Goal: Task Accomplishment & Management: Use online tool/utility

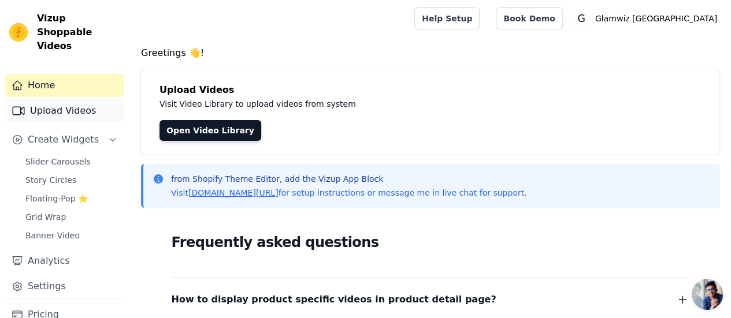
click at [68, 105] on link "Upload Videos" at bounding box center [65, 110] width 120 height 23
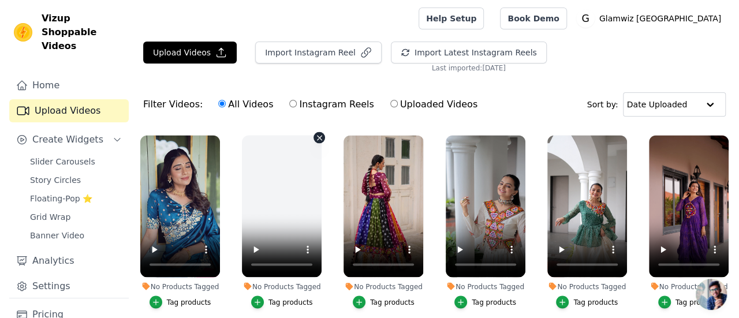
scroll to position [1015, 0]
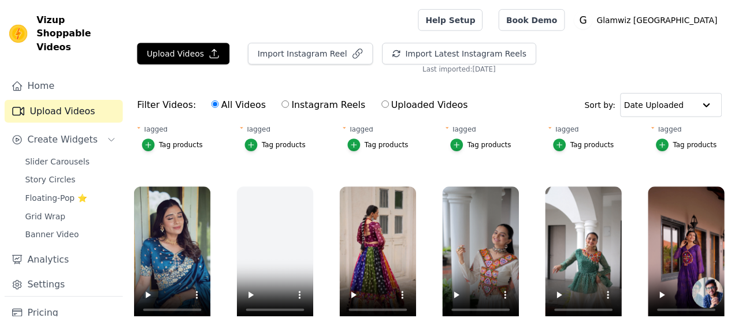
scroll to position [1028, 0]
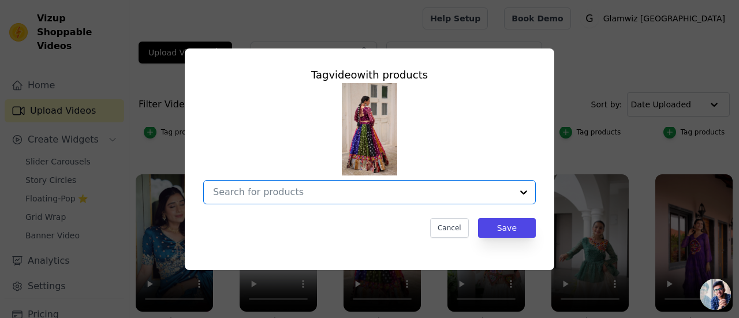
click at [345, 193] on input "No Products Tagged Tag video with products Option undefined, selected. Select i…" at bounding box center [362, 192] width 299 height 11
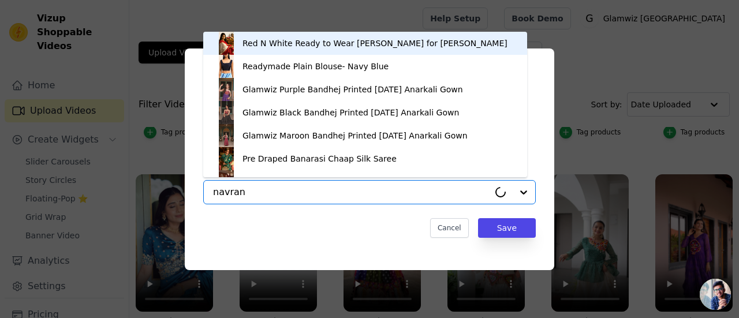
type input "[PERSON_NAME]"
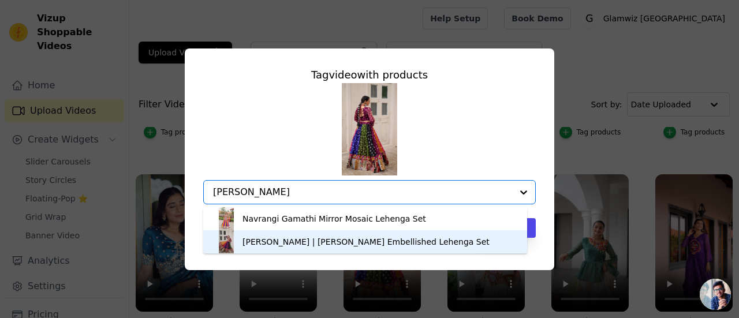
click at [335, 244] on div "[PERSON_NAME] | [PERSON_NAME] Embellished Lehenga Set" at bounding box center [366, 242] width 247 height 12
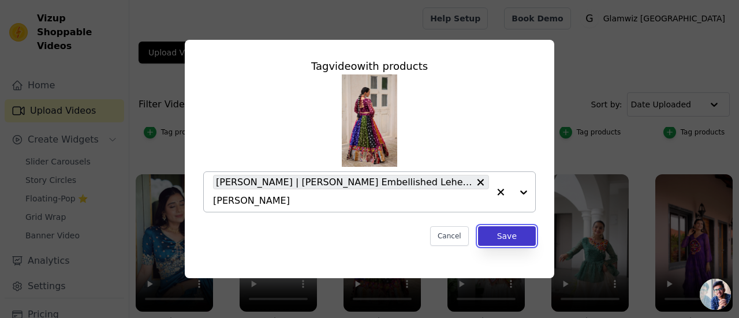
click at [497, 229] on button "Save" at bounding box center [507, 236] width 58 height 20
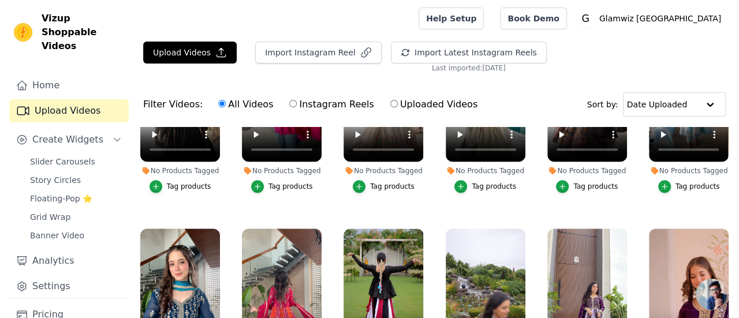
scroll to position [2616, 0]
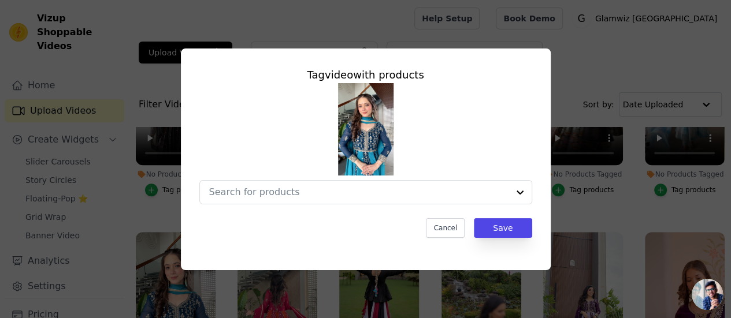
scroll to position [2650, 0]
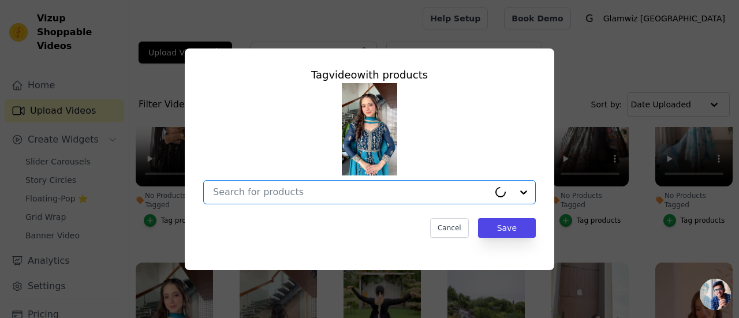
click at [243, 195] on input "No Products Tagged Tag video with products Option undefined, selected. Select i…" at bounding box center [351, 192] width 276 height 11
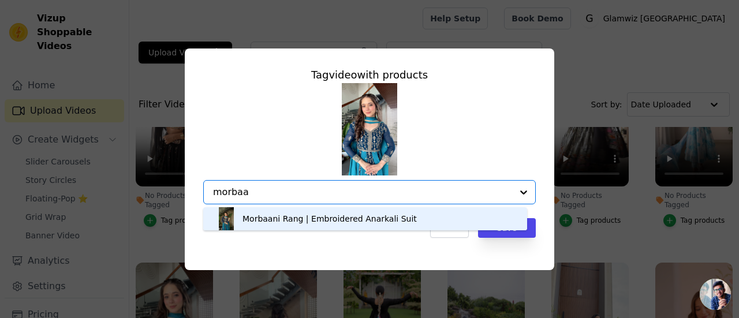
type input "morbaan"
click at [252, 215] on div "Morbaani Rang | Embroidered Anarkali Suit" at bounding box center [330, 219] width 174 height 12
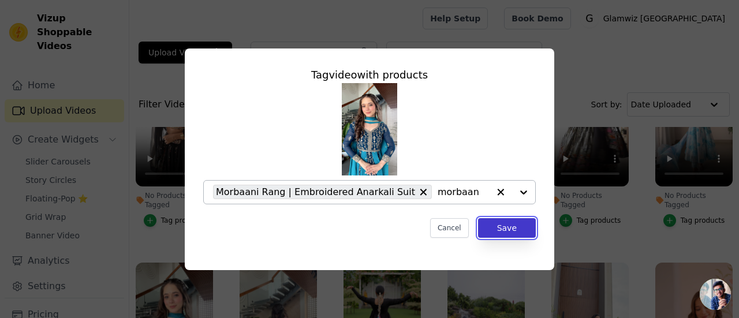
click at [521, 233] on button "Save" at bounding box center [507, 228] width 58 height 20
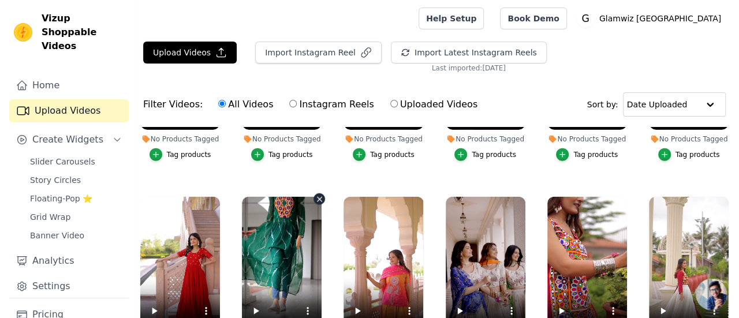
scroll to position [1456, 0]
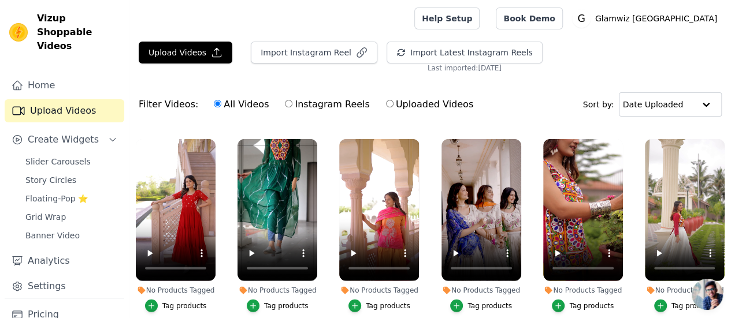
click at [259, 300] on button "Tag products" at bounding box center [278, 306] width 62 height 13
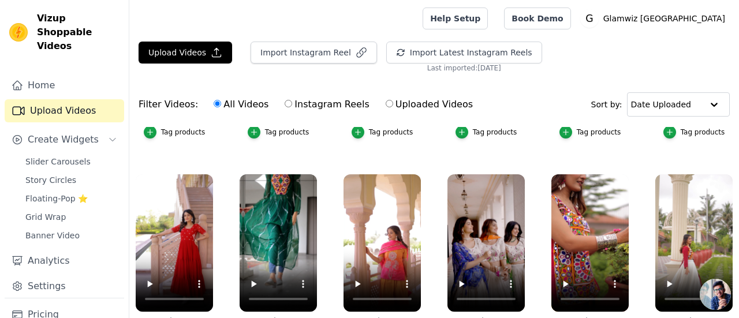
scroll to position [1474, 0]
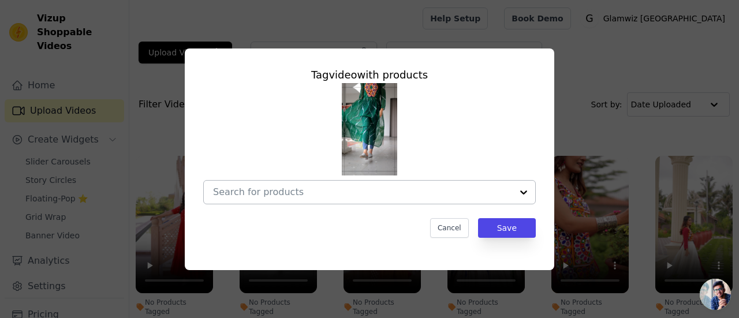
click at [264, 201] on div at bounding box center [362, 192] width 299 height 23
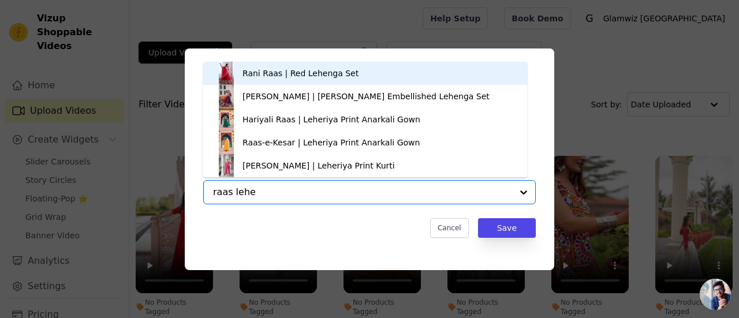
type input "raas lehe"
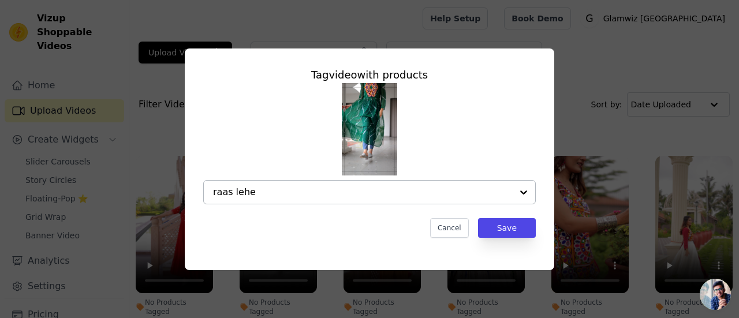
click at [264, 201] on div "raas lehe" at bounding box center [362, 192] width 299 height 23
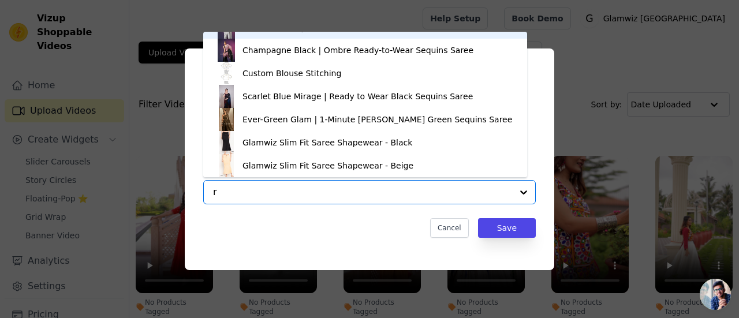
scroll to position [0, 0]
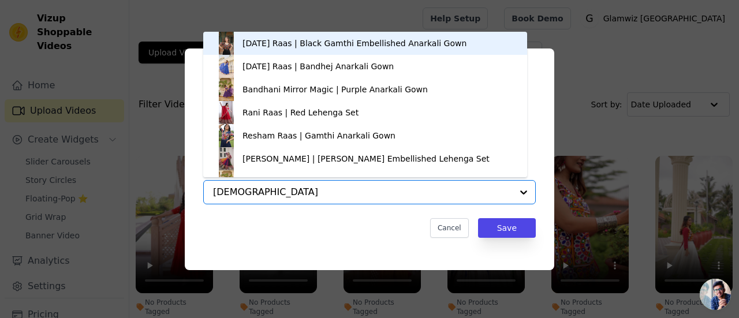
type input "[DEMOGRAPHIC_DATA]"
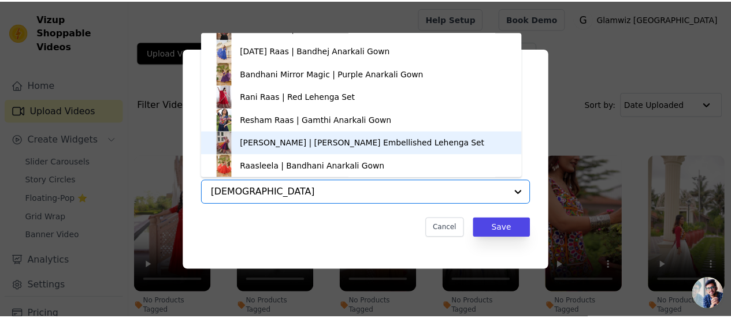
scroll to position [109, 0]
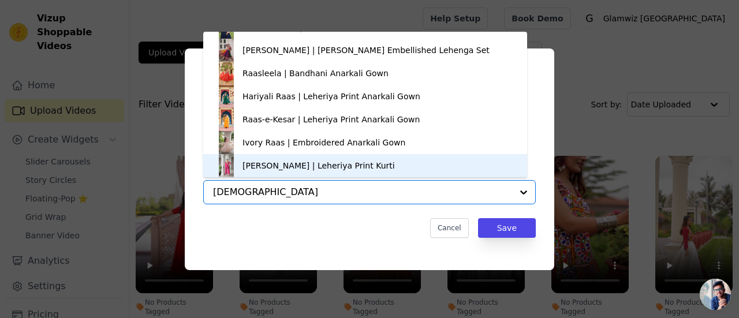
click at [316, 163] on div "[PERSON_NAME] | Leheriya Print Kurti" at bounding box center [319, 166] width 152 height 12
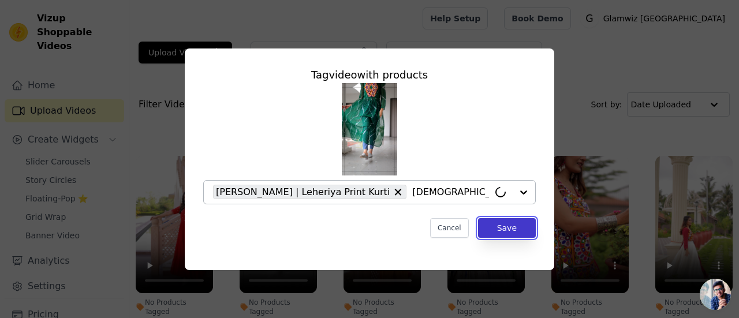
click at [510, 233] on button "Save" at bounding box center [507, 228] width 58 height 20
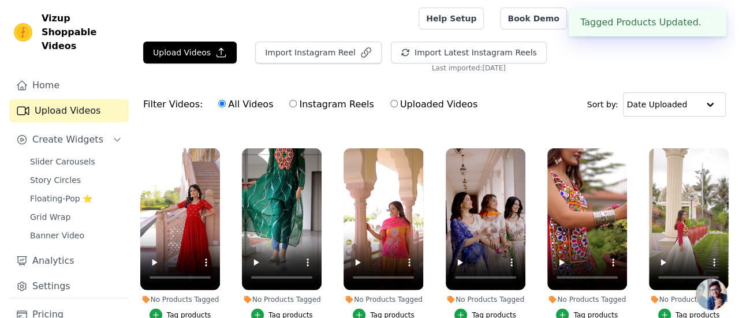
scroll to position [1443, 0]
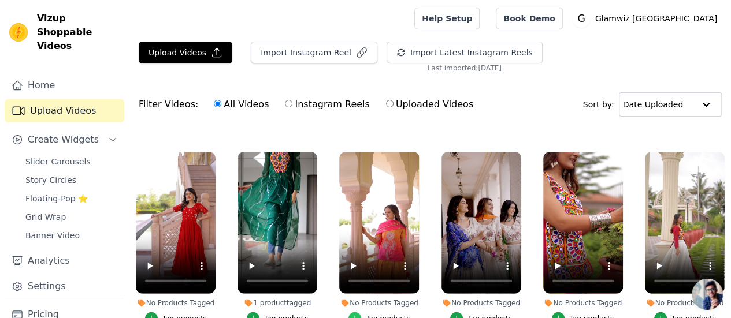
click at [355, 315] on icon "button" at bounding box center [355, 319] width 8 height 8
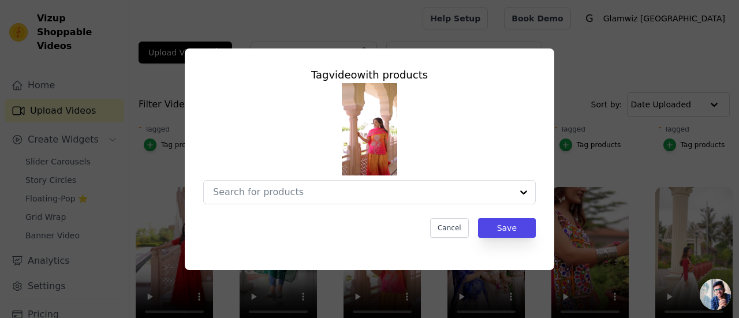
scroll to position [1462, 0]
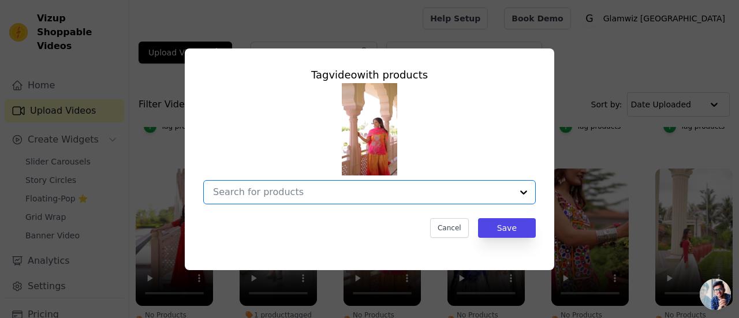
click at [324, 197] on input "No Products Tagged Tag video with products Option undefined, selected. Select i…" at bounding box center [362, 192] width 299 height 11
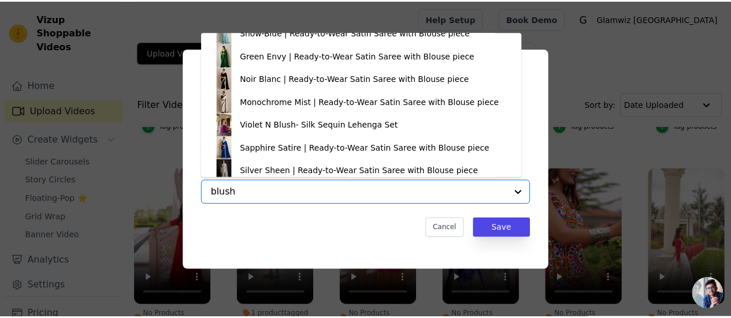
scroll to position [2164, 0]
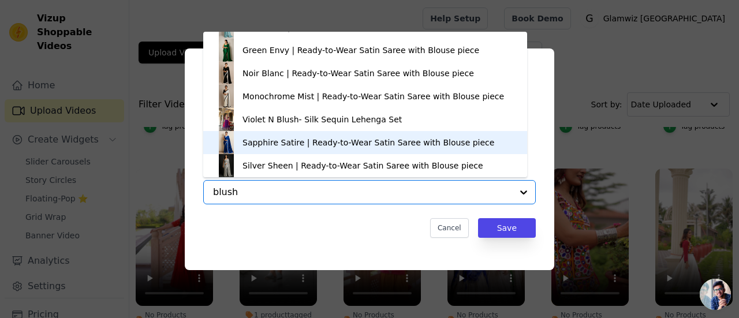
type input "blush"
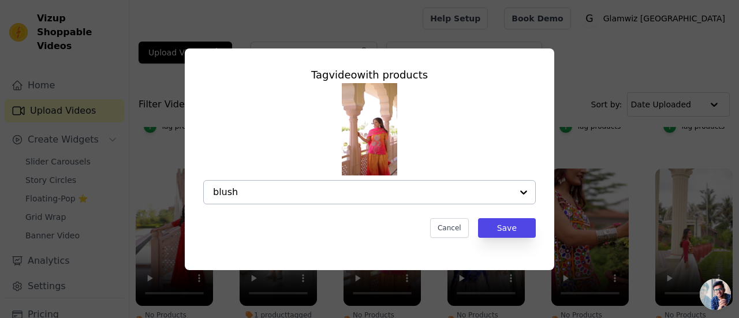
click at [313, 188] on input "blush" at bounding box center [362, 192] width 299 height 11
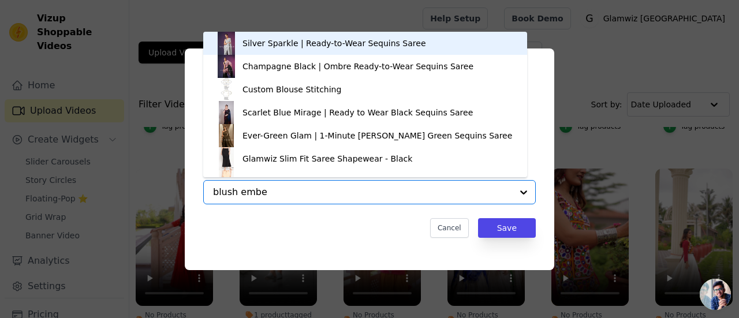
type input "blush ember"
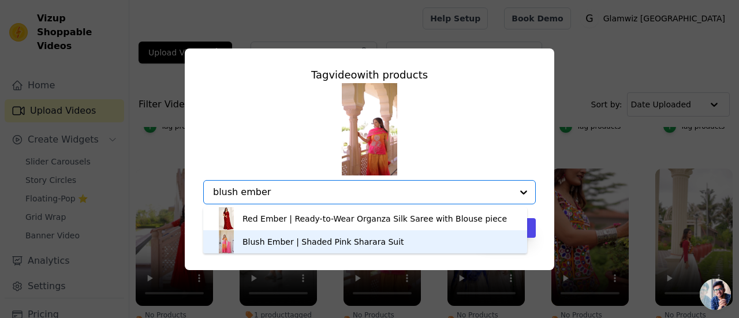
click at [305, 245] on div "Blush Ember | Shaded Pink Sharara Suit" at bounding box center [324, 242] width 162 height 12
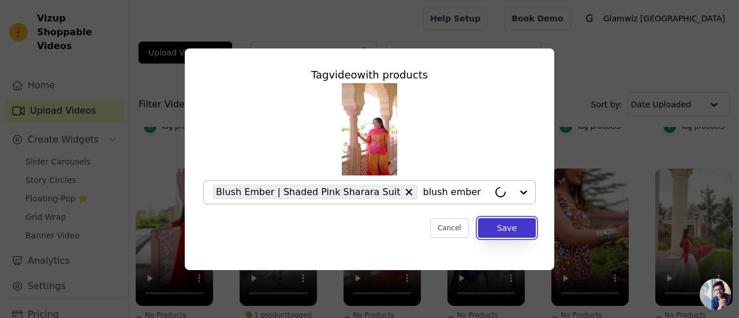
click at [525, 226] on button "Save" at bounding box center [507, 228] width 58 height 20
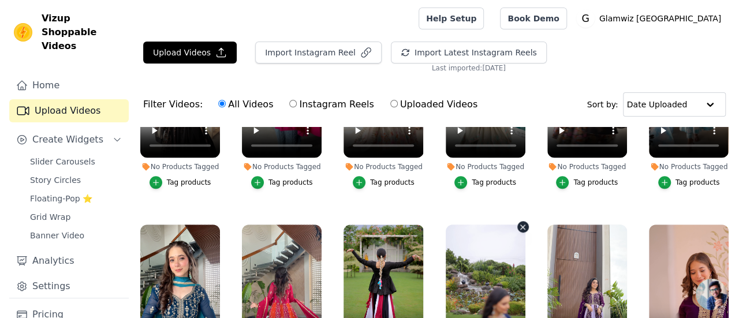
scroll to position [2647, 0]
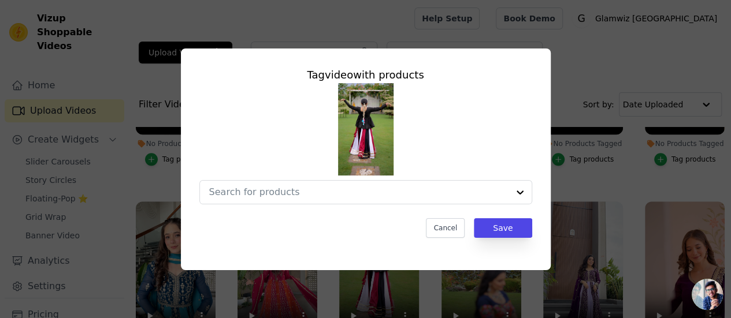
scroll to position [2681, 0]
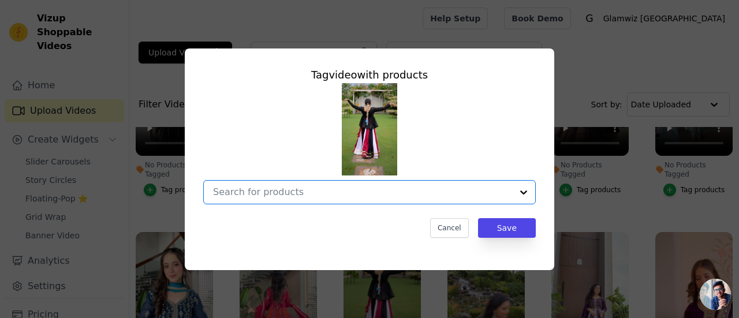
click at [308, 192] on input "No Products Tagged Tag video with products Option undefined, selected. Select i…" at bounding box center [362, 192] width 299 height 11
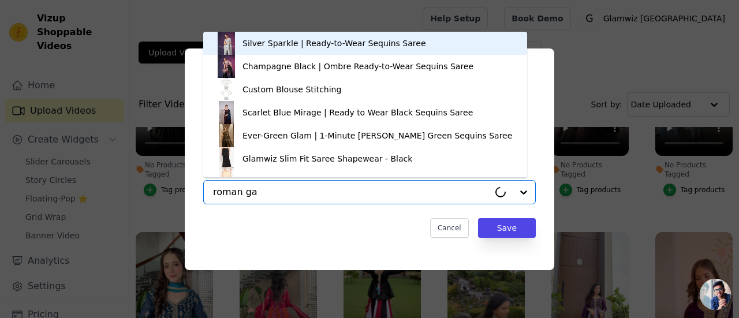
type input "roman gam"
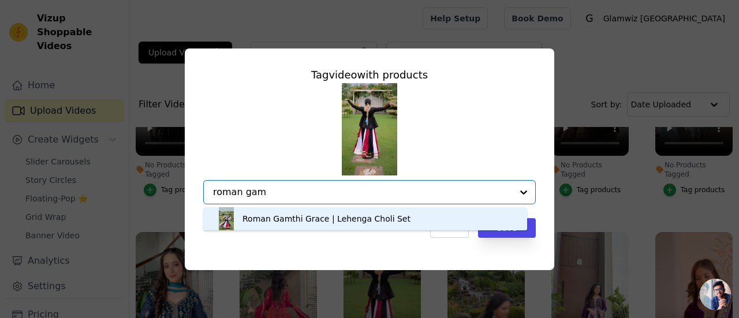
click at [308, 192] on input "roman gam" at bounding box center [362, 192] width 299 height 11
click at [304, 222] on div "Roman Gamthi Grace | Lehenga Choli Set" at bounding box center [327, 219] width 168 height 12
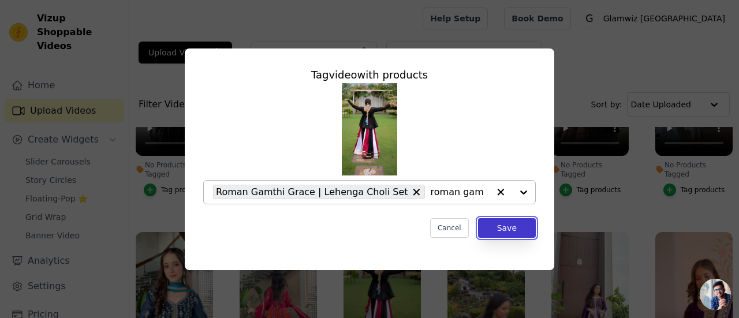
click at [500, 235] on button "Save" at bounding box center [507, 228] width 58 height 20
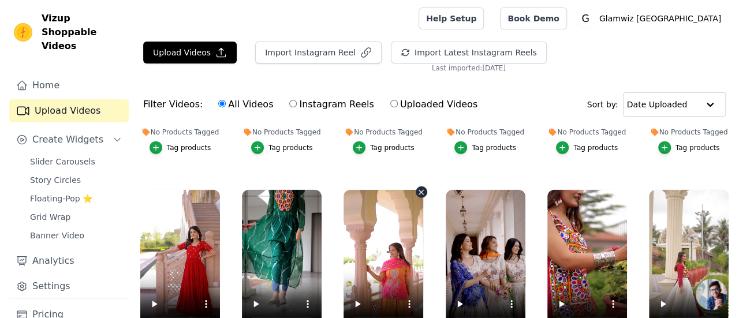
scroll to position [1409, 0]
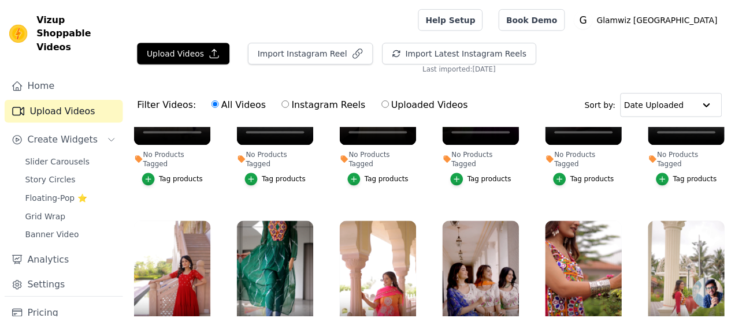
scroll to position [1427, 0]
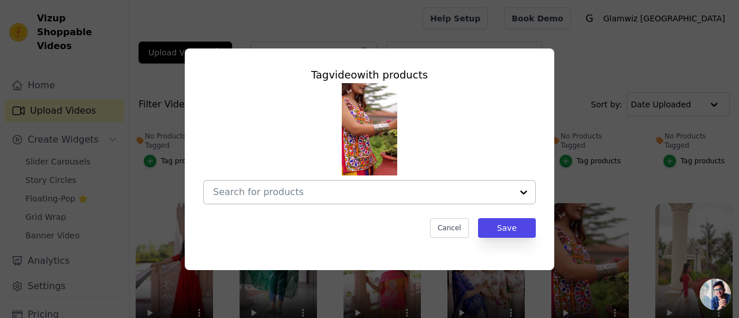
click at [437, 202] on div at bounding box center [362, 192] width 299 height 23
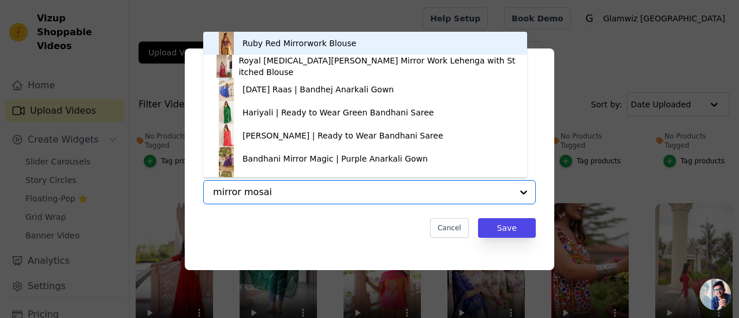
type input "mirror mosaic"
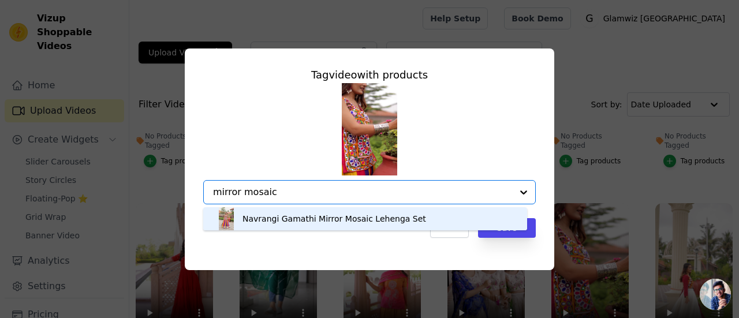
click at [292, 220] on div "Navrangi Gamathi Mirror Mosaic Lehenga Set" at bounding box center [335, 219] width 184 height 12
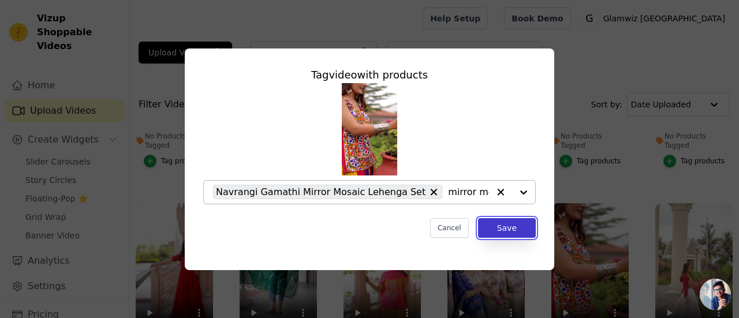
click at [516, 231] on button "Save" at bounding box center [507, 228] width 58 height 20
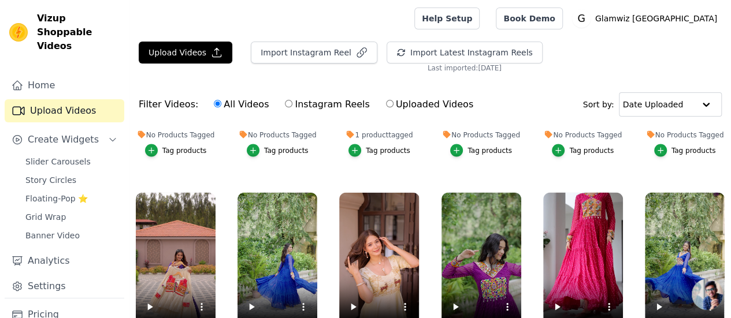
scroll to position [1194, 0]
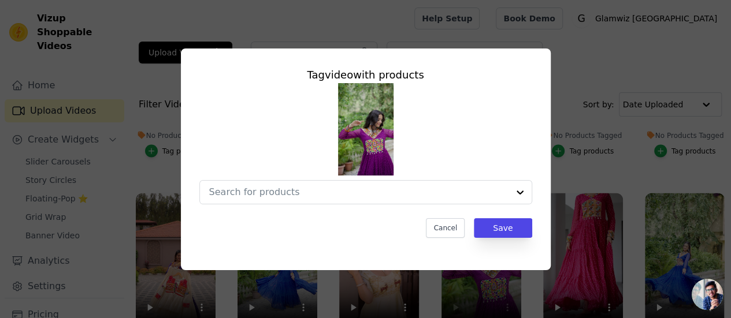
scroll to position [1209, 0]
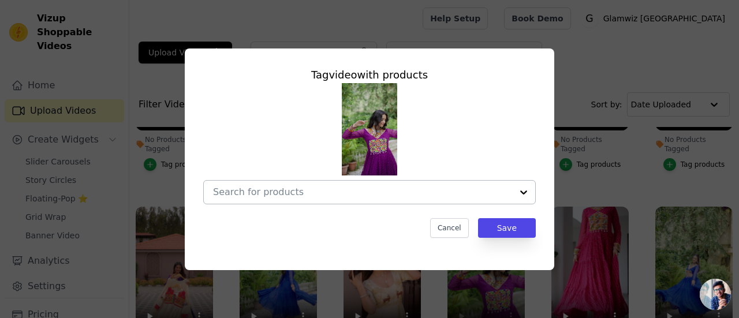
click at [332, 200] on div at bounding box center [362, 192] width 299 height 23
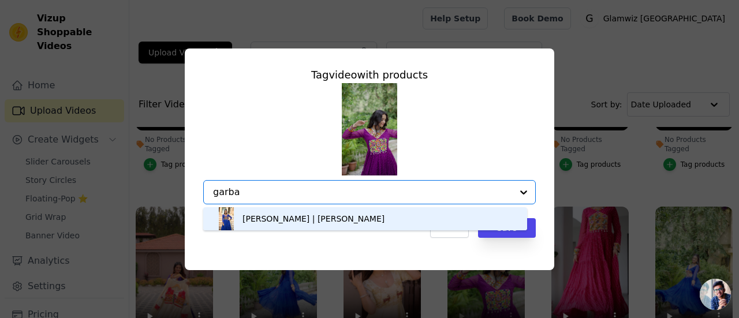
type input "garba g"
click at [333, 226] on div "[PERSON_NAME] | [PERSON_NAME]" at bounding box center [365, 218] width 301 height 23
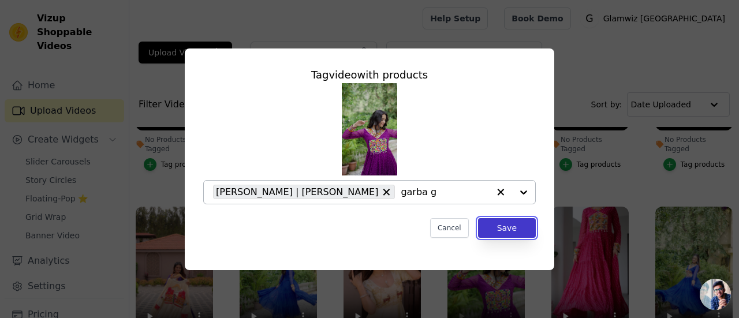
click at [497, 229] on button "Save" at bounding box center [507, 228] width 58 height 20
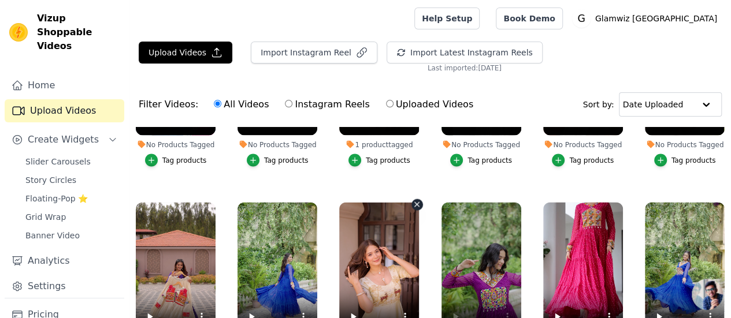
scroll to position [1184, 0]
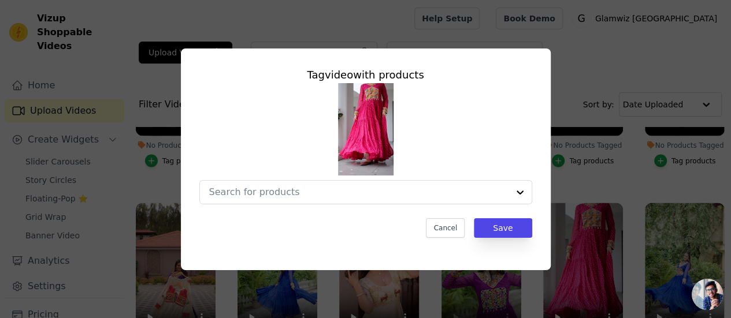
scroll to position [1197, 0]
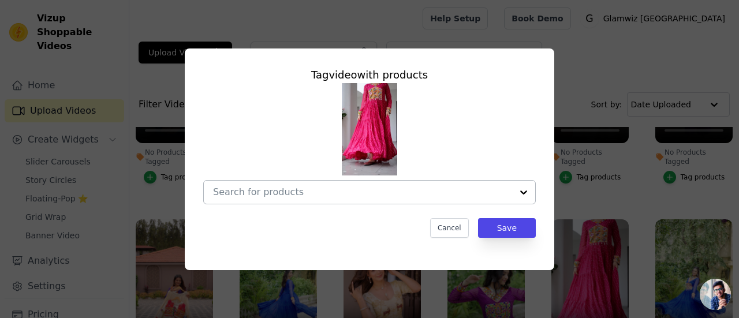
click at [404, 198] on div at bounding box center [362, 192] width 299 height 23
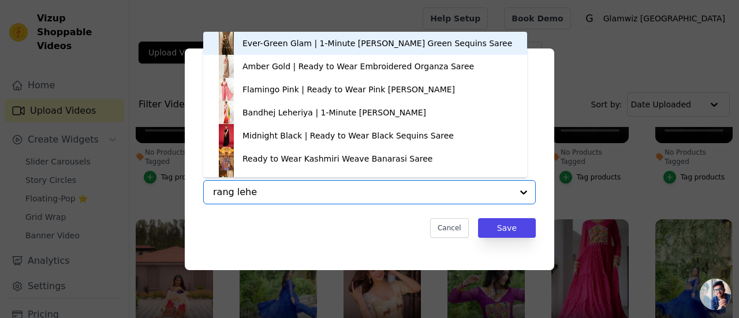
type input "rang leher"
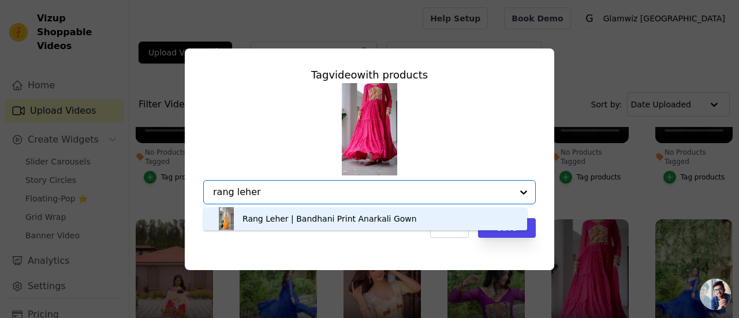
click at [305, 220] on div "Rang Leher | Bandhani Print Anarkali Gown" at bounding box center [330, 219] width 174 height 12
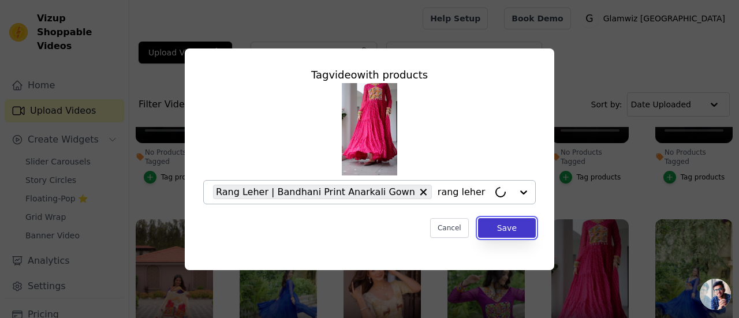
click at [493, 229] on button "Save" at bounding box center [507, 228] width 58 height 20
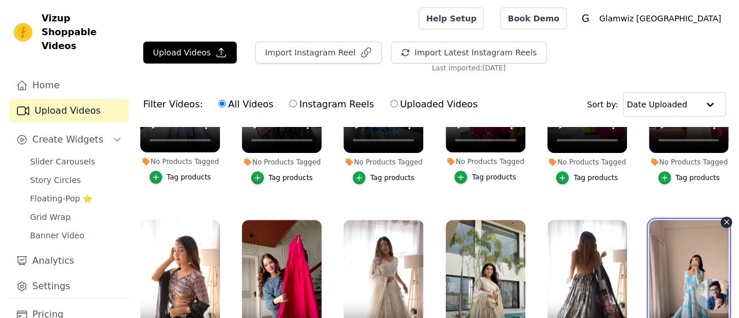
scroll to position [2419, 0]
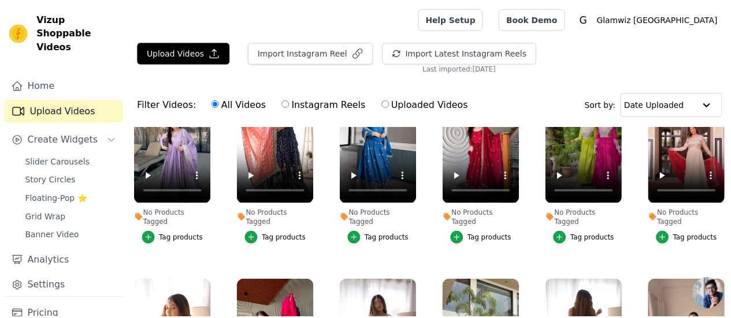
scroll to position [2451, 0]
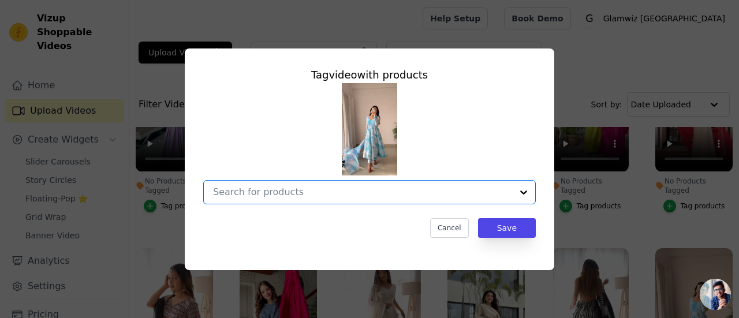
click at [348, 190] on input "No Products Tagged Tag video with products Option undefined, selected. Select i…" at bounding box center [362, 192] width 299 height 11
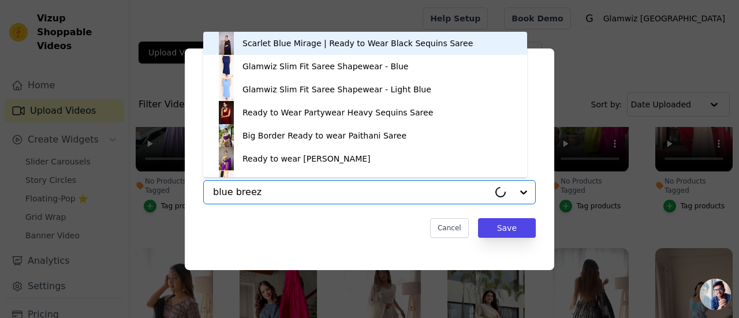
type input "blue breeze"
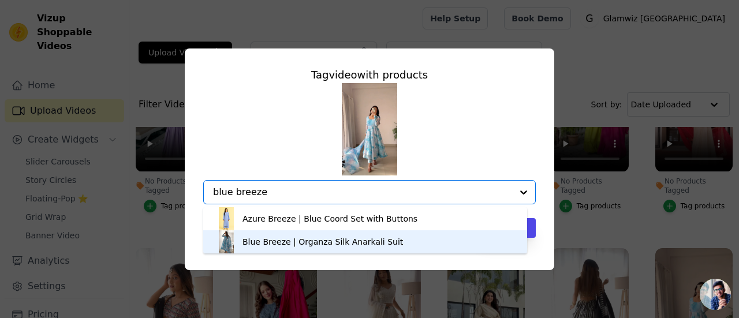
click at [315, 242] on div "Blue Breeze | Organza Silk Anarkali Suit" at bounding box center [323, 242] width 161 height 12
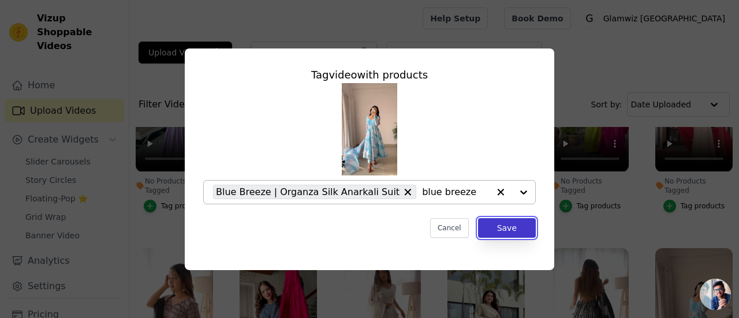
click at [509, 234] on button "Save" at bounding box center [507, 228] width 58 height 20
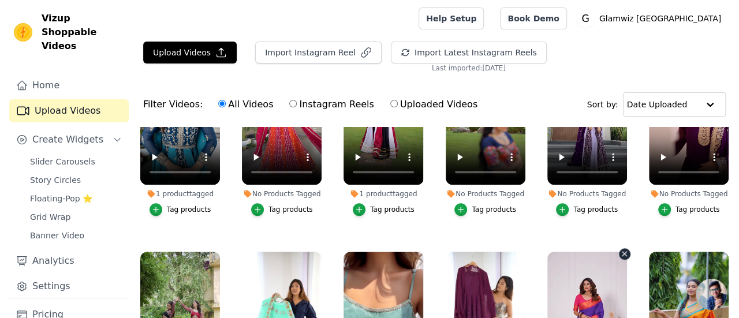
scroll to position [2806, 0]
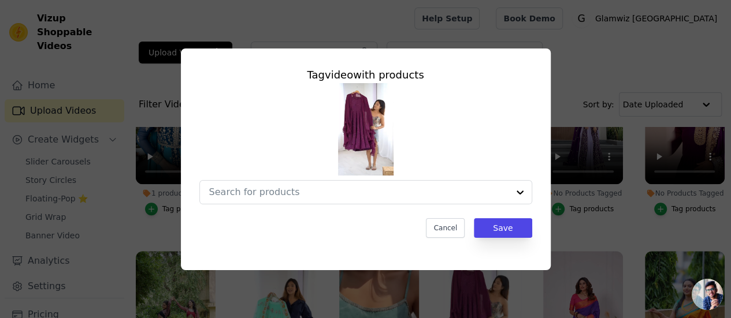
scroll to position [2842, 0]
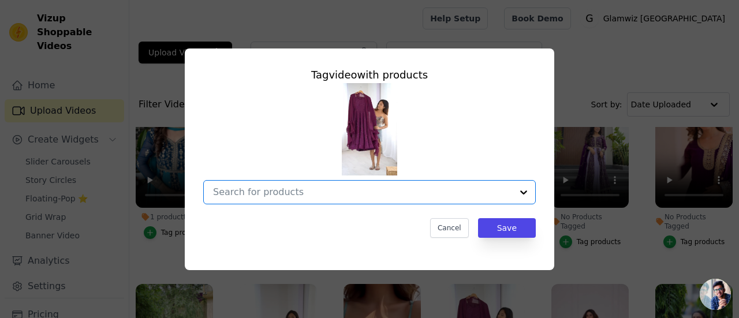
click at [390, 193] on input "No Products Tagged Tag video with products Option undefined, selected. Select i…" at bounding box center [362, 192] width 299 height 11
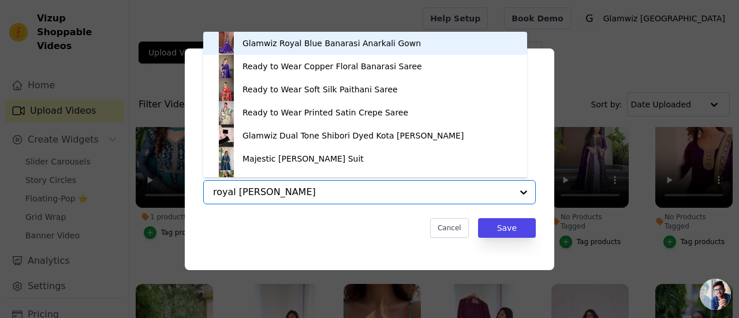
type input "royal merlot"
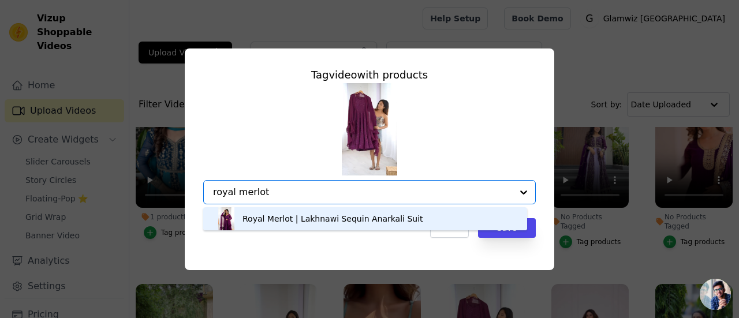
click at [379, 223] on div "Royal Merlot | Lakhnawi Sequin Anarkali Suit" at bounding box center [333, 219] width 181 height 12
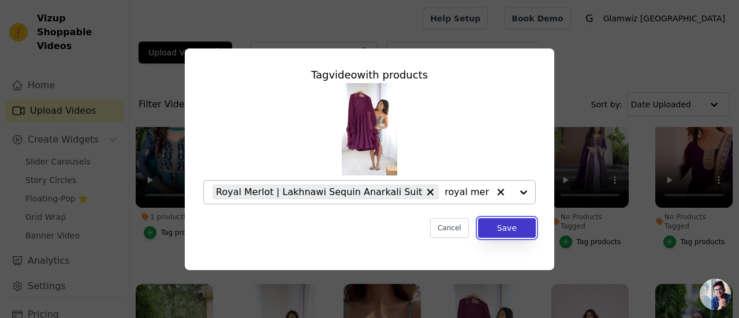
click at [489, 233] on button "Save" at bounding box center [507, 228] width 58 height 20
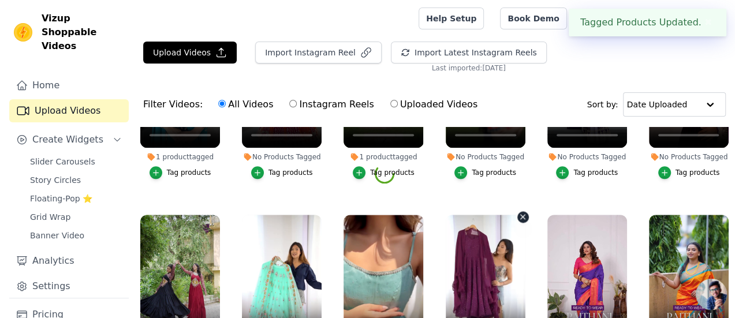
scroll to position [2806, 0]
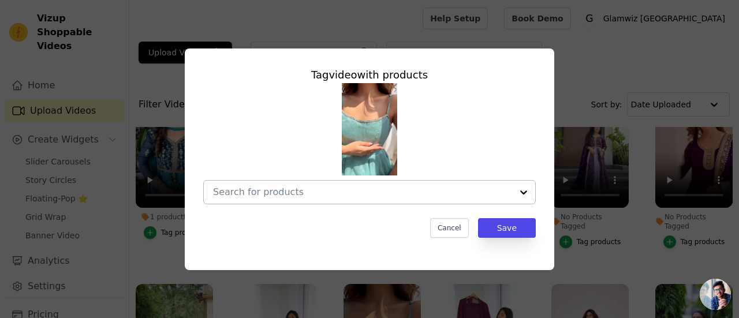
click at [329, 195] on input "No Products Tagged Tag video with products Cancel Save Tag products" at bounding box center [362, 192] width 299 height 11
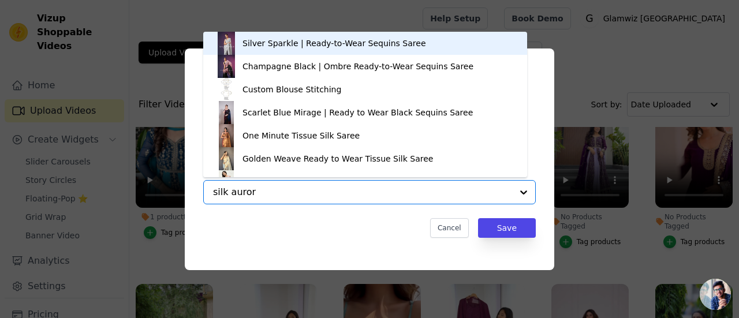
type input "silk aurora"
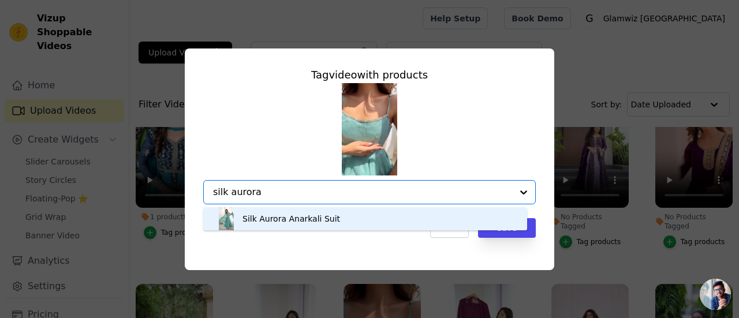
click at [333, 222] on div "Silk Aurora Anarkali Suit" at bounding box center [365, 218] width 301 height 23
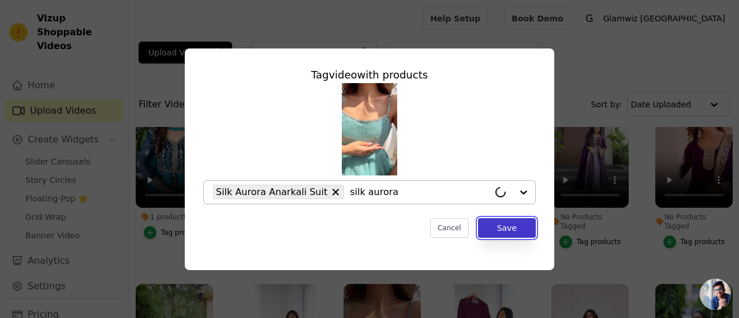
click at [511, 236] on button "Save" at bounding box center [507, 228] width 58 height 20
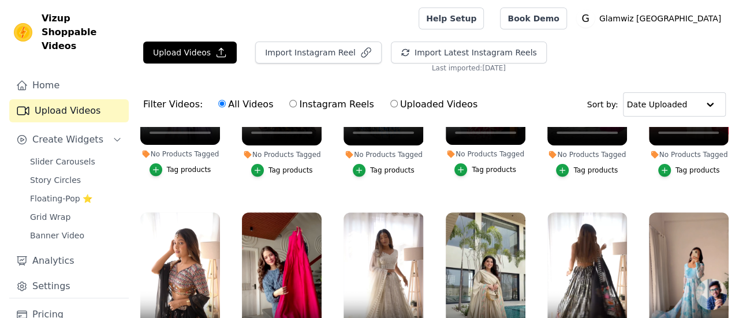
scroll to position [2426, 0]
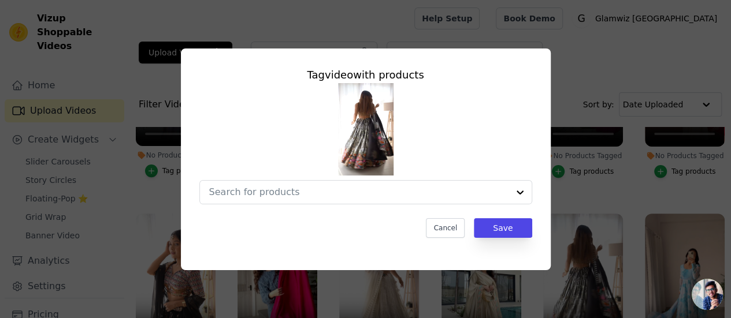
scroll to position [2458, 0]
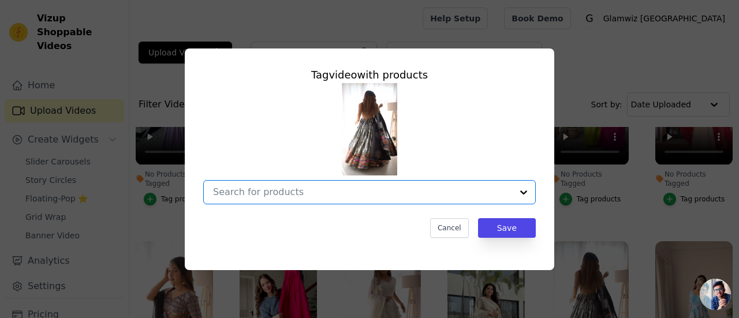
click at [445, 189] on input "No Products Tagged Tag video with products Option undefined, selected. Select i…" at bounding box center [362, 192] width 299 height 11
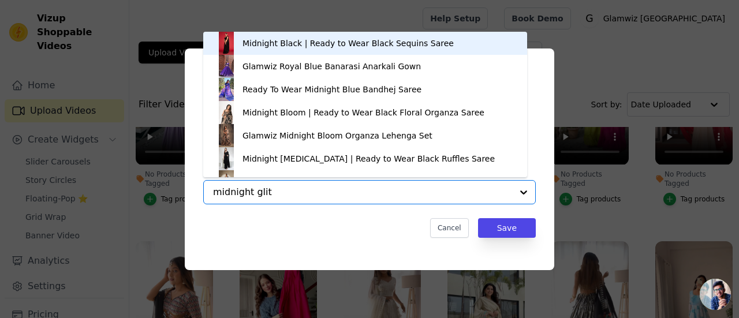
type input "midnight glitz"
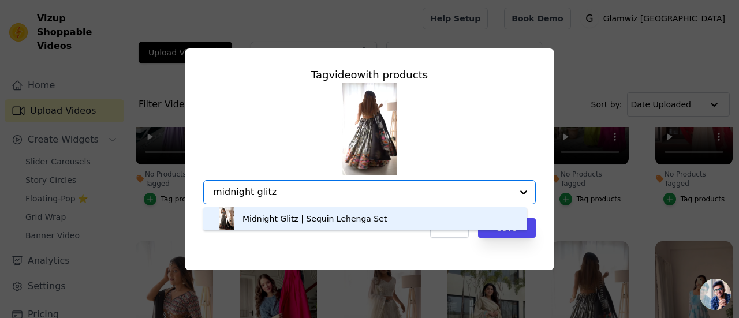
click at [343, 221] on div "Midnight Glitz | Sequin Lehenga Set" at bounding box center [315, 219] width 144 height 12
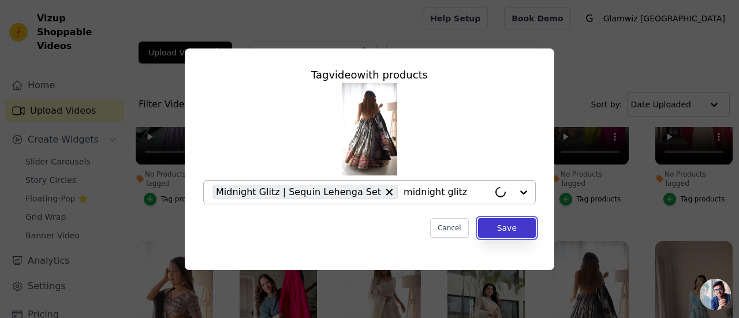
click at [520, 232] on button "Save" at bounding box center [507, 228] width 58 height 20
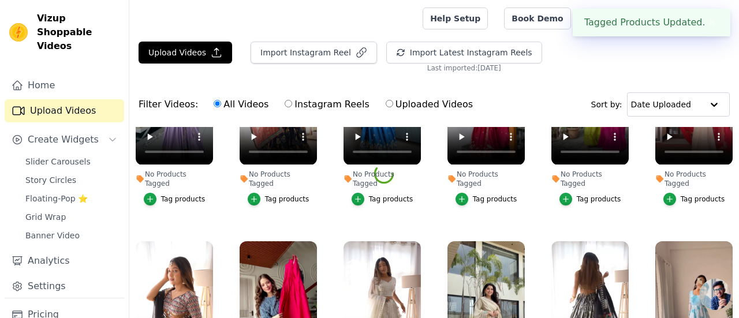
scroll to position [2426, 0]
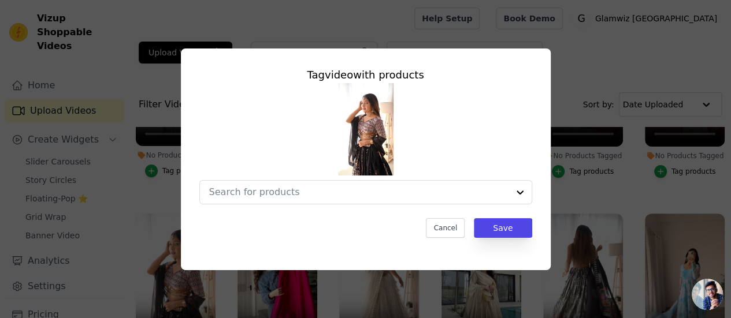
scroll to position [2458, 0]
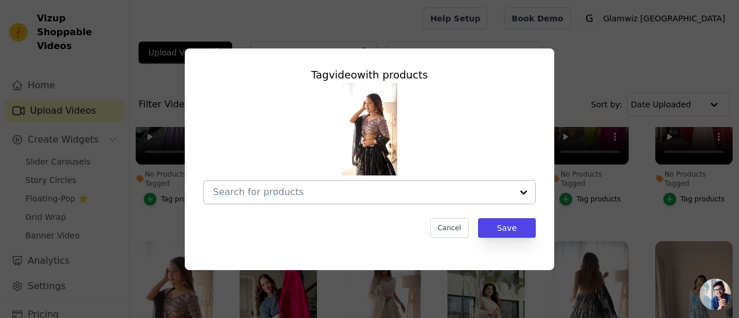
click at [256, 200] on div at bounding box center [362, 192] width 299 height 23
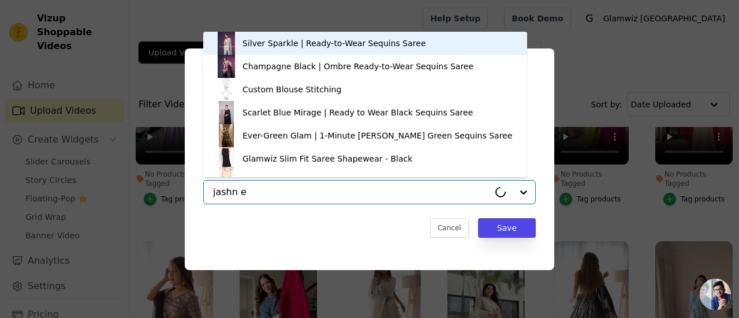
type input "jashn e"
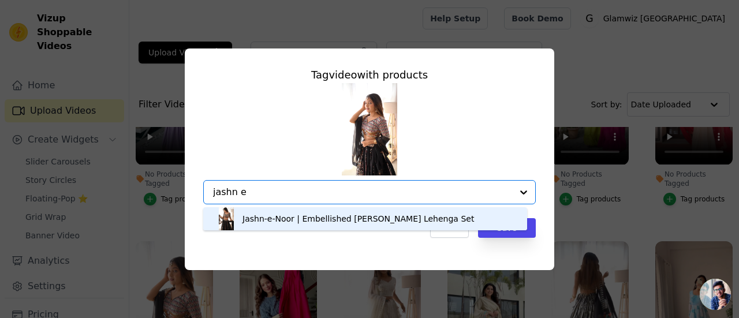
click at [262, 223] on div "Jashn-e-Noor | Embellished [PERSON_NAME] Lehenga Set" at bounding box center [359, 219] width 232 height 12
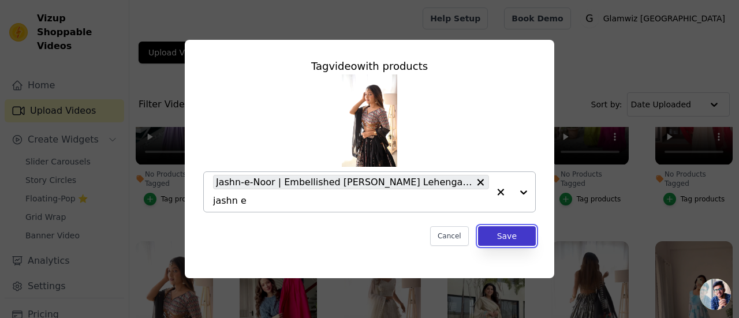
click at [498, 232] on button "Save" at bounding box center [507, 236] width 58 height 20
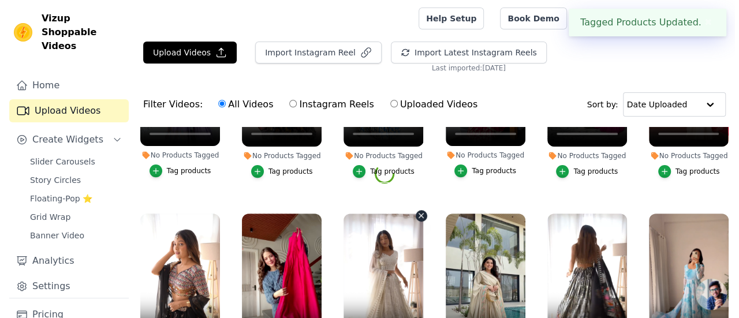
scroll to position [2411, 0]
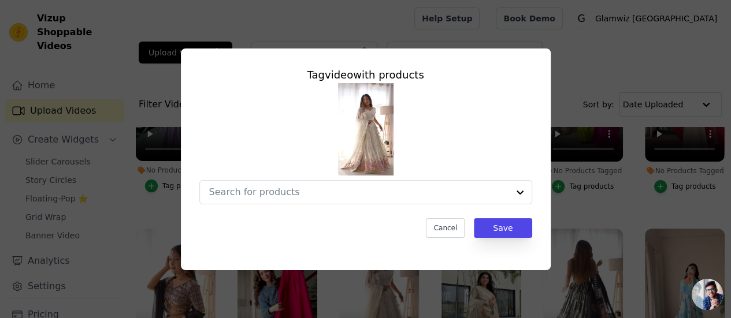
scroll to position [2443, 0]
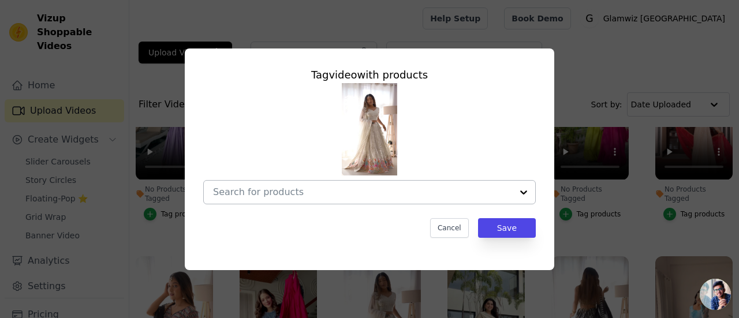
click at [342, 195] on input "No Products Tagged Tag video with products Cancel Save Tag products" at bounding box center [362, 192] width 299 height 11
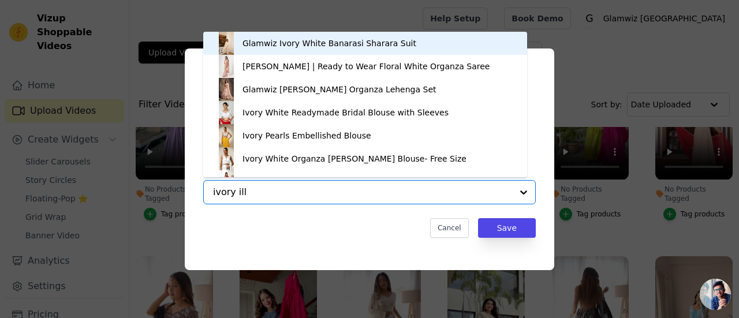
type input "ivory illu"
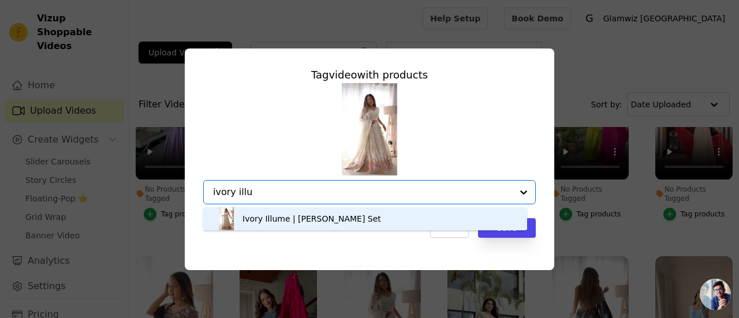
click at [310, 223] on div "Ivory Illume | [PERSON_NAME] Set" at bounding box center [312, 219] width 139 height 12
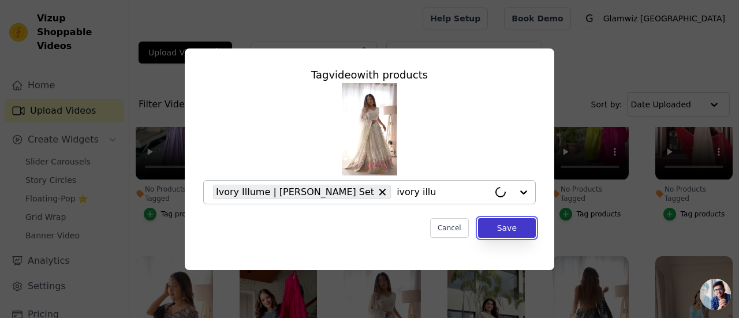
click at [509, 233] on button "Save" at bounding box center [507, 228] width 58 height 20
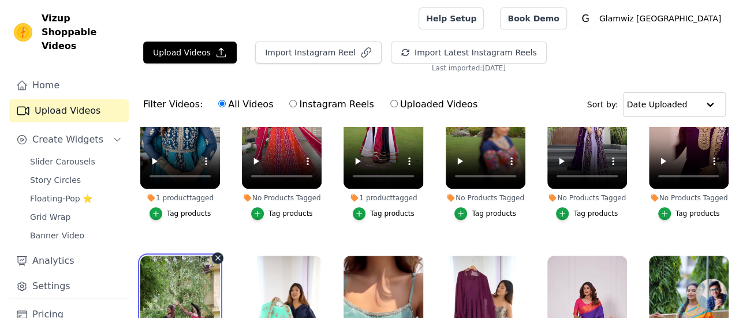
scroll to position [2821, 0]
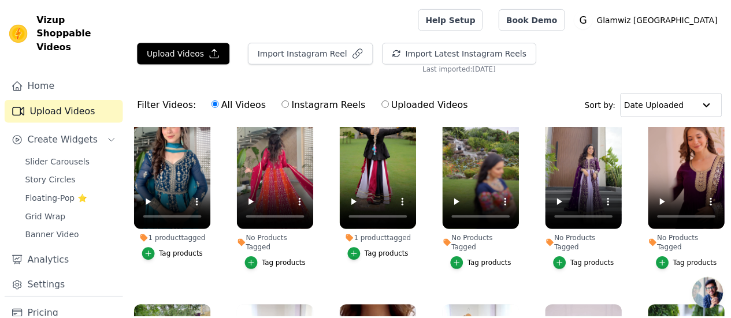
scroll to position [2857, 0]
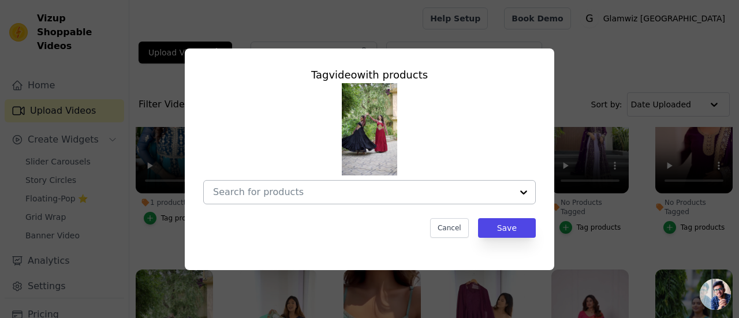
click at [258, 185] on div at bounding box center [362, 192] width 299 height 23
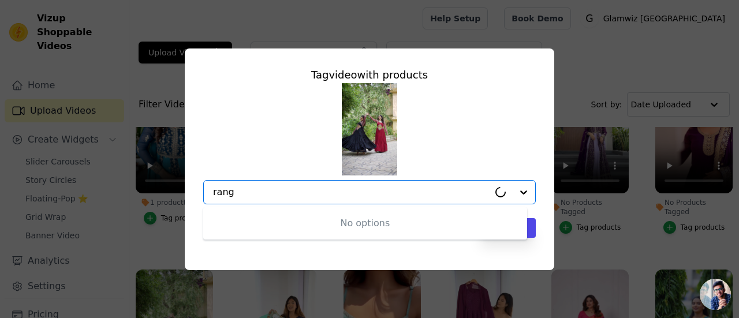
type input "rang"
click at [255, 192] on input "rang" at bounding box center [362, 192] width 299 height 11
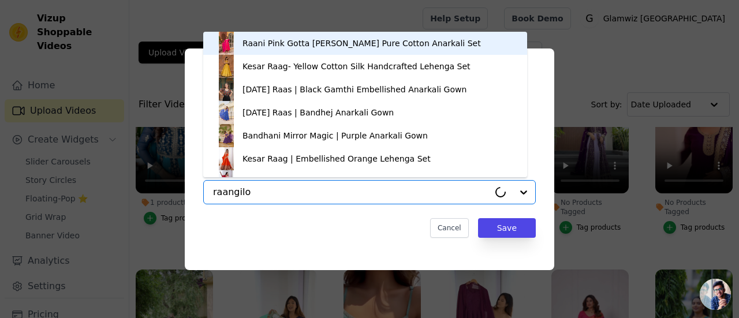
type input "raangilo"
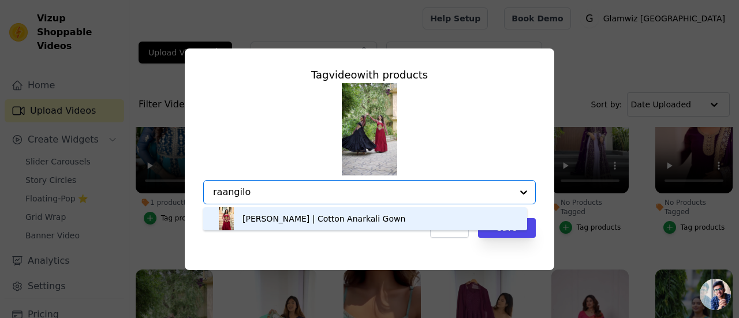
click at [274, 217] on div "[PERSON_NAME] | Cotton Anarkali Gown" at bounding box center [324, 219] width 163 height 12
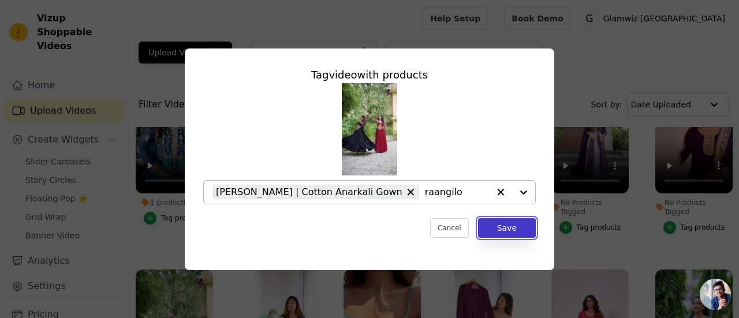
click at [521, 226] on button "Save" at bounding box center [507, 228] width 58 height 20
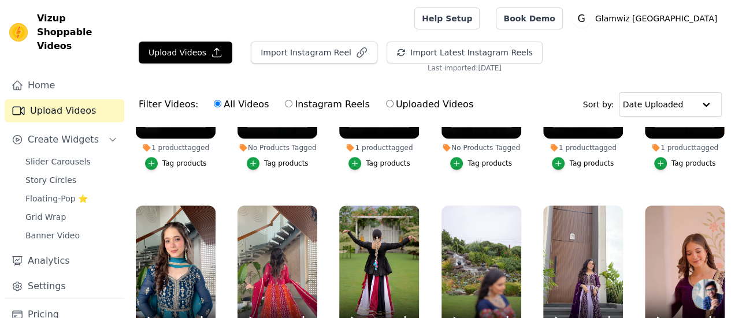
scroll to position [2646, 0]
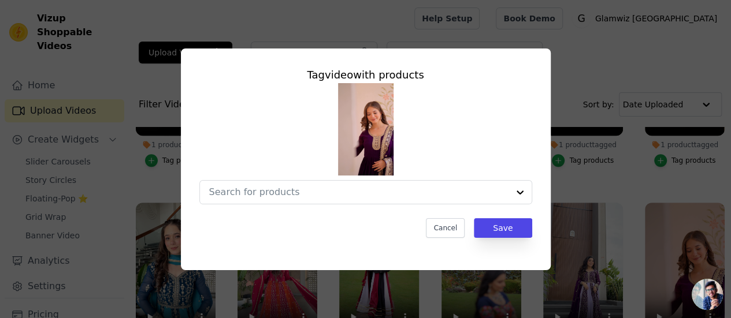
scroll to position [2680, 0]
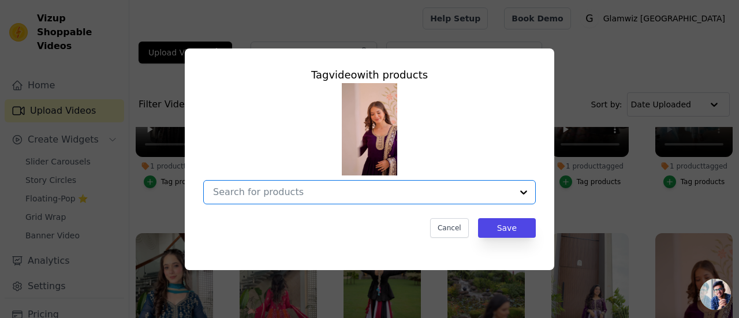
click at [403, 196] on input "No Products Tagged Tag video with products Option undefined, selected. Select i…" at bounding box center [362, 192] width 299 height 11
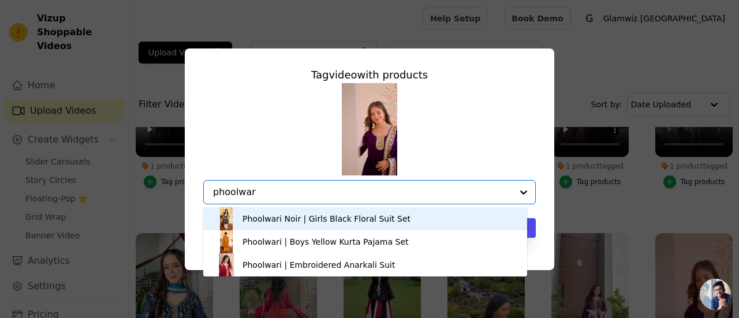
type input "phoolwari"
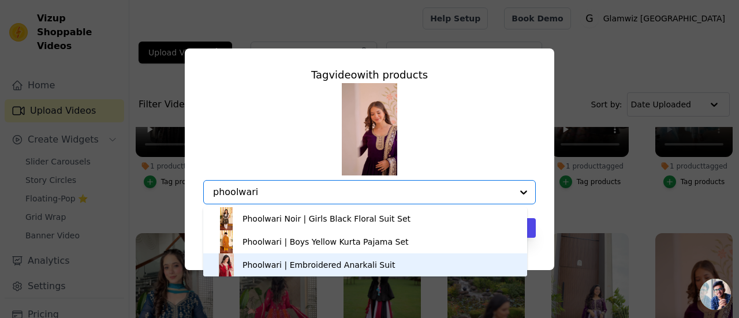
click at [295, 262] on div "Phoolwari | Embroidered Anarkali Suit" at bounding box center [319, 265] width 152 height 12
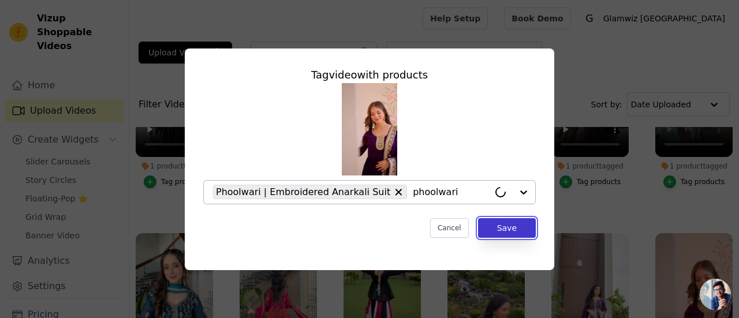
click at [512, 230] on button "Save" at bounding box center [507, 228] width 58 height 20
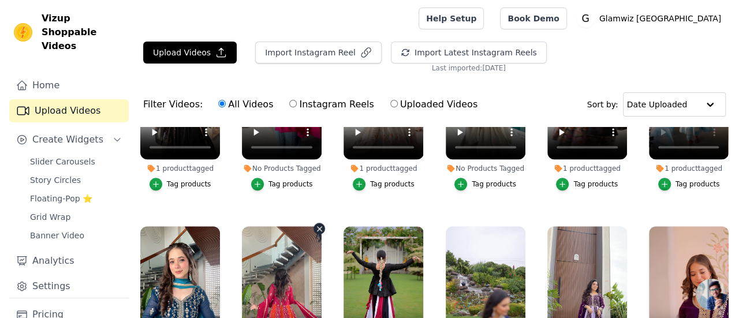
scroll to position [2622, 0]
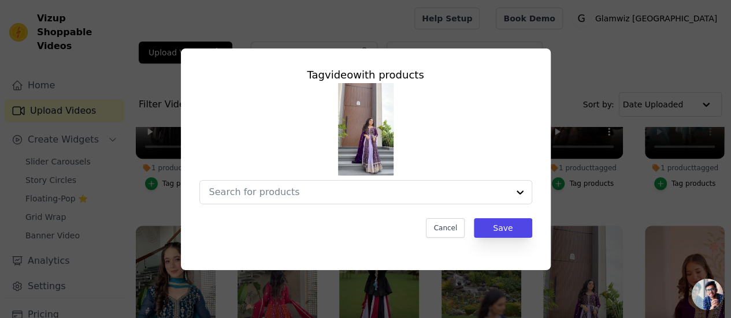
scroll to position [2657, 0]
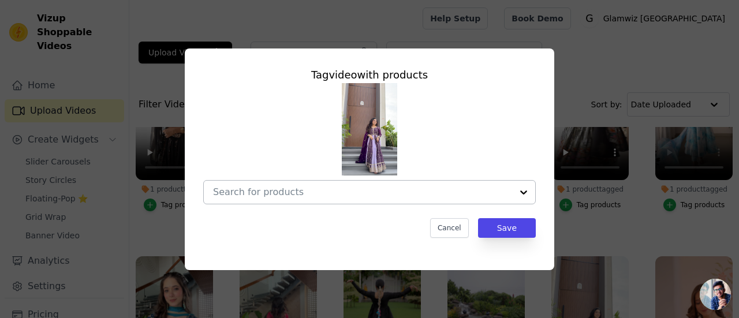
click at [444, 185] on div at bounding box center [362, 192] width 299 height 23
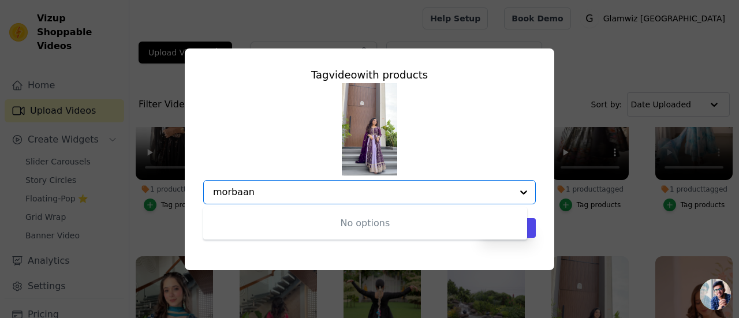
type input "morbaani"
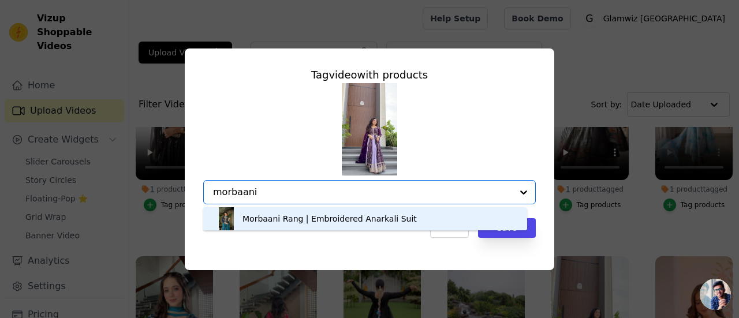
click at [364, 214] on div "Morbaani Rang | Embroidered Anarkali Suit" at bounding box center [330, 219] width 174 height 12
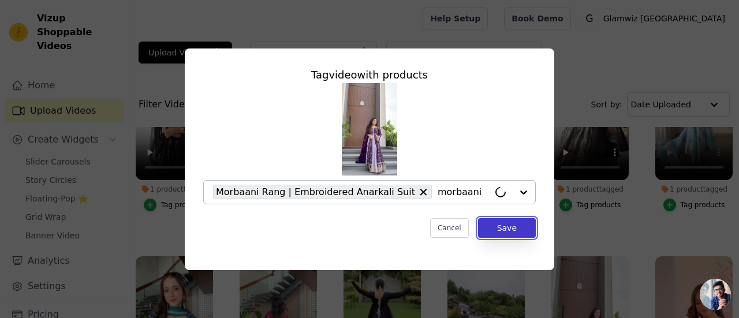
click at [507, 230] on button "Save" at bounding box center [507, 228] width 58 height 20
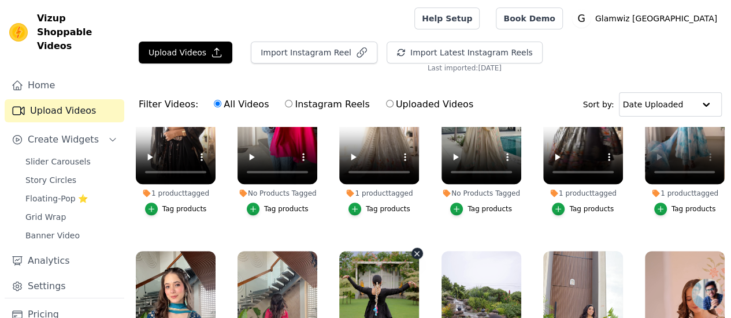
scroll to position [2646, 0]
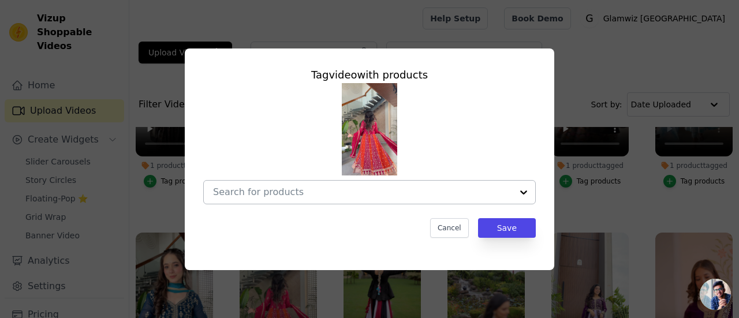
click at [272, 195] on input "No Products Tagged Tag video with products Cancel Save Tag products" at bounding box center [362, 192] width 299 height 11
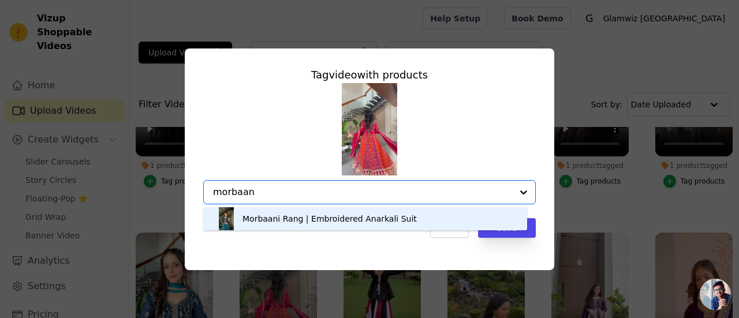
type input "morbaani"
click at [281, 223] on div "Morbaani Rang | Embroidered Anarkali Suit" at bounding box center [330, 219] width 174 height 12
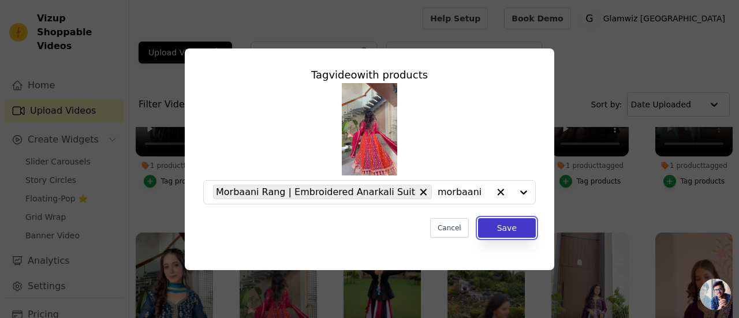
click at [501, 233] on button "Save" at bounding box center [507, 228] width 58 height 20
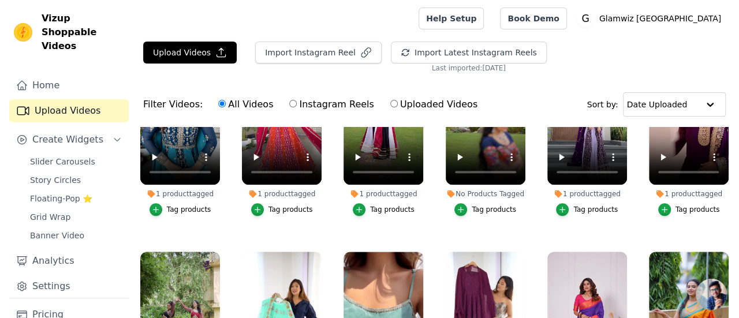
scroll to position [2806, 0]
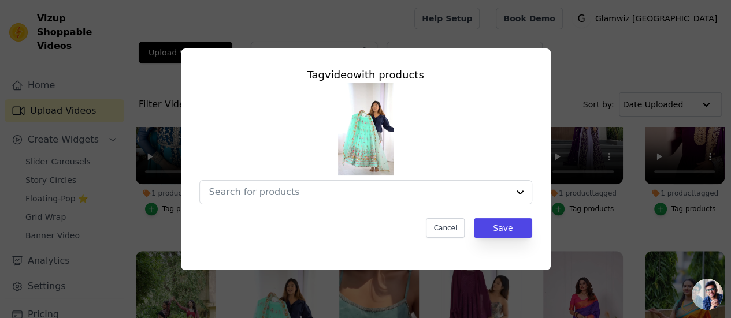
scroll to position [2842, 0]
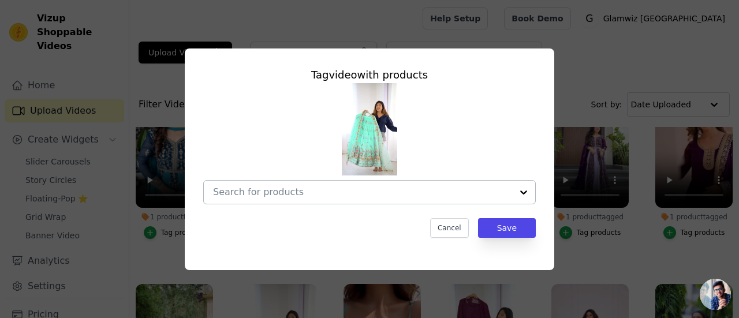
click at [276, 199] on div at bounding box center [362, 192] width 299 height 23
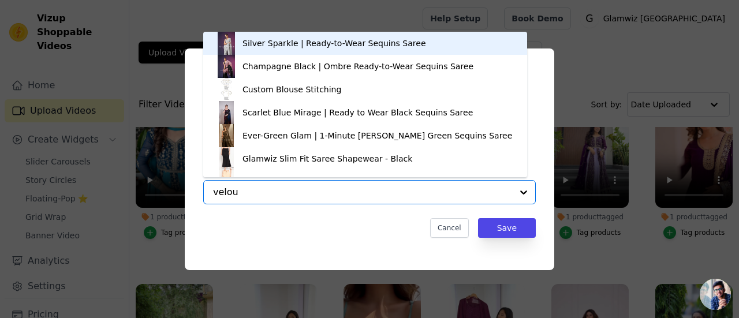
type input "velour"
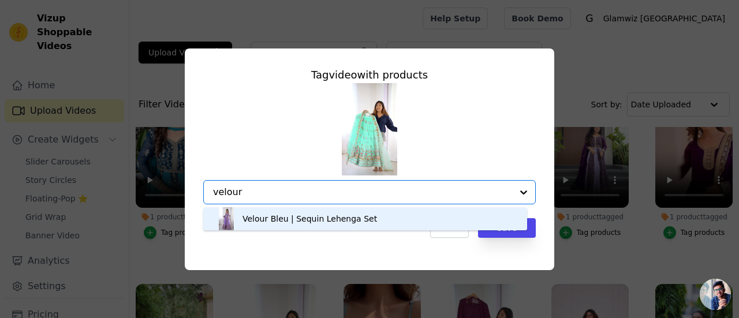
click at [281, 222] on div "Velour Bleu | Sequin Lehenga Set" at bounding box center [310, 219] width 135 height 12
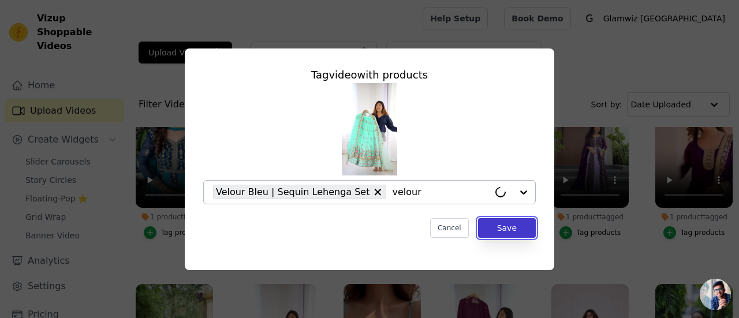
click at [502, 228] on button "Save" at bounding box center [507, 228] width 58 height 20
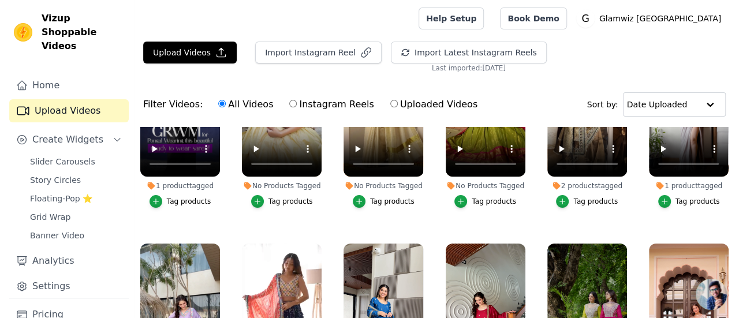
scroll to position [2189, 0]
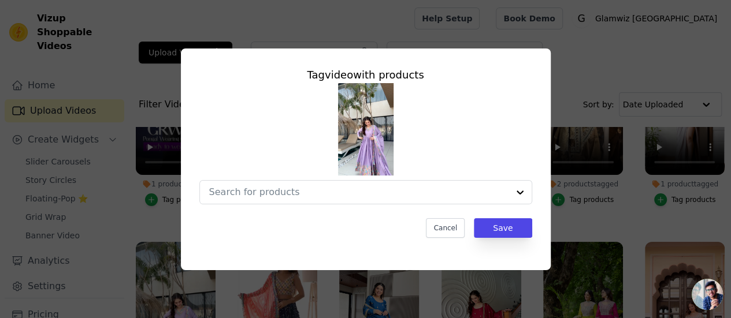
scroll to position [2218, 0]
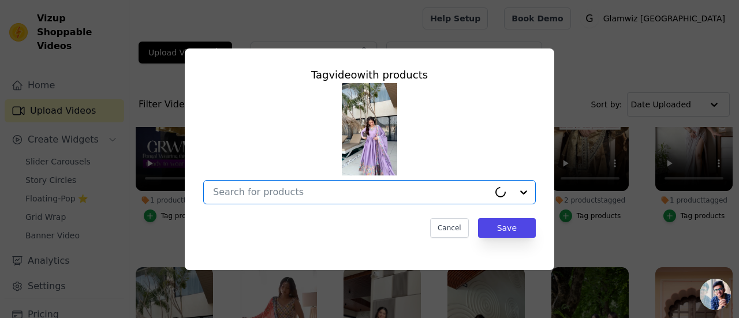
click at [224, 189] on input "No Products Tagged Tag video with products Option undefined, selected. Cancel S…" at bounding box center [351, 192] width 276 height 11
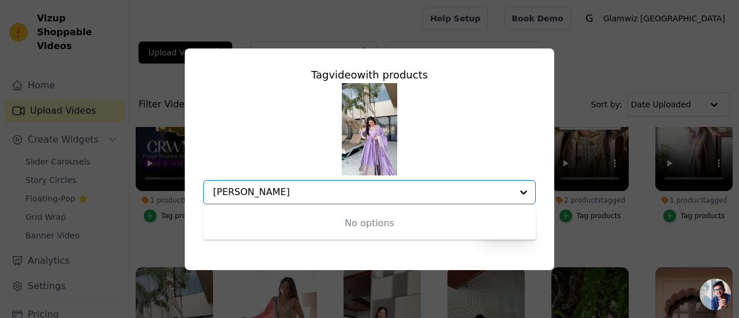
type input "zari zew"
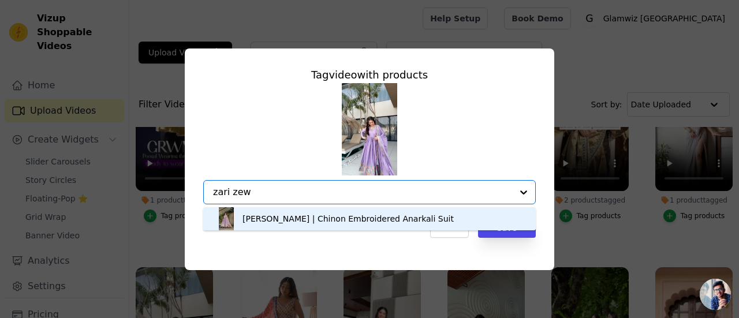
click at [326, 226] on div "[PERSON_NAME] | Chinon Embroidered Anarkali Suit" at bounding box center [370, 218] width 310 height 23
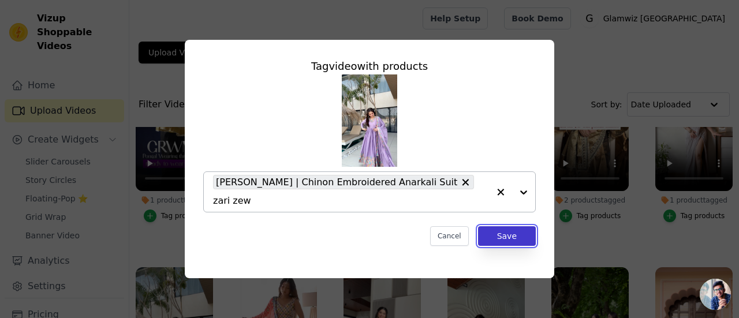
click at [484, 235] on button "Save" at bounding box center [507, 236] width 58 height 20
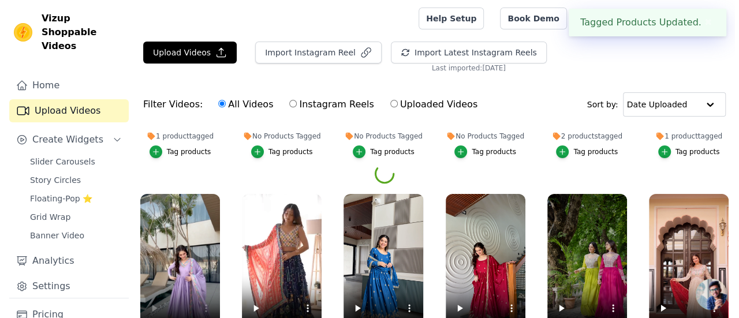
scroll to position [2237, 0]
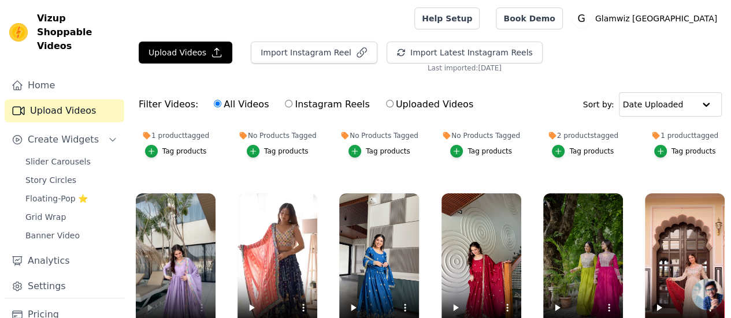
drag, startPoint x: 334, startPoint y: 244, endPoint x: 325, endPoint y: 144, distance: 100.3
click at [325, 144] on ul "No Products Tagged Tag products No Products Tagged Tag products No Products Tag…" at bounding box center [429, 267] width 601 height 281
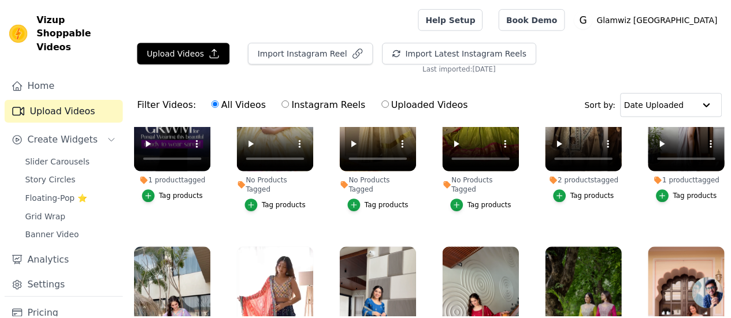
scroll to position [2266, 0]
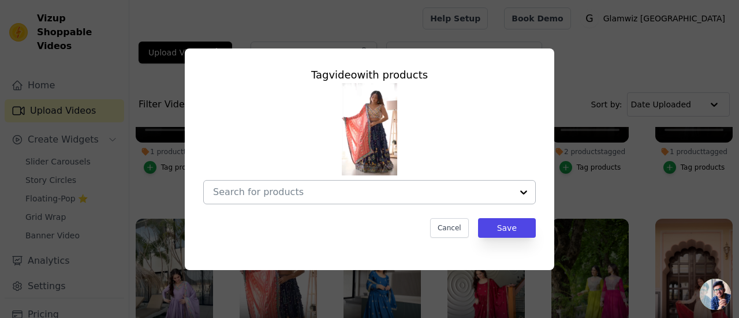
click at [284, 195] on input "No Products Tagged Tag video with products Cancel Save Tag products" at bounding box center [362, 192] width 299 height 11
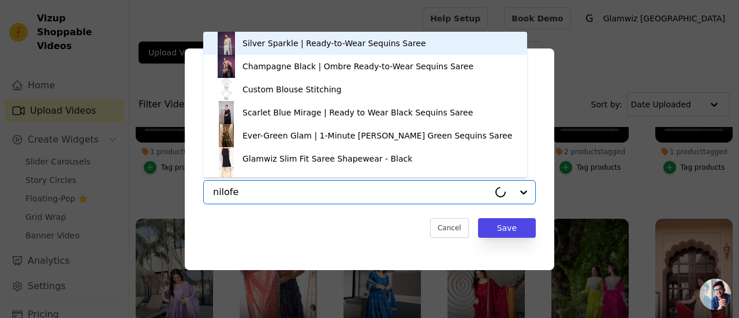
type input "nilofer"
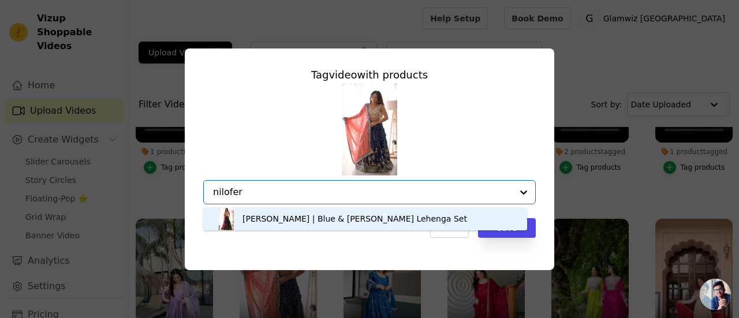
click at [289, 214] on div "[PERSON_NAME] | Blue & [PERSON_NAME] Lehenga Set" at bounding box center [355, 219] width 225 height 12
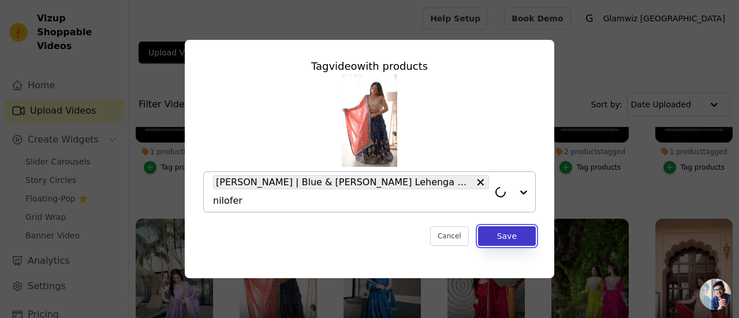
click at [512, 233] on button "Save" at bounding box center [507, 236] width 58 height 20
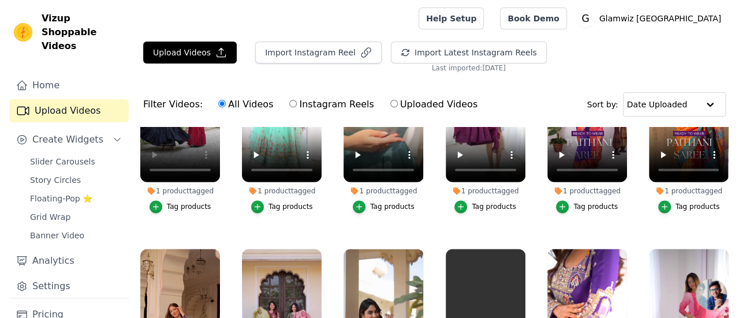
scroll to position [3015, 0]
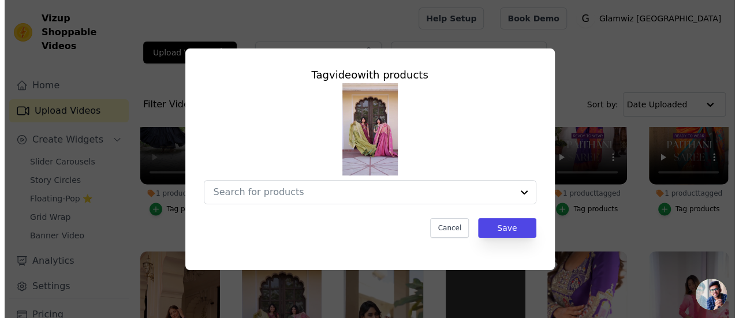
scroll to position [3054, 0]
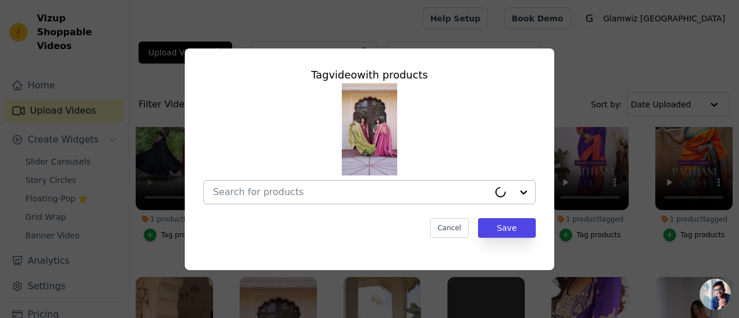
click at [275, 199] on div at bounding box center [351, 192] width 276 height 23
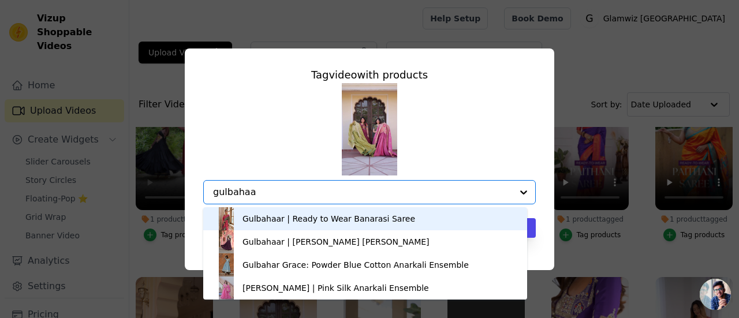
type input "gulbahaar"
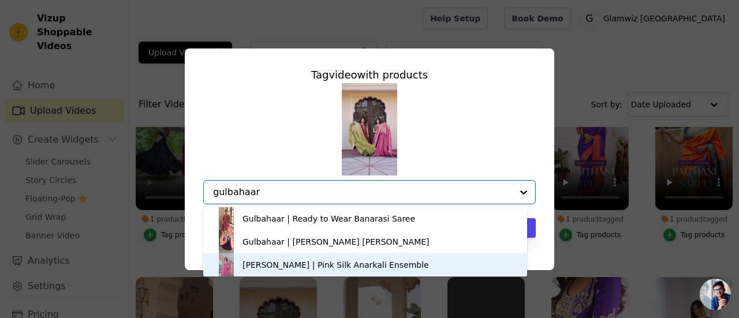
click at [281, 257] on div "[PERSON_NAME] | Pink Silk Anarkali Ensemble" at bounding box center [365, 265] width 301 height 23
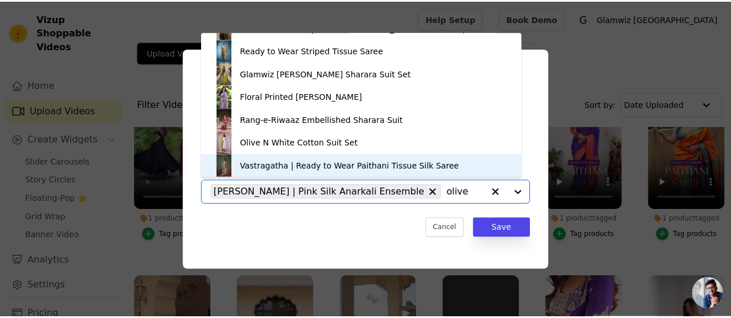
scroll to position [0, 0]
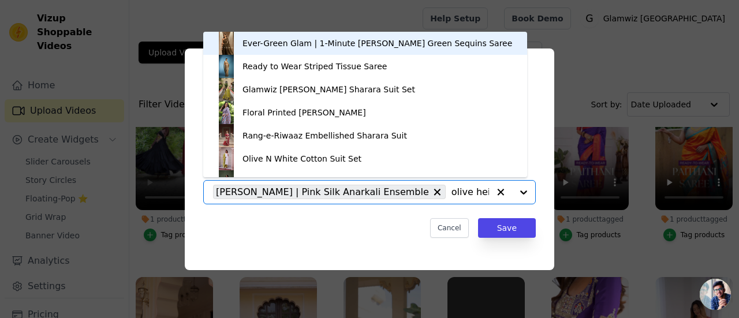
type input "olive heirloom"
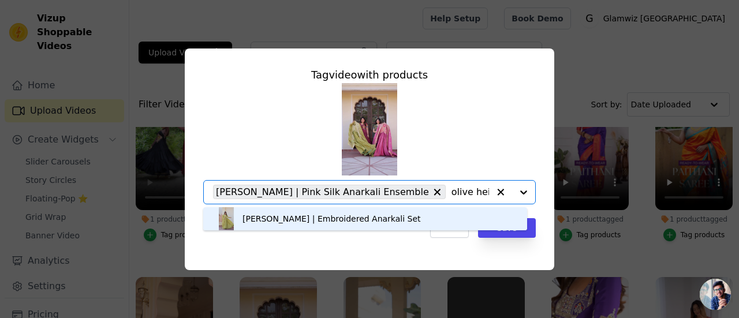
click at [374, 209] on div "[PERSON_NAME] | Embroidered Anarkali Set" at bounding box center [365, 218] width 301 height 23
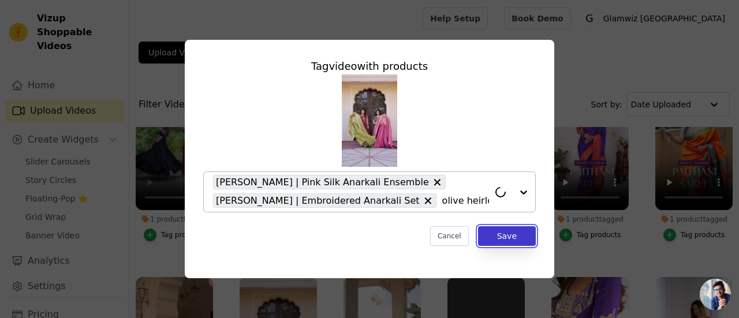
click at [506, 234] on button "Save" at bounding box center [507, 236] width 58 height 20
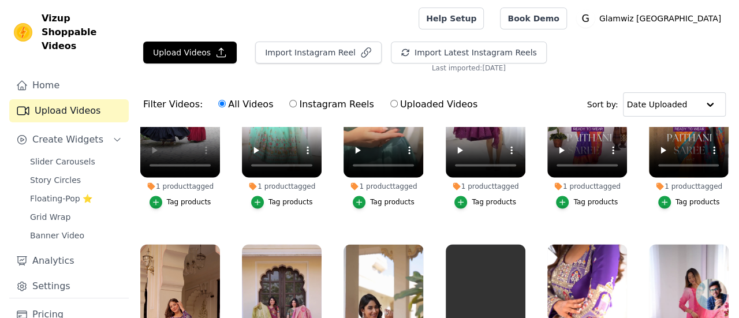
scroll to position [3008, 0]
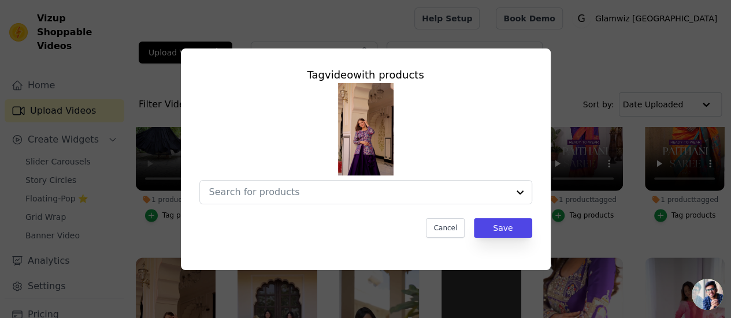
scroll to position [3047, 0]
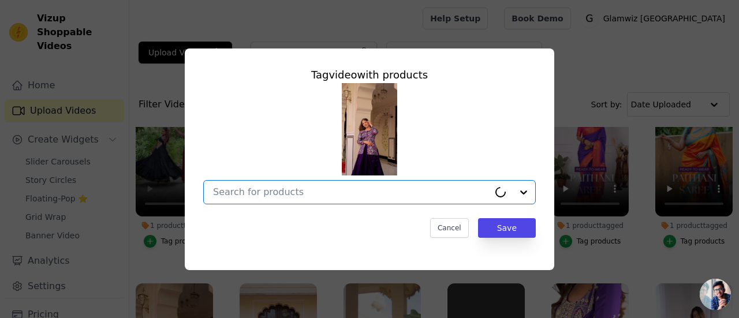
click at [292, 192] on input "No Products Tagged Tag video with products Option undefined, selected. Select i…" at bounding box center [351, 192] width 276 height 11
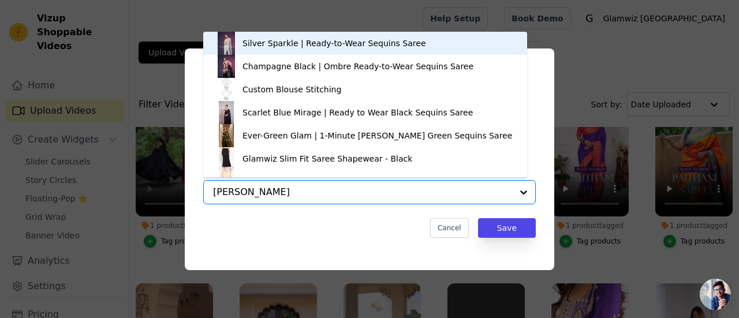
type input "violet sym"
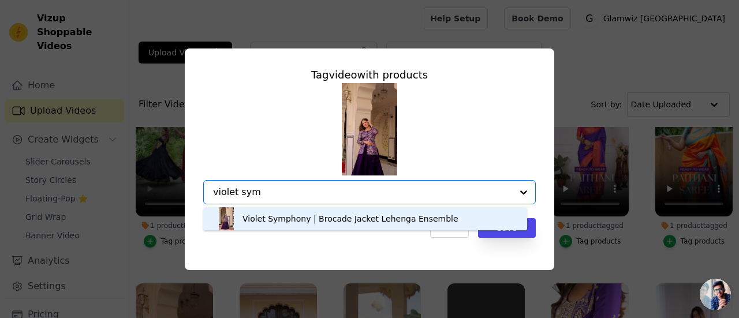
click at [298, 223] on div "Violet Symphony | Brocade Jacket Lehenga Ensemble" at bounding box center [351, 219] width 216 height 12
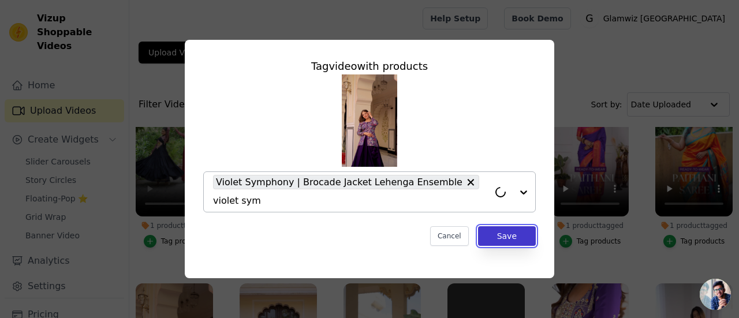
click at [527, 226] on button "Save" at bounding box center [507, 236] width 58 height 20
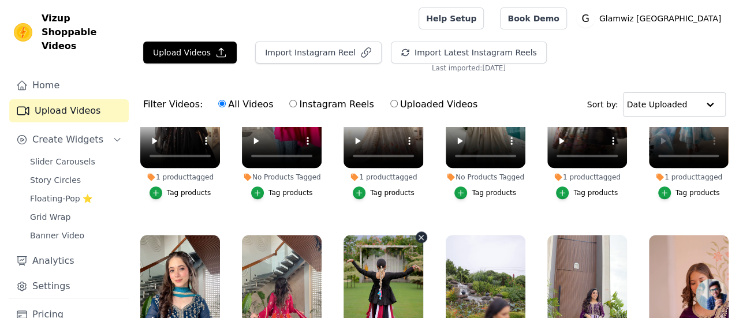
scroll to position [2620, 0]
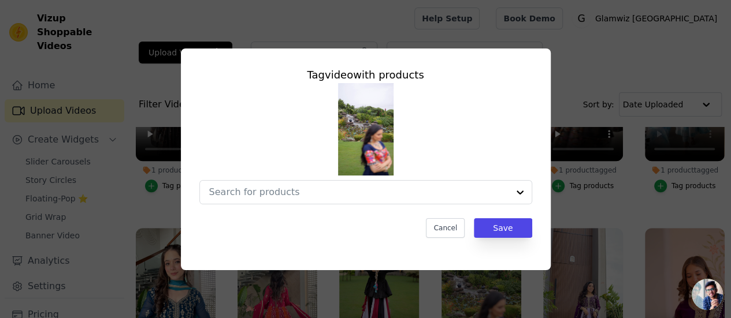
scroll to position [2654, 0]
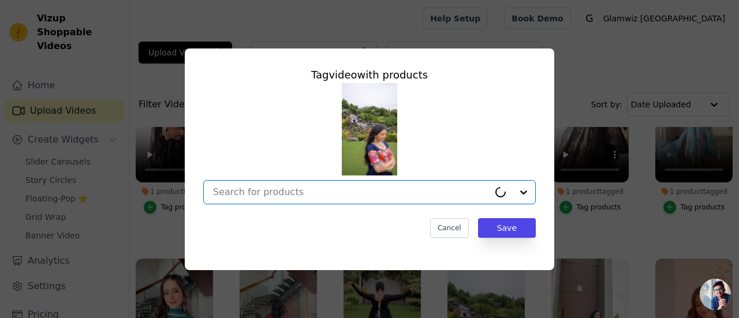
click at [353, 193] on input "No Products Tagged Tag video with products Option undefined, selected. Select i…" at bounding box center [351, 192] width 276 height 11
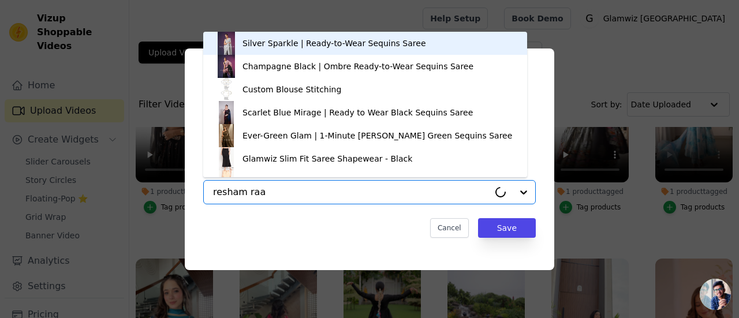
type input "resham raas"
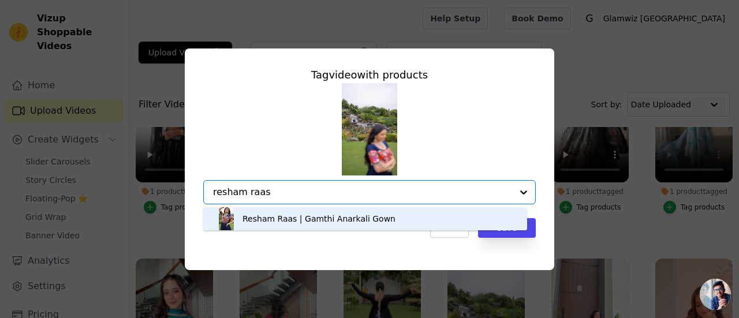
click at [337, 218] on div "Resham Raas | Gamthi Anarkali Gown" at bounding box center [319, 219] width 153 height 12
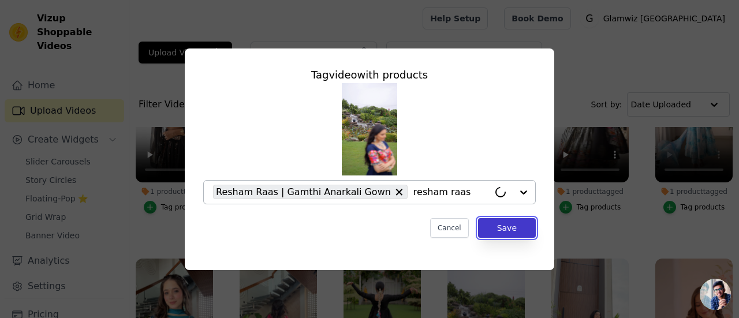
click at [497, 233] on button "Save" at bounding box center [507, 228] width 58 height 20
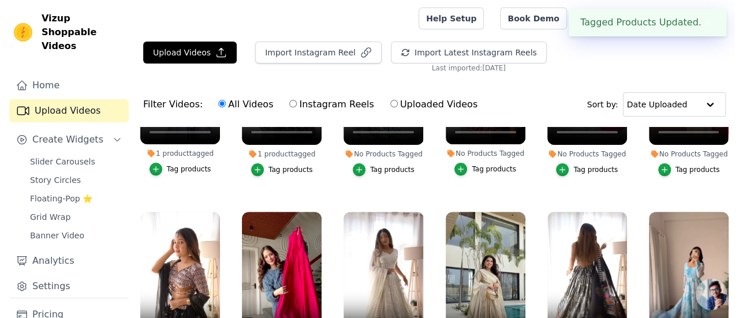
scroll to position [2427, 0]
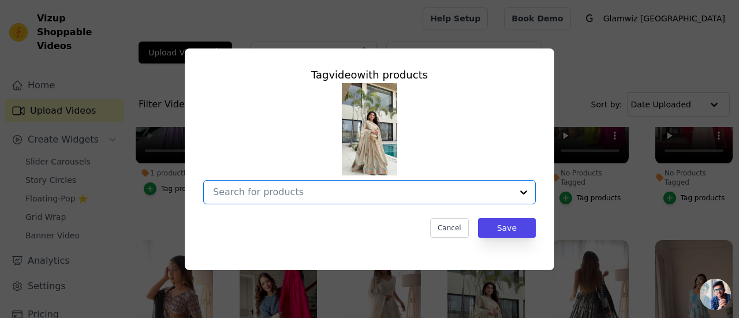
click at [325, 190] on input "No Products Tagged Tag video with products Option undefined, selected. Select i…" at bounding box center [362, 192] width 299 height 11
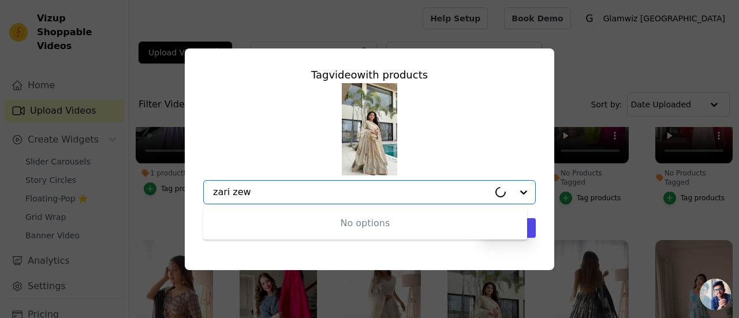
type input "zari zewa"
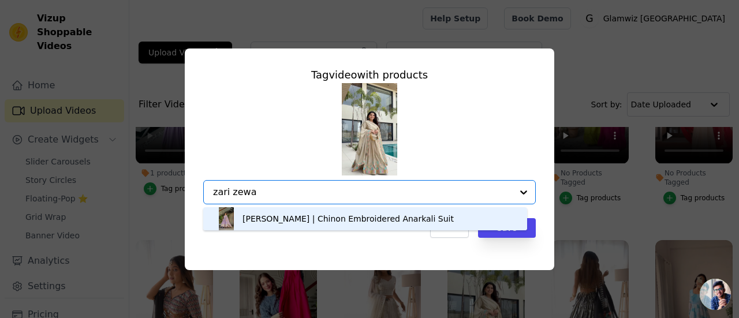
click at [320, 221] on div "[PERSON_NAME] | Chinon Embroidered Anarkali Suit" at bounding box center [348, 219] width 211 height 12
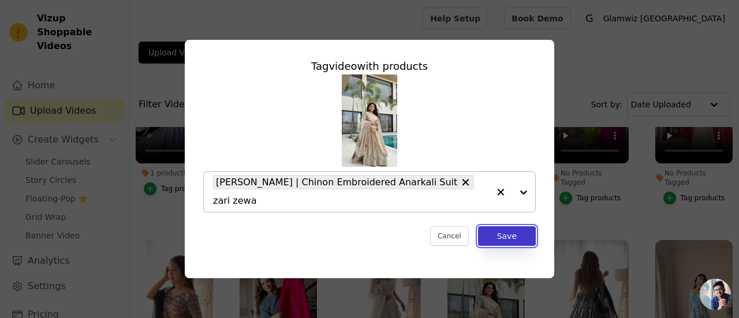
click at [516, 226] on button "Save" at bounding box center [507, 236] width 58 height 20
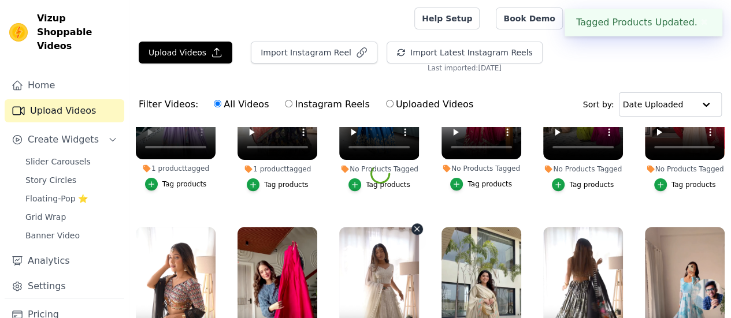
scroll to position [2441, 0]
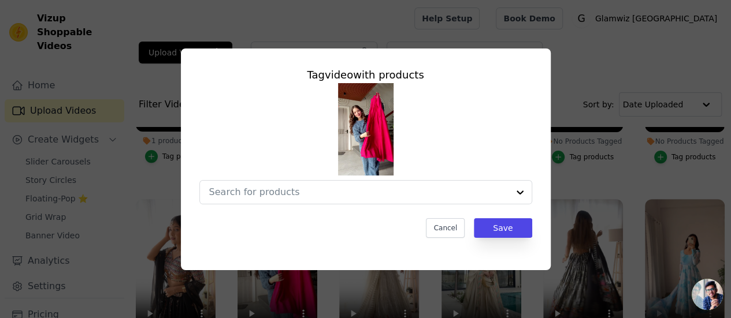
scroll to position [2472, 0]
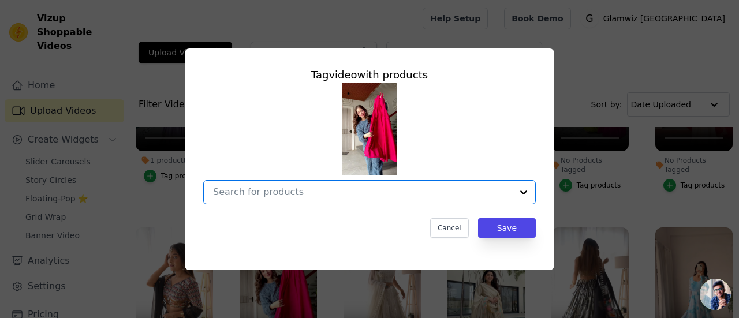
click at [331, 197] on input "No Products Tagged Tag video with products Option undefined, selected. Select i…" at bounding box center [362, 192] width 299 height 11
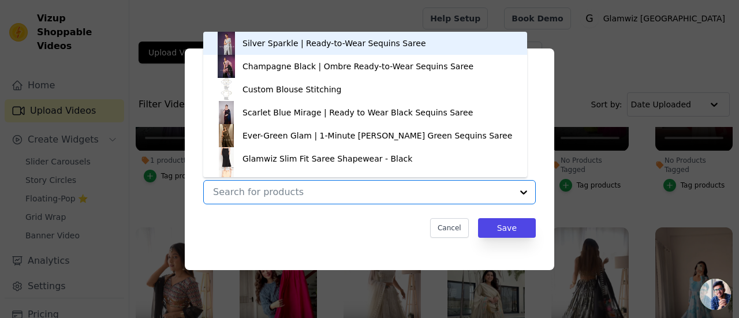
type input "s"
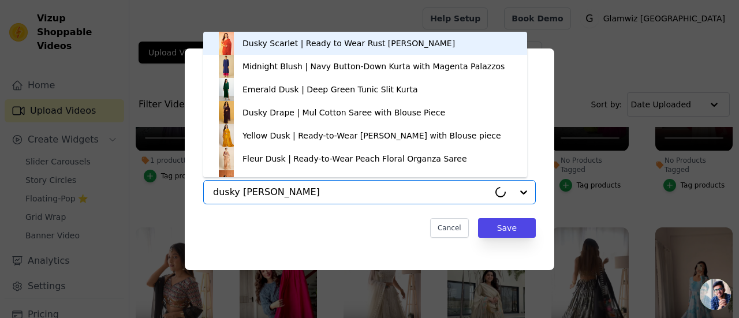
type input "dusky desire"
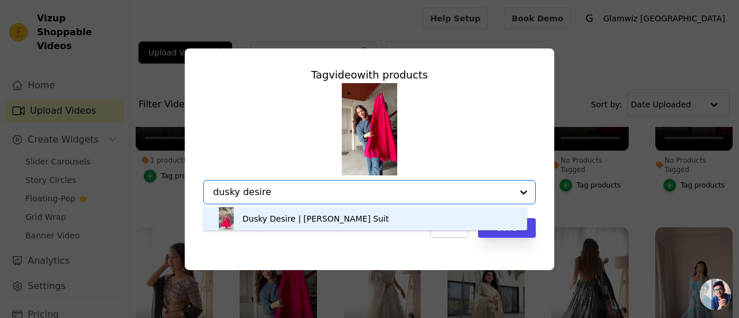
click at [328, 225] on div "Dusky Desire | [PERSON_NAME] Suit" at bounding box center [316, 219] width 146 height 12
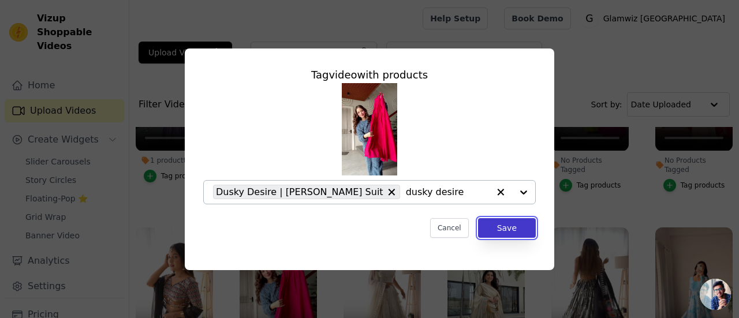
click at [516, 230] on button "Save" at bounding box center [507, 228] width 58 height 20
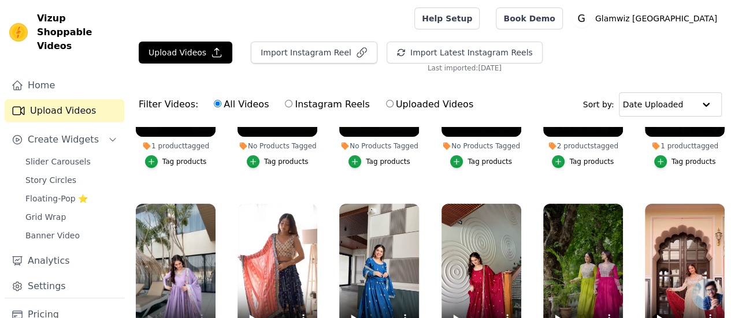
scroll to position [2227, 0]
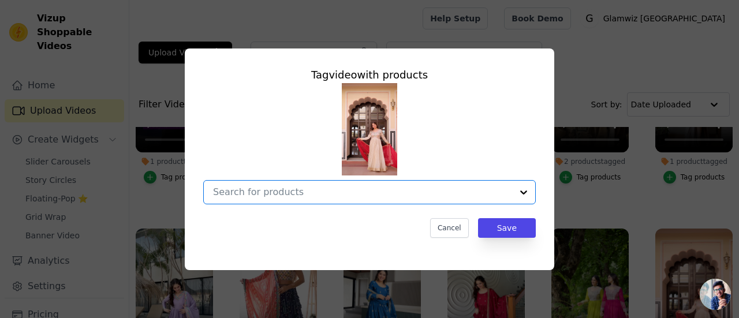
click at [397, 193] on input "No Products Tagged Tag video with products Option undefined, selected. Select i…" at bounding box center [362, 192] width 299 height 11
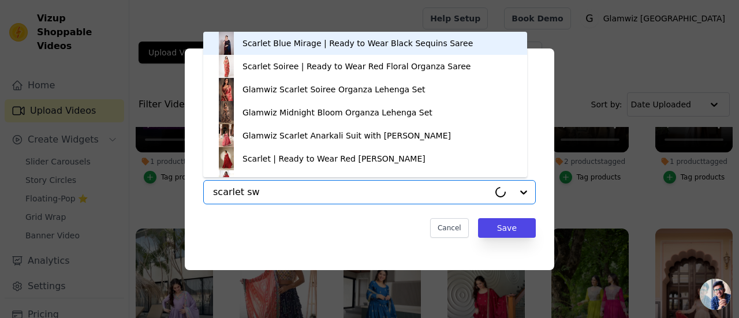
type input "scarlet swa"
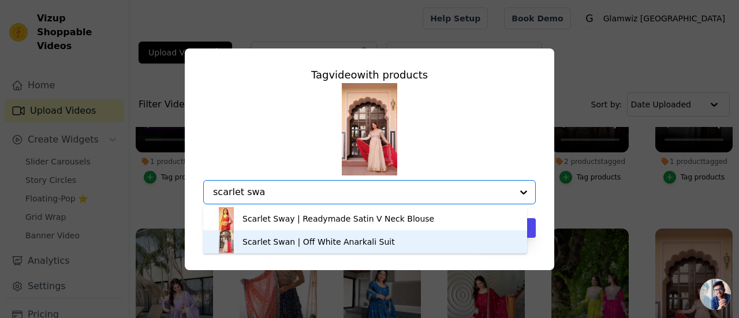
click at [359, 241] on div "Scarlet Swan | Off White Anarkali Suit" at bounding box center [319, 242] width 152 height 12
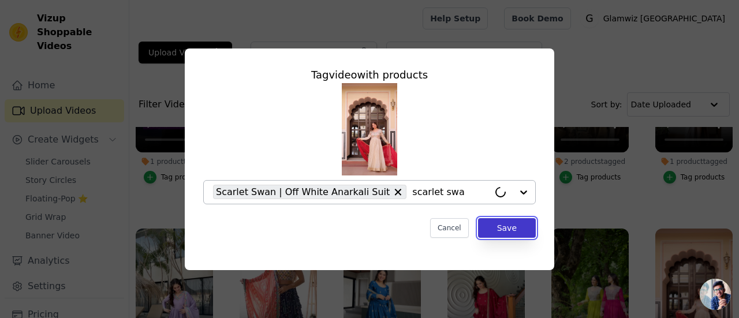
click at [496, 232] on button "Save" at bounding box center [507, 228] width 58 height 20
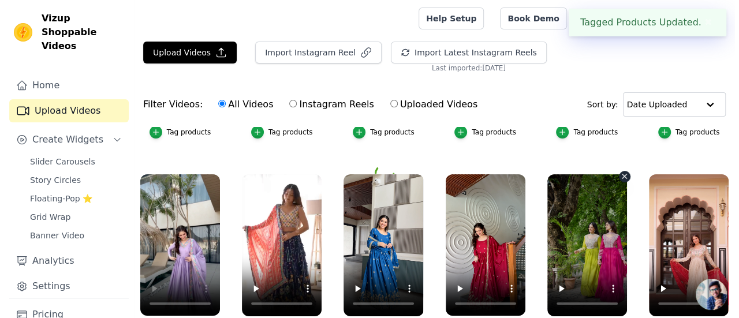
scroll to position [2227, 0]
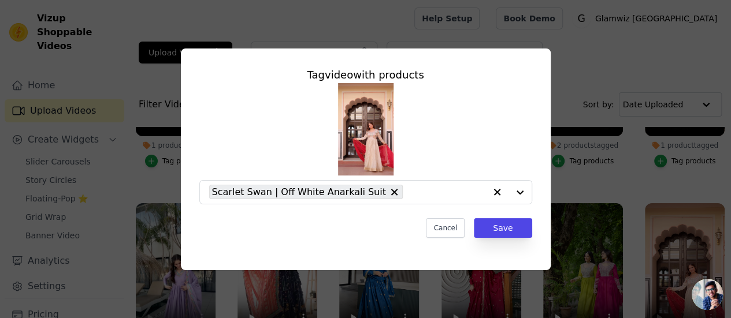
scroll to position [2256, 0]
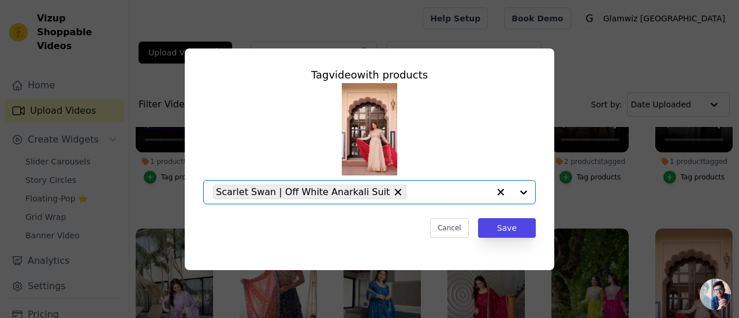
click at [412, 191] on input "1 product tagged Tag video with products Option Scarlet Swan | Off White Anarka…" at bounding box center [450, 192] width 77 height 11
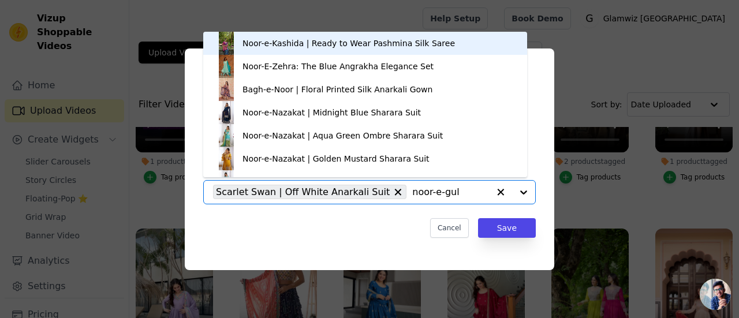
type input "noor-e-[PERSON_NAME]"
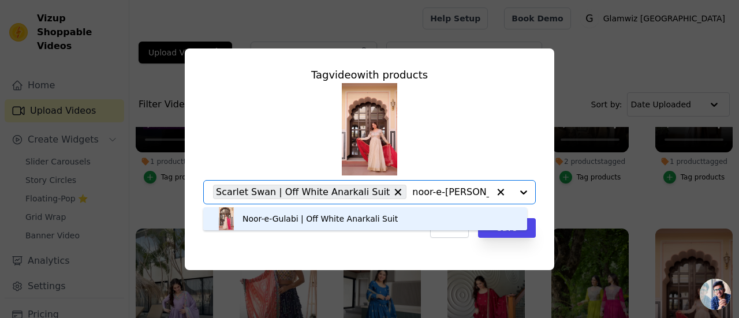
click at [362, 222] on div "Noor-e-Gulabi | Off White Anarkali Suit" at bounding box center [320, 219] width 155 height 12
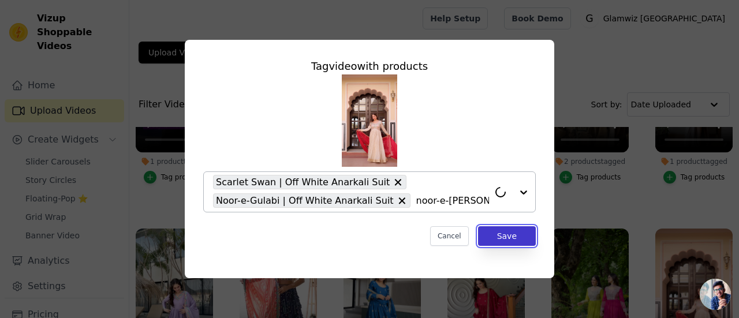
click at [483, 237] on button "Save" at bounding box center [507, 236] width 58 height 20
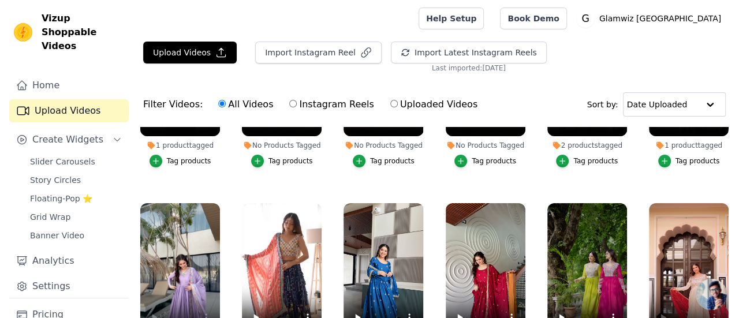
scroll to position [2215, 0]
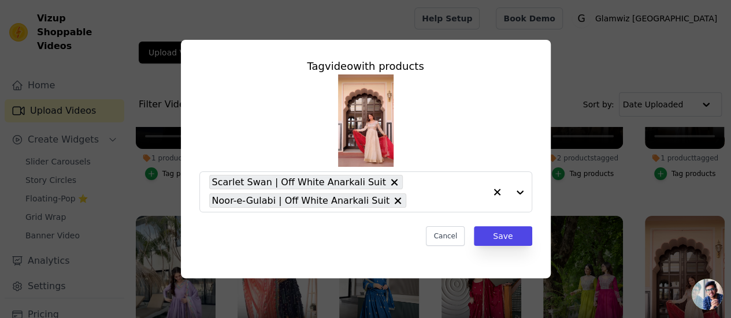
scroll to position [2244, 0]
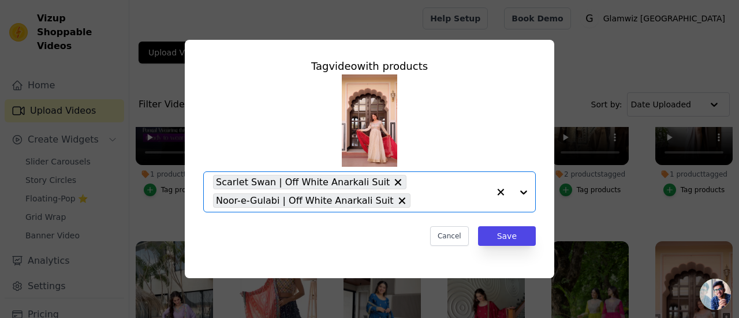
click at [419, 199] on input "2 products tagged Tag video with products Option Scarlet Swan | Off White Anark…" at bounding box center [452, 200] width 73 height 11
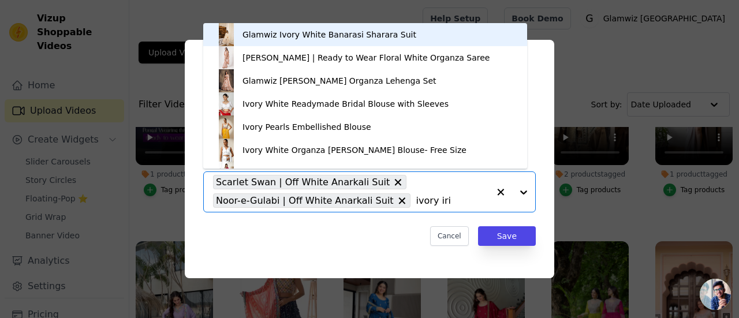
type input "[PERSON_NAME]"
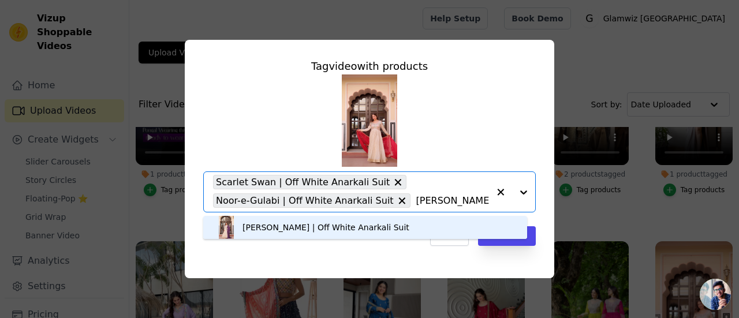
click at [353, 225] on div "[PERSON_NAME] | Off White Anarkali Suit" at bounding box center [326, 228] width 167 height 12
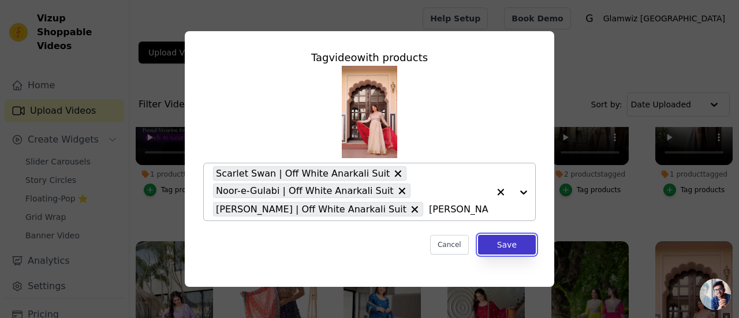
click at [519, 248] on button "Save" at bounding box center [507, 245] width 58 height 20
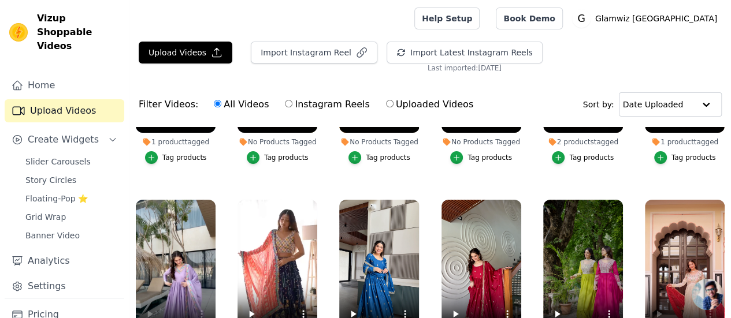
scroll to position [2230, 0]
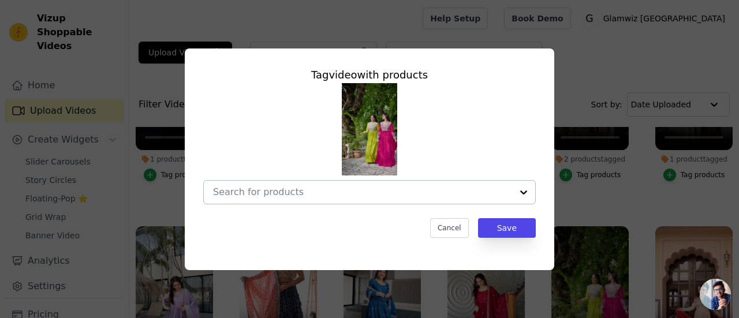
click at [418, 200] on div at bounding box center [362, 192] width 299 height 23
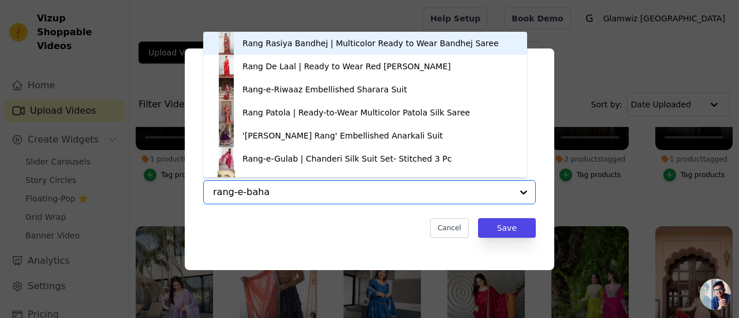
type input "rang-e-bahar"
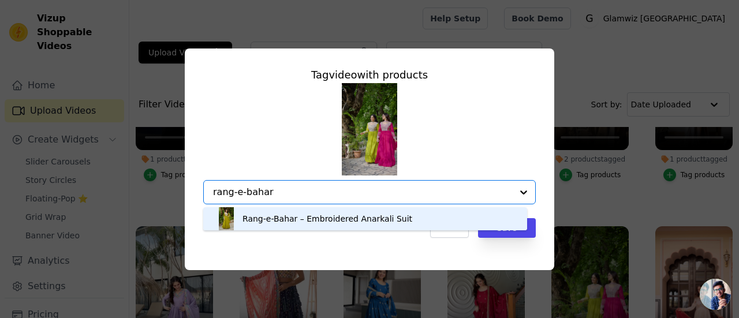
click at [391, 225] on div "Rang-e-Bahar – Embroidered Anarkali Suit" at bounding box center [328, 219] width 170 height 12
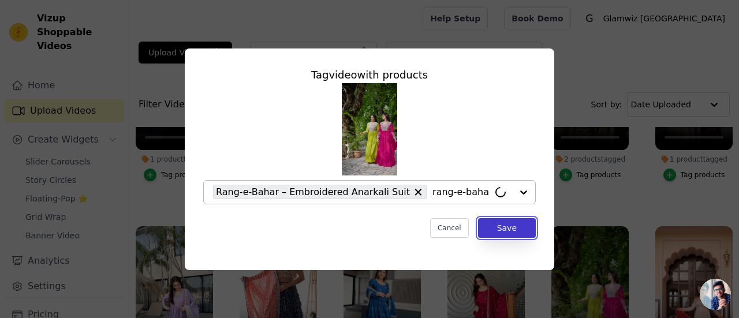
click at [494, 231] on button "Save" at bounding box center [507, 228] width 58 height 20
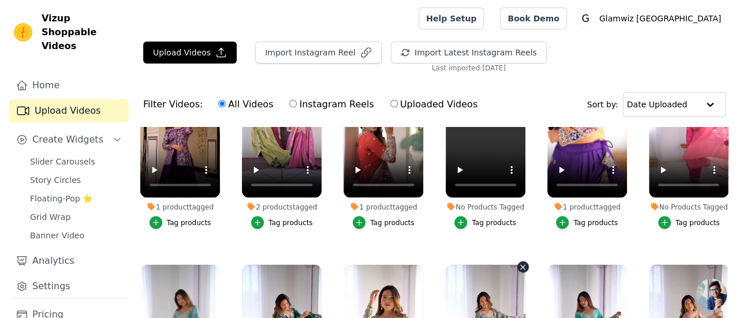
scroll to position [3211, 0]
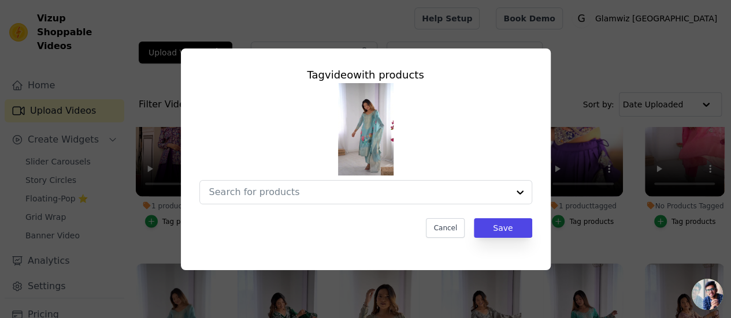
scroll to position [3254, 0]
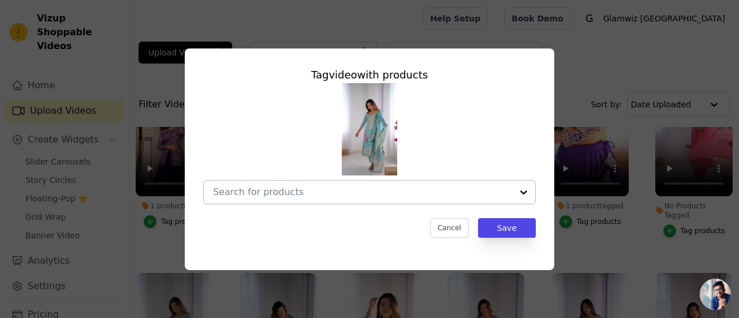
click at [239, 195] on input "No Products Tagged Tag video with products Cancel Save Tag products" at bounding box center [362, 192] width 299 height 11
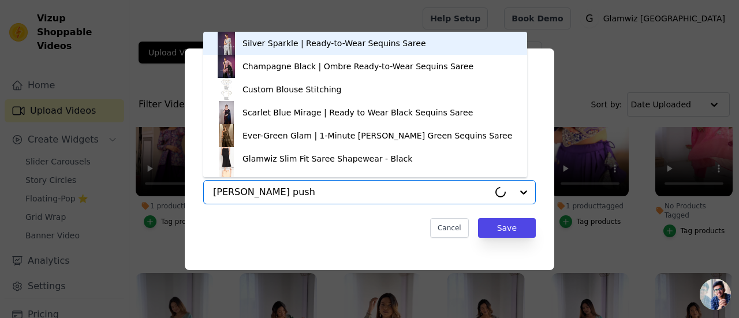
type input "[PERSON_NAME]"
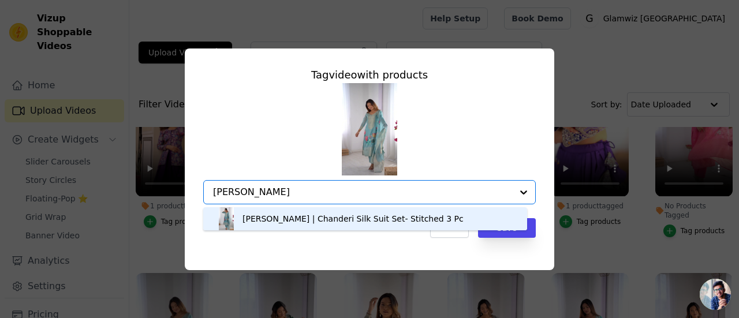
click at [295, 217] on div "[PERSON_NAME] | Chanderi Silk Suit Set- Stitched 3 Pc" at bounding box center [353, 219] width 221 height 12
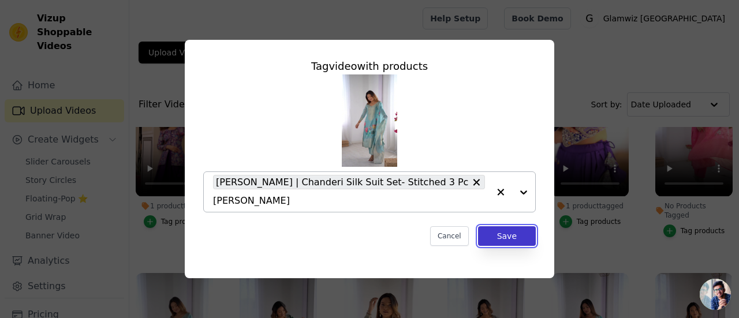
click at [491, 230] on button "Save" at bounding box center [507, 236] width 58 height 20
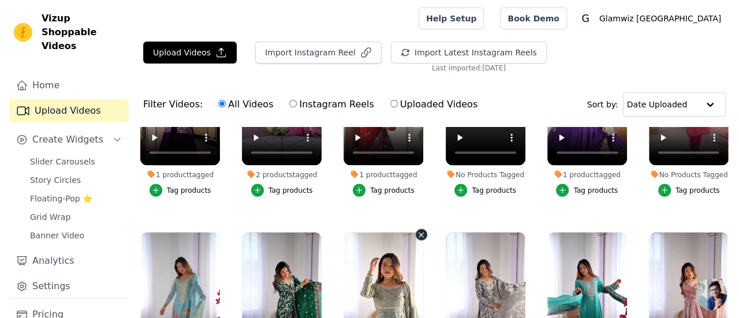
scroll to position [3244, 0]
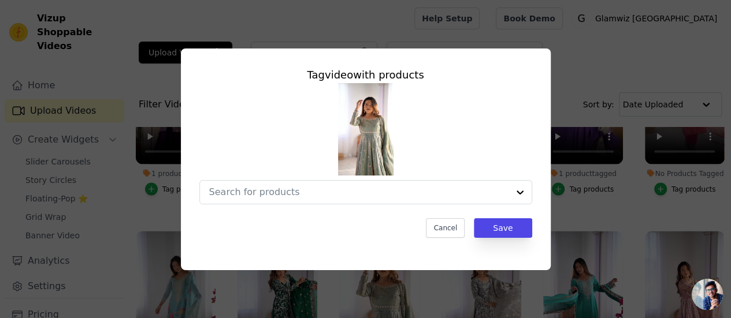
scroll to position [3286, 0]
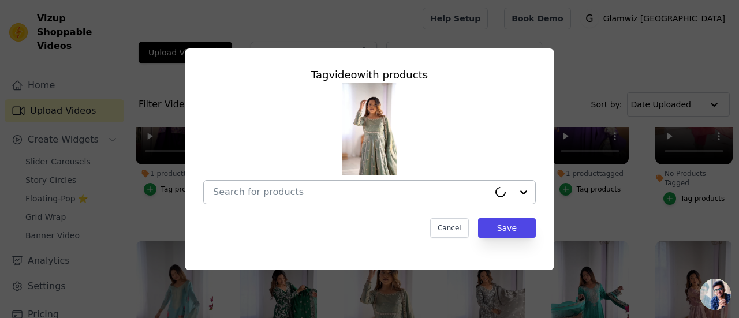
click at [362, 184] on div at bounding box center [351, 192] width 276 height 23
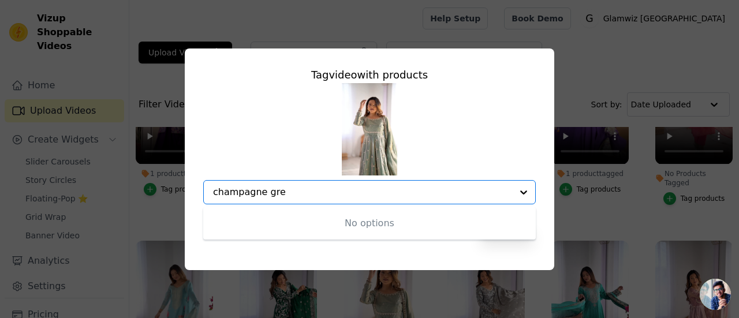
type input "champagne grey"
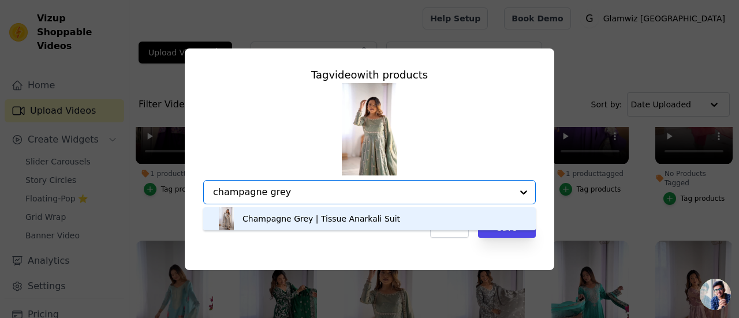
click at [336, 221] on div "Champagne Grey | Tissue Anarkali Suit" at bounding box center [322, 219] width 158 height 12
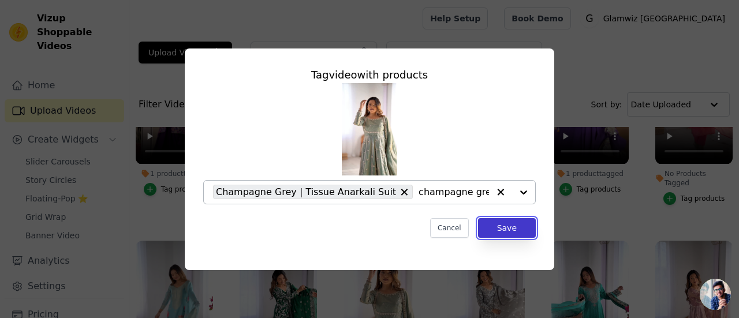
click at [524, 227] on button "Save" at bounding box center [507, 228] width 58 height 20
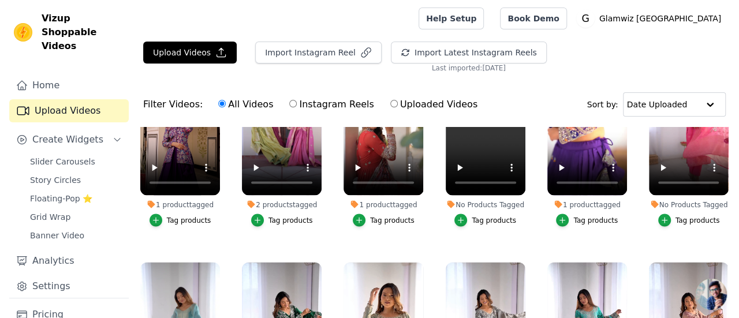
scroll to position [3212, 0]
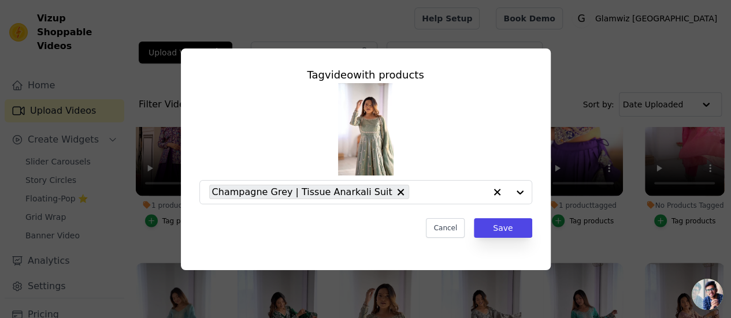
scroll to position [3254, 0]
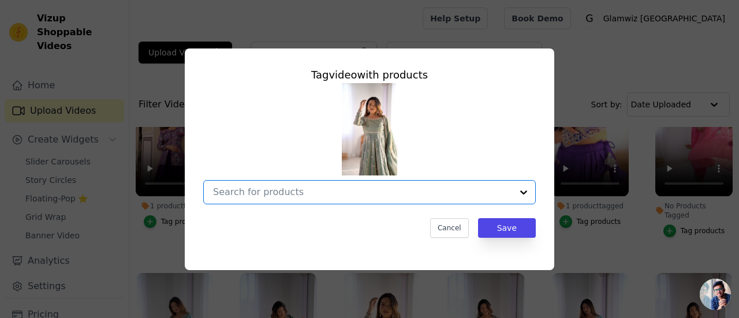
click at [364, 195] on input "1 product tagged Tag video with products Option undefined, selected. Select is …" at bounding box center [362, 192] width 299 height 11
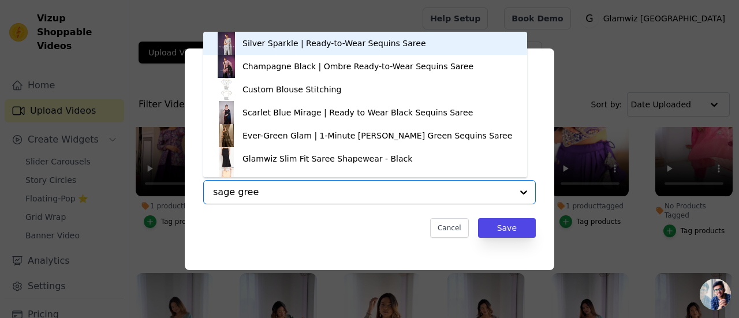
type input "sage green"
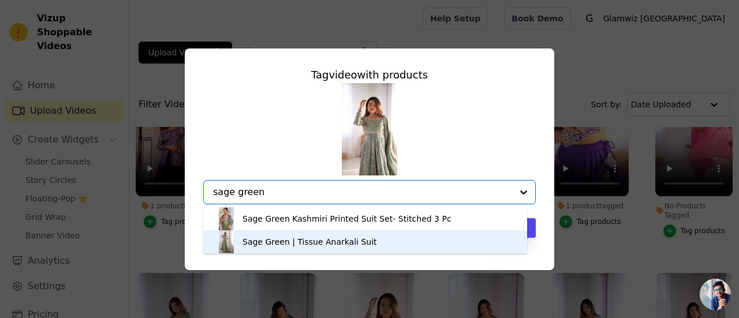
click at [349, 244] on div "Sage Green | Tissue Anarkali Suit" at bounding box center [310, 242] width 135 height 12
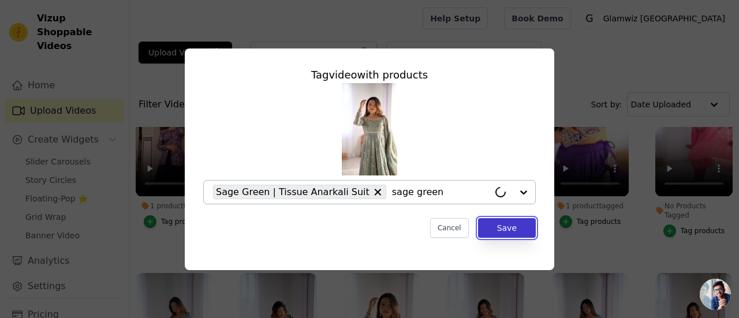
click at [505, 232] on button "Save" at bounding box center [507, 228] width 58 height 20
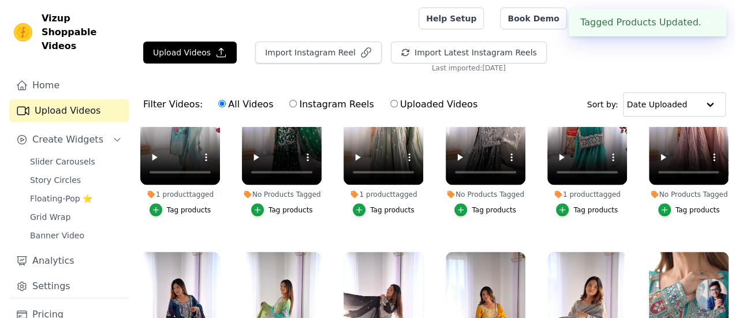
scroll to position [3433, 0]
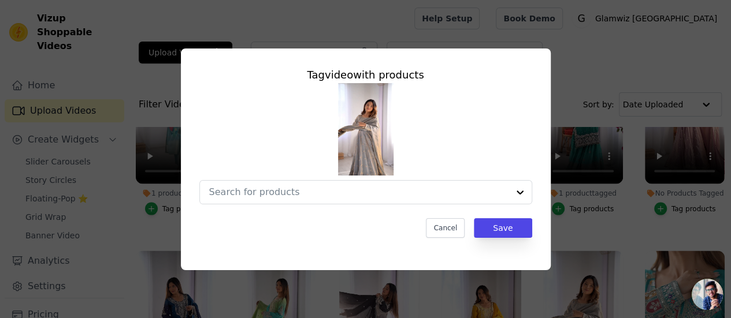
scroll to position [3477, 0]
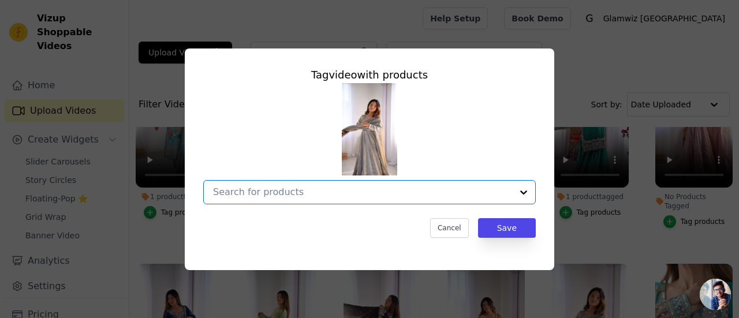
click at [379, 189] on input "No Products Tagged Tag video with products Option undefined, selected. Select i…" at bounding box center [362, 192] width 299 height 11
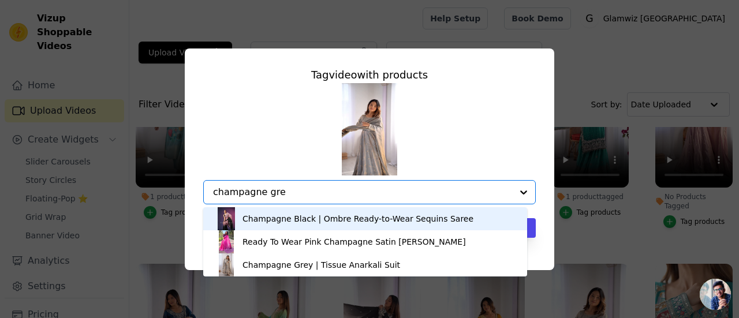
type input "champagne grey"
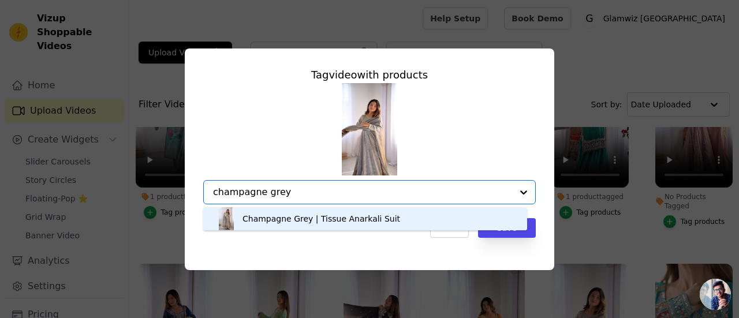
click at [366, 223] on div "Champagne Grey | Tissue Anarkali Suit" at bounding box center [322, 219] width 158 height 12
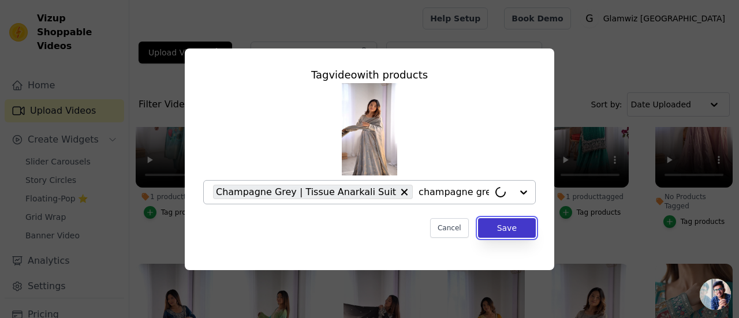
click at [516, 233] on button "Save" at bounding box center [507, 228] width 58 height 20
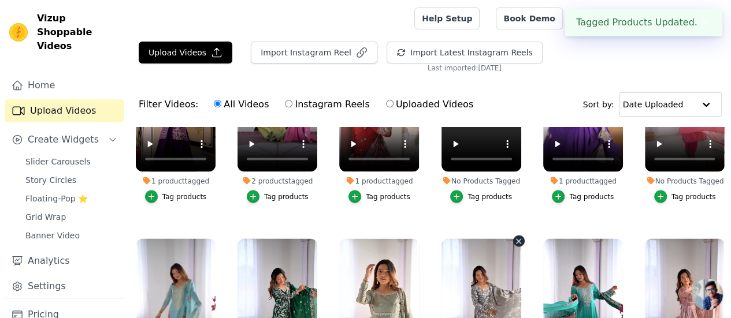
scroll to position [3237, 0]
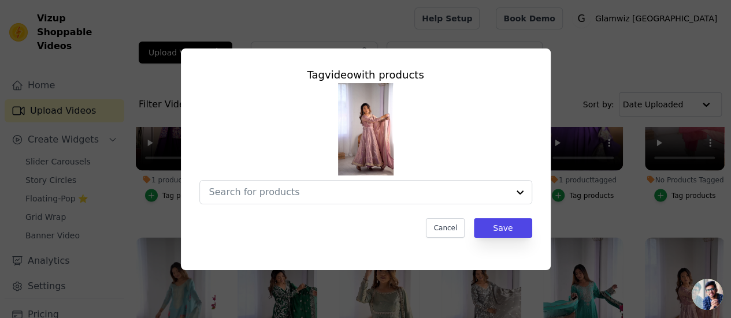
scroll to position [3279, 0]
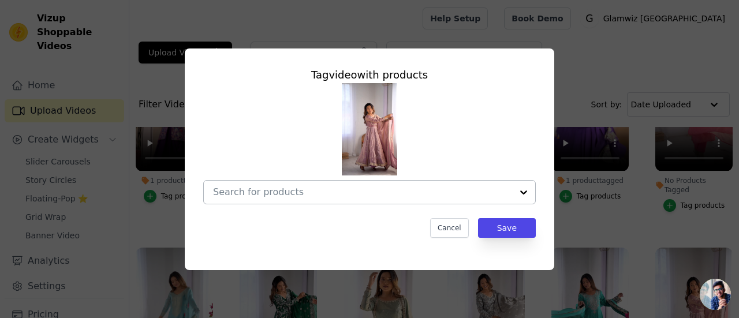
click at [399, 192] on input "No Products Tagged Tag video with products Cancel Save Tag products" at bounding box center [362, 192] width 299 height 11
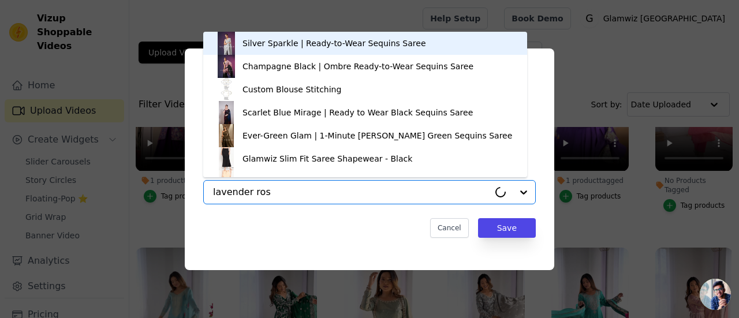
type input "[PERSON_NAME]"
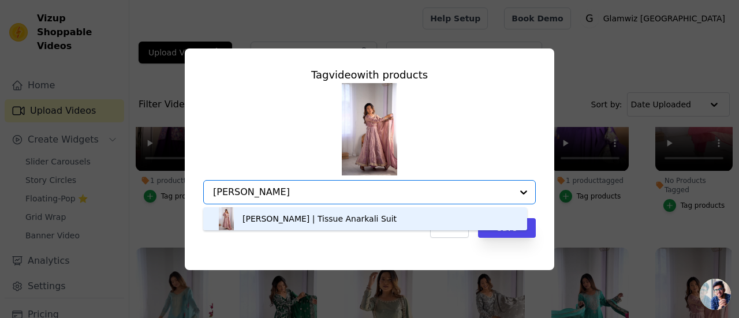
click at [331, 223] on div "[PERSON_NAME] | Tissue Anarkali Suit" at bounding box center [320, 219] width 154 height 12
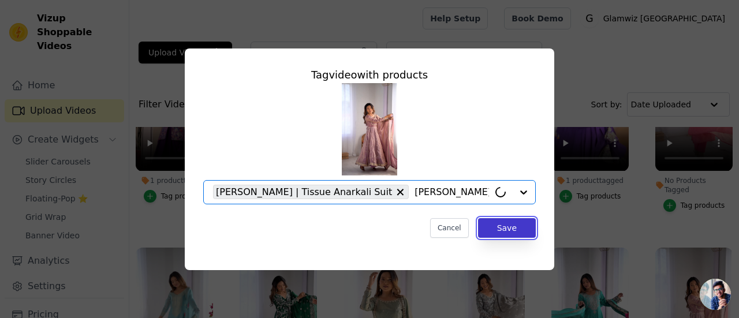
click at [501, 229] on button "Save" at bounding box center [507, 228] width 58 height 20
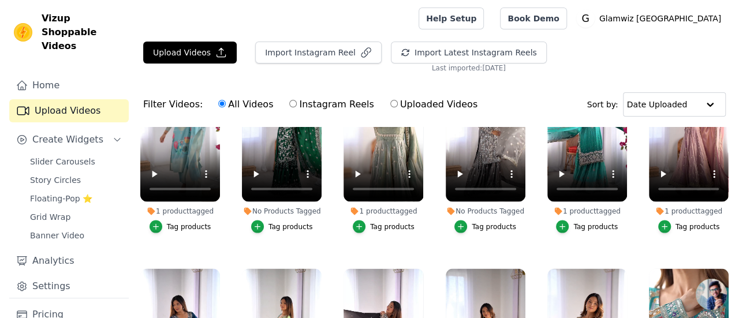
scroll to position [3416, 0]
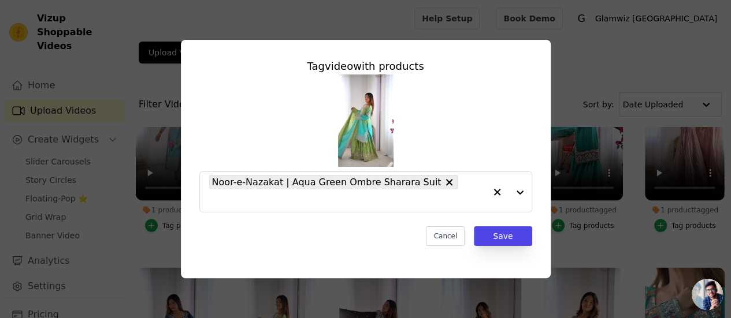
scroll to position [3460, 0]
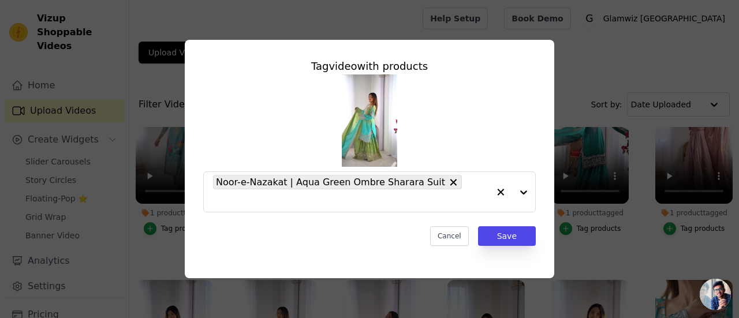
click at [453, 289] on div "Tag video with products Noor-e-Nazakat | Aqua Green Ombre Sharara Suit Cancel S…" at bounding box center [369, 159] width 739 height 318
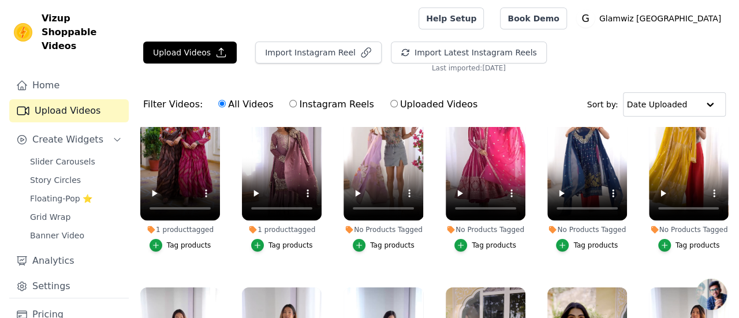
scroll to position [4231, 0]
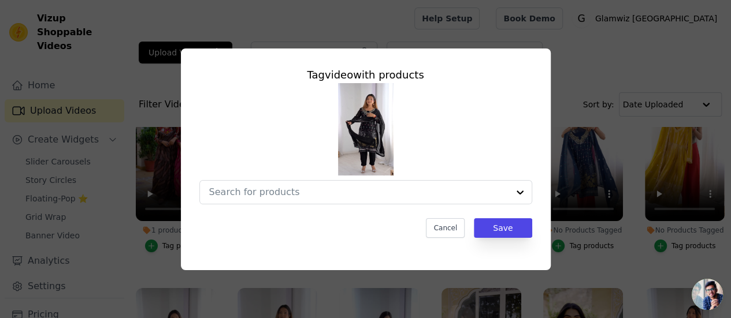
scroll to position [4286, 0]
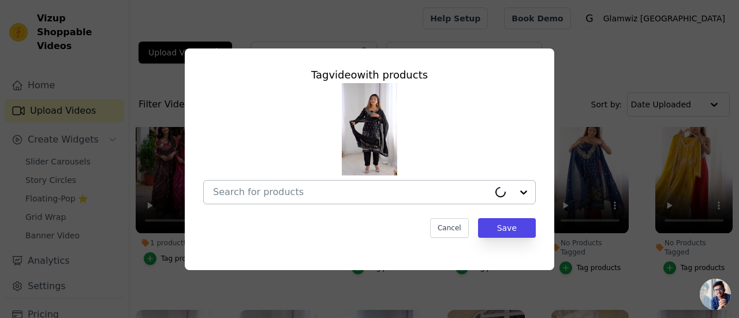
click at [280, 199] on div at bounding box center [351, 192] width 276 height 23
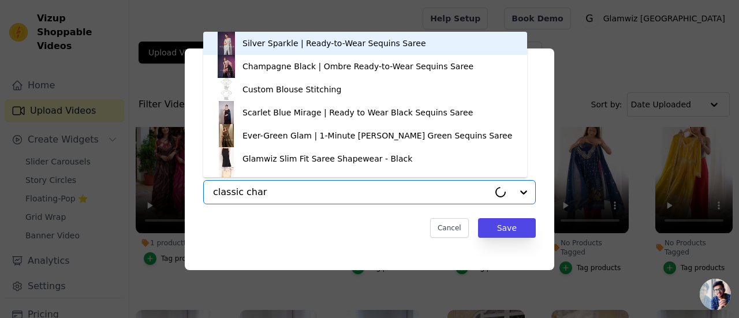
type input "classic charm"
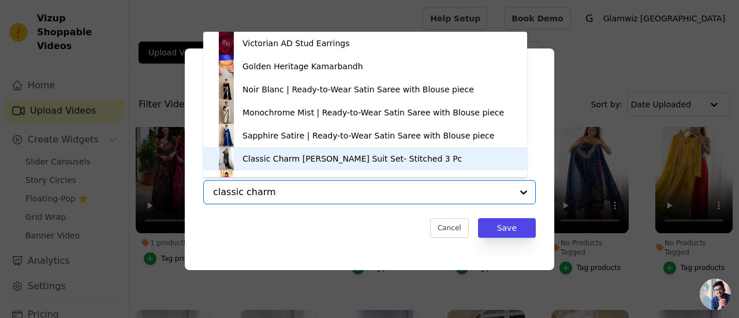
click at [301, 159] on div "Classic Charm [PERSON_NAME] Suit Set- Stitched 3 Pc" at bounding box center [352, 159] width 219 height 12
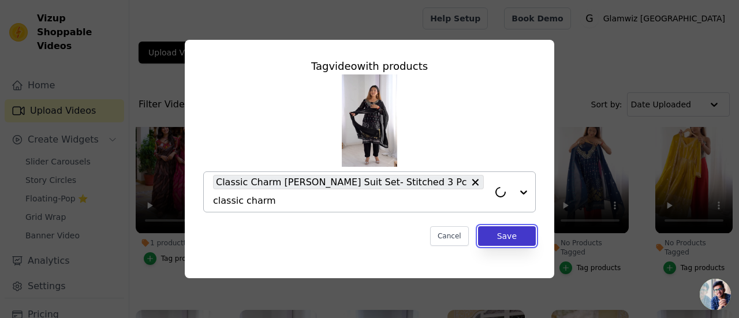
click at [491, 228] on button "Save" at bounding box center [507, 236] width 58 height 20
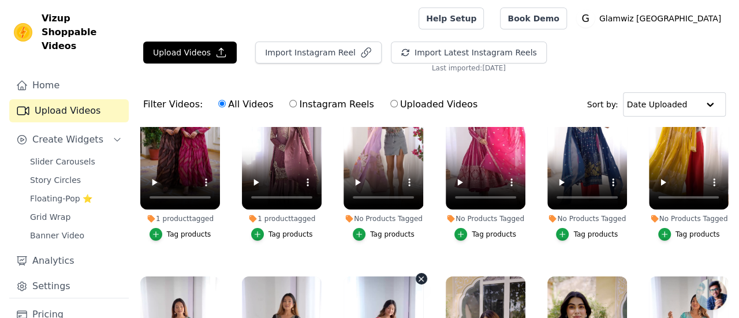
scroll to position [4254, 0]
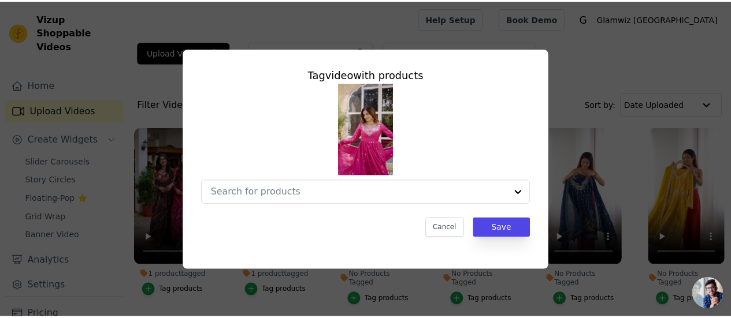
scroll to position [4309, 0]
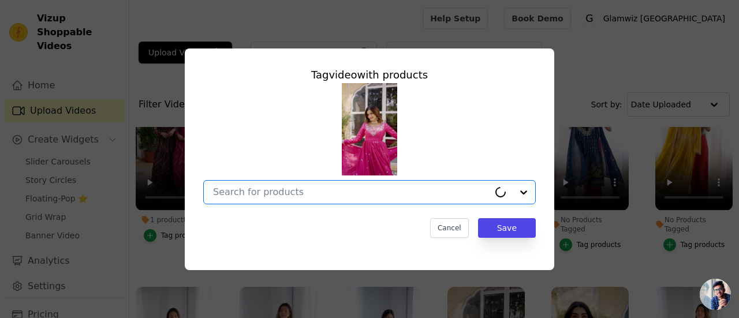
click at [359, 192] on input "No Products Tagged Tag video with products Option undefined, selected. Select i…" at bounding box center [351, 192] width 276 height 11
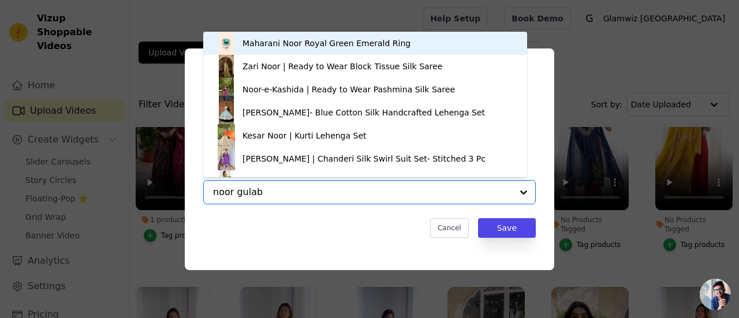
type input "[PERSON_NAME]"
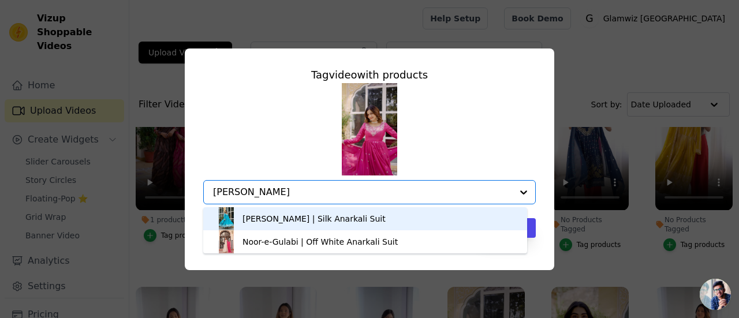
click at [345, 221] on div "[PERSON_NAME] | Silk Anarkali Suit" at bounding box center [314, 219] width 143 height 12
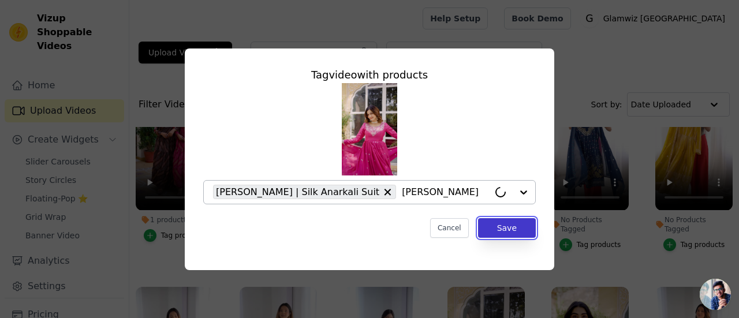
click at [504, 233] on button "Save" at bounding box center [507, 228] width 58 height 20
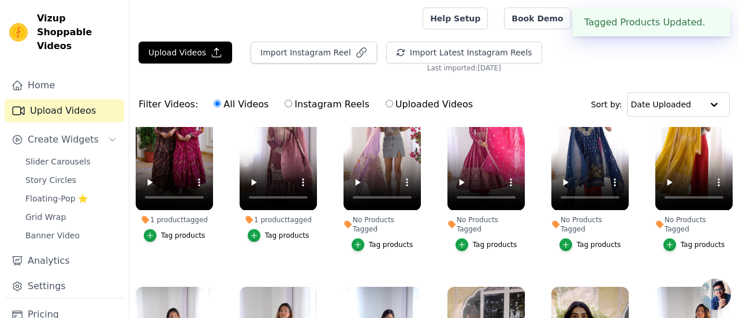
scroll to position [4254, 0]
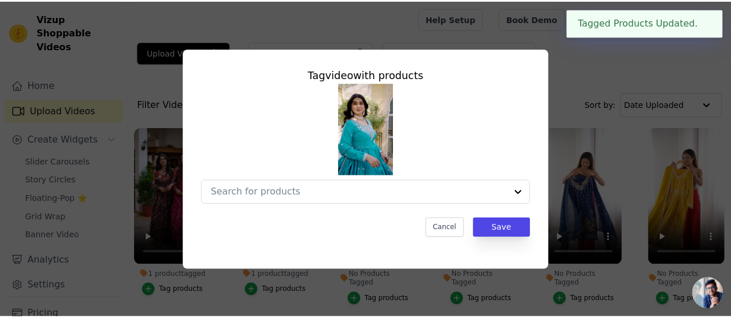
scroll to position [4309, 0]
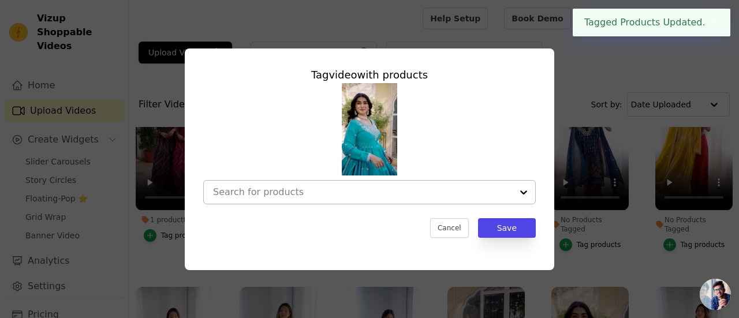
click at [425, 198] on div at bounding box center [362, 192] width 299 height 23
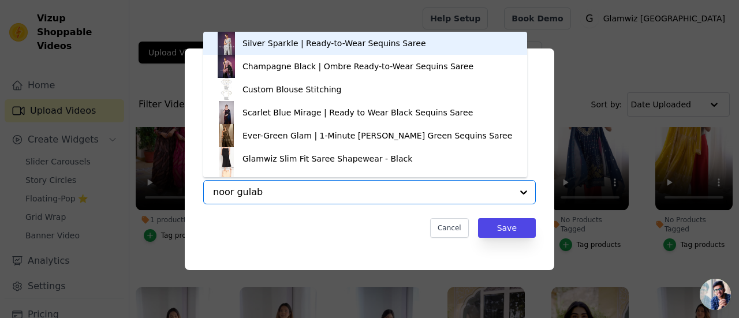
type input "[PERSON_NAME]"
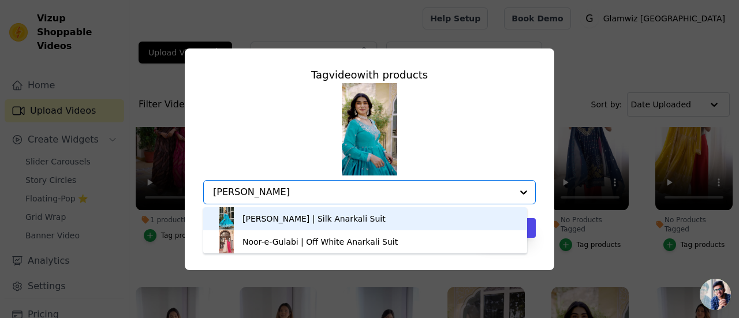
click at [377, 223] on div "[PERSON_NAME] | Silk Anarkali Suit" at bounding box center [365, 218] width 301 height 23
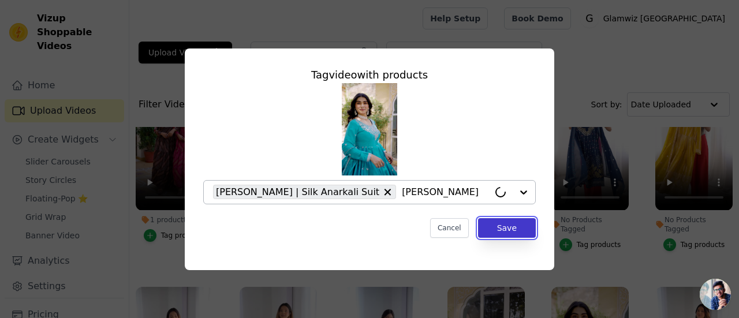
click at [509, 233] on button "Save" at bounding box center [507, 228] width 58 height 20
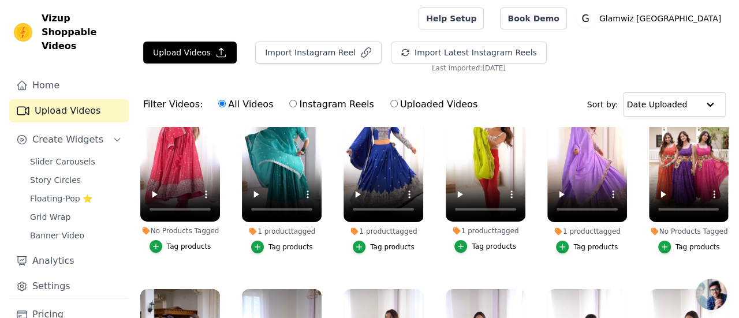
scroll to position [4018, 0]
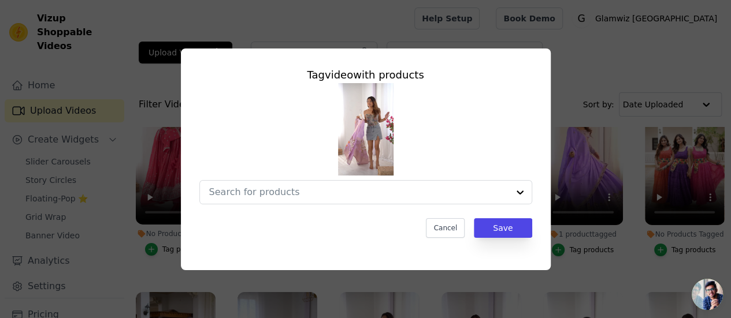
scroll to position [4070, 0]
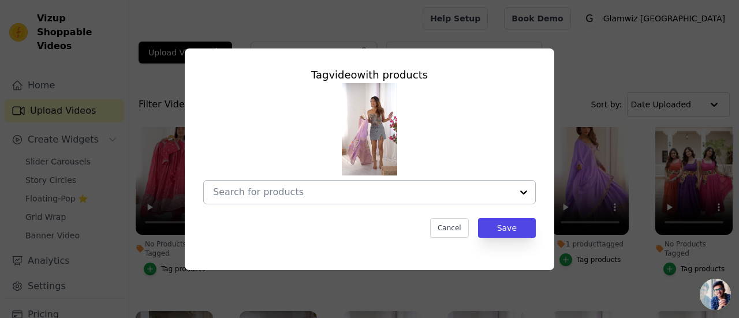
click at [319, 191] on input "No Products Tagged Tag video with products Cancel Save Tag products" at bounding box center [362, 192] width 299 height 11
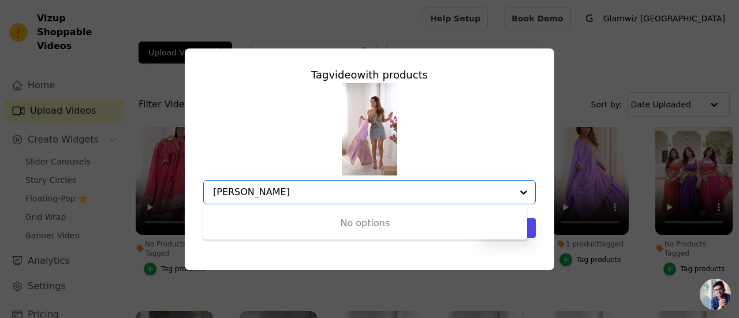
type input "[PERSON_NAME]"
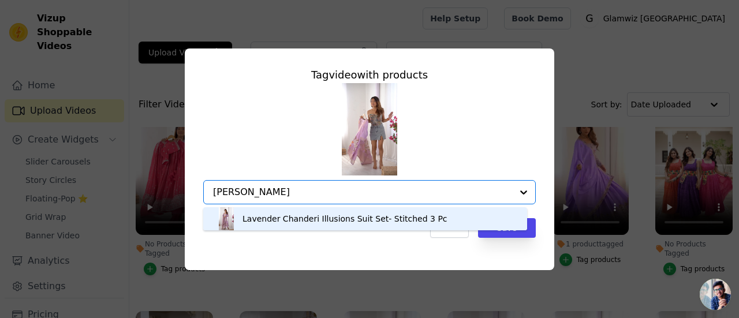
click at [313, 222] on div "Lavender Chanderi Illusions Suit Set- Stitched 3 Pc" at bounding box center [345, 219] width 205 height 12
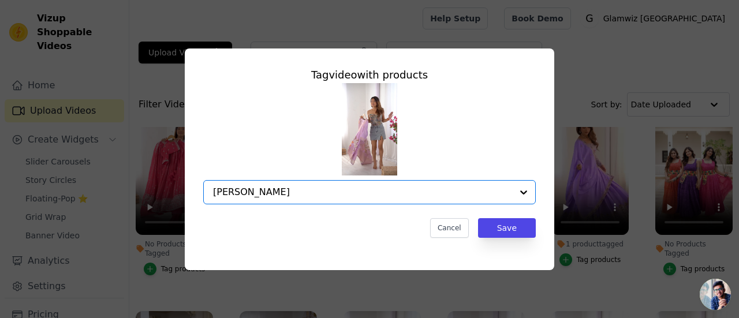
click at [383, 198] on input "[PERSON_NAME]" at bounding box center [362, 192] width 299 height 11
click at [380, 196] on input "No Products Tagged Tag video with products Option undefined, selected. Select i…" at bounding box center [362, 192] width 299 height 11
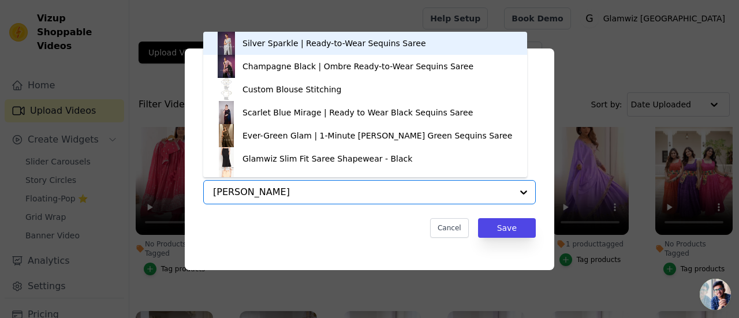
type input "[PERSON_NAME]"
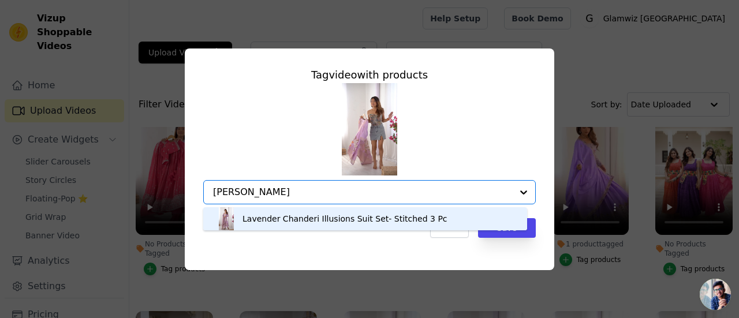
click at [362, 217] on div "Lavender Chanderi Illusions Suit Set- Stitched 3 Pc" at bounding box center [345, 219] width 205 height 12
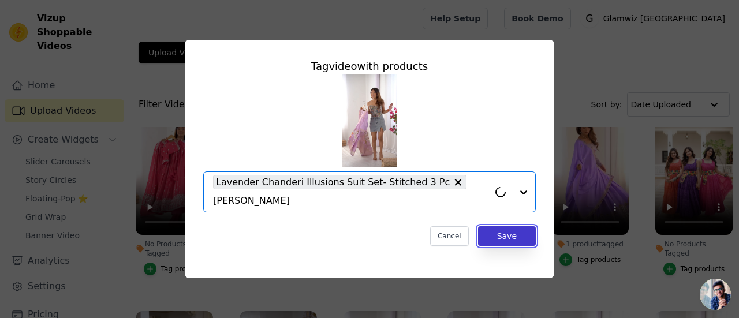
click at [509, 237] on button "Save" at bounding box center [507, 236] width 58 height 20
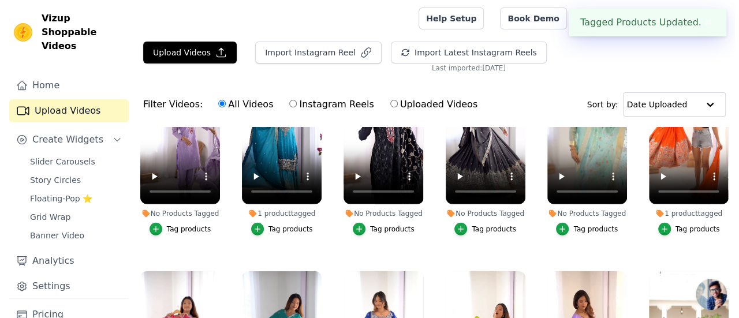
scroll to position [3824, 0]
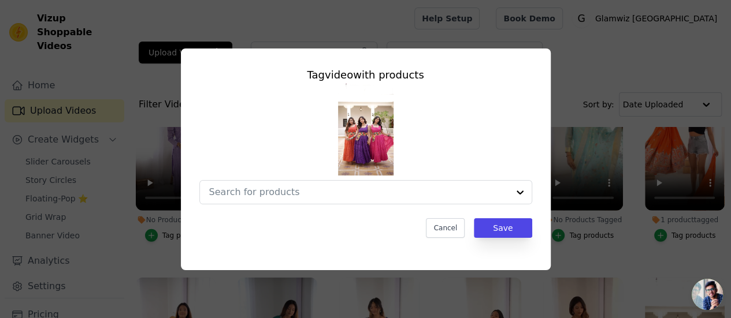
scroll to position [3873, 0]
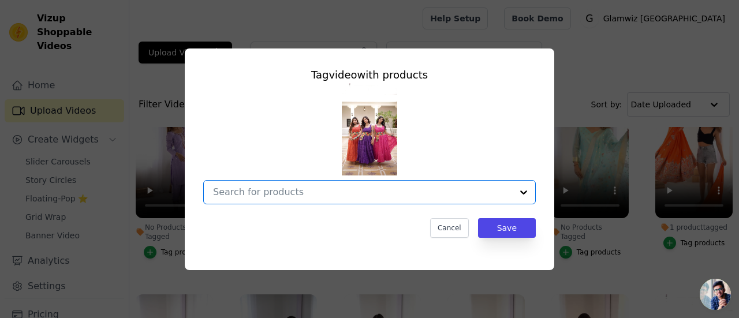
click at [356, 196] on input "No Products Tagged Tag video with products Option undefined, selected. Select i…" at bounding box center [362, 192] width 299 height 11
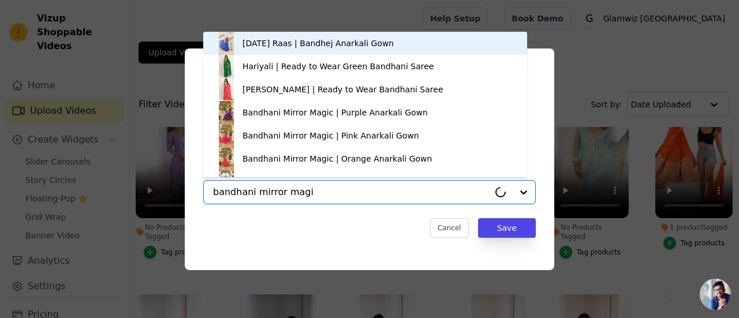
type input "bandhani mirror magic"
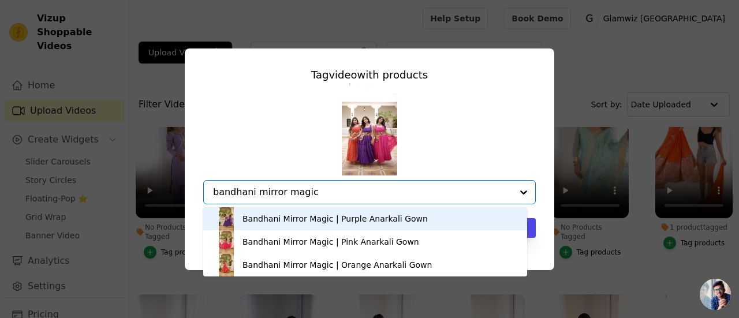
click at [327, 221] on div "Bandhani Mirror Magic | Purple Anarkali Gown" at bounding box center [335, 219] width 185 height 12
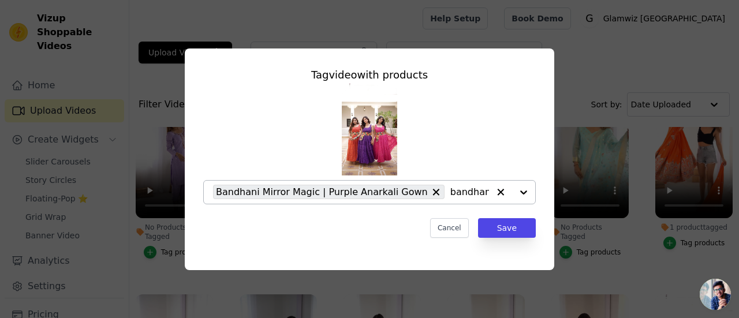
click at [450, 193] on input "bandhani mirror magic" at bounding box center [469, 192] width 39 height 11
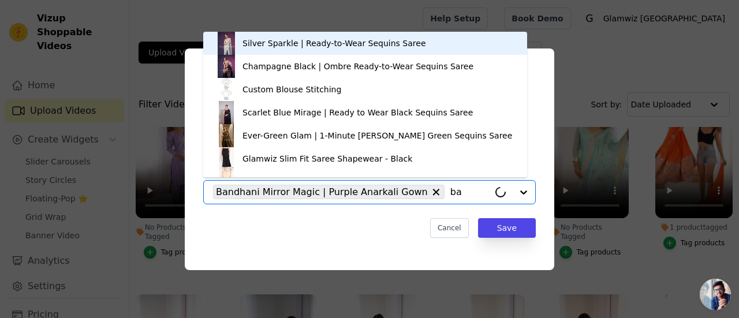
type input "b"
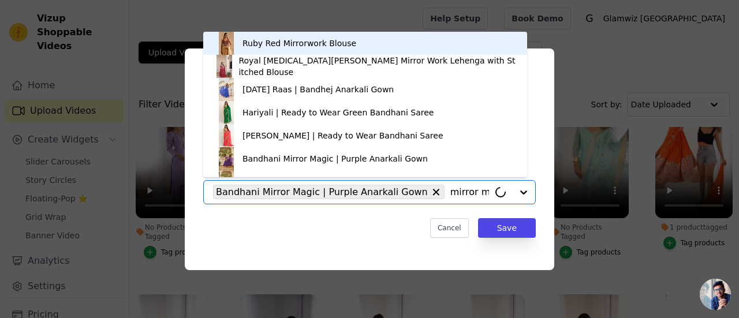
type input "mirror magic"
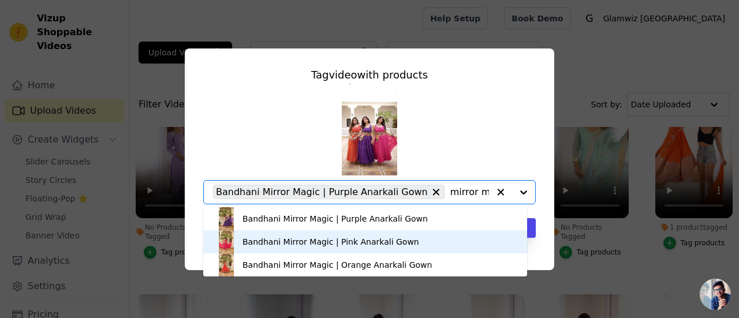
click at [411, 239] on div "Bandhani Mirror Magic | Pink Anarkali Gown" at bounding box center [365, 241] width 301 height 23
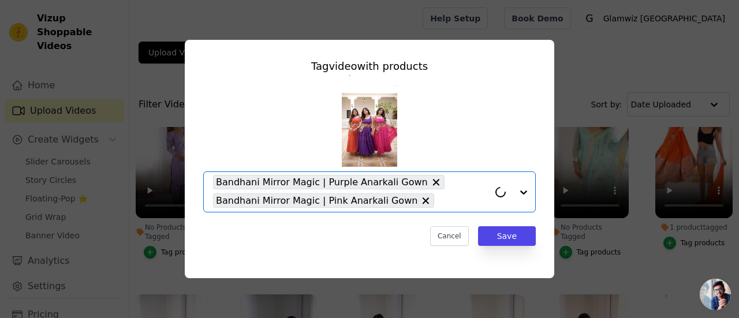
paste input "mirror magic"
type input "mirror magic"
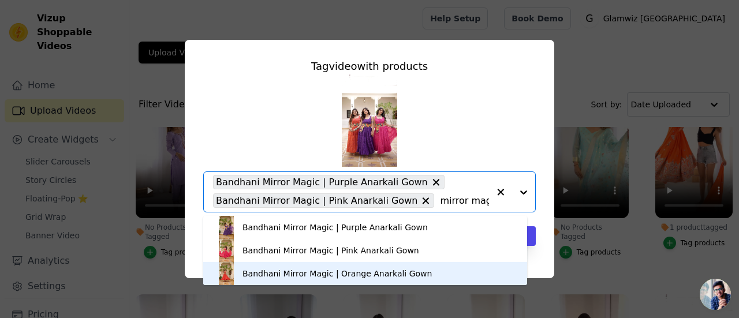
click at [372, 271] on div "Bandhani Mirror Magic | Orange Anarkali Gown" at bounding box center [337, 274] width 189 height 12
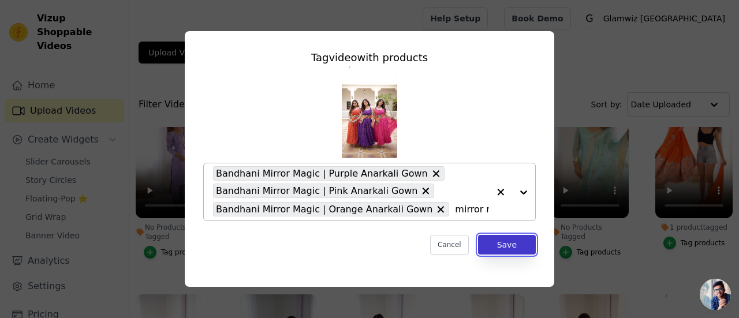
click at [501, 243] on button "Save" at bounding box center [507, 245] width 58 height 20
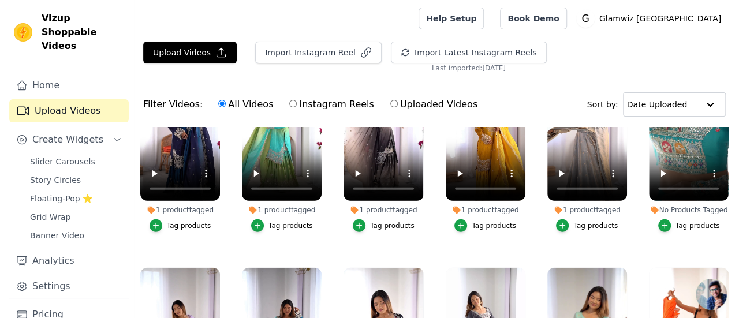
scroll to position [3626, 0]
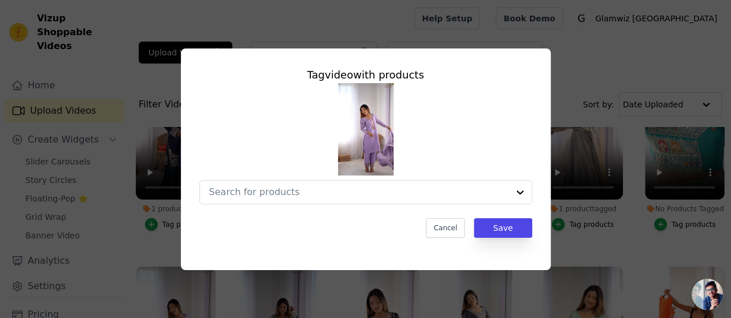
scroll to position [3673, 0]
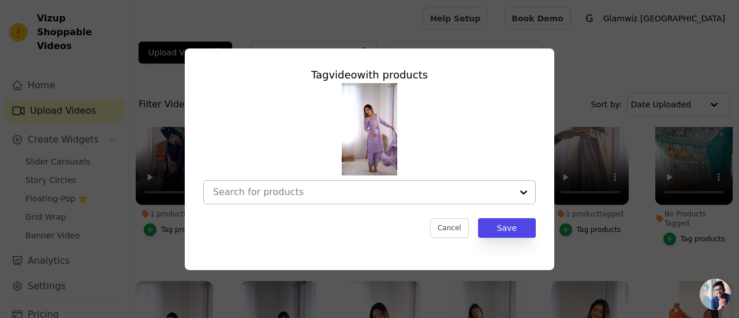
click at [307, 193] on input "No Products Tagged Tag video with products Cancel Save Tag products" at bounding box center [362, 192] width 299 height 11
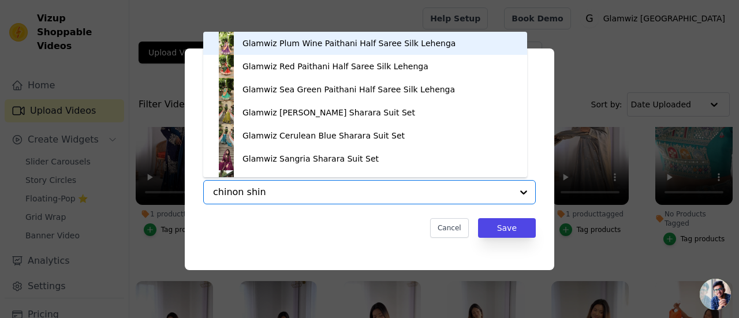
type input "chinon shine"
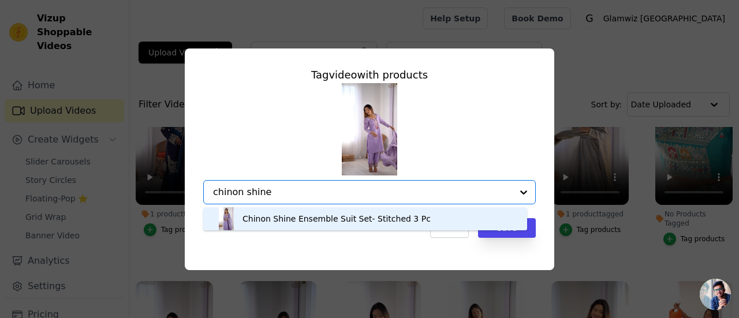
click at [307, 219] on div "Chinon Shine Ensemble Suit Set- Stitched 3 Pc" at bounding box center [337, 219] width 188 height 12
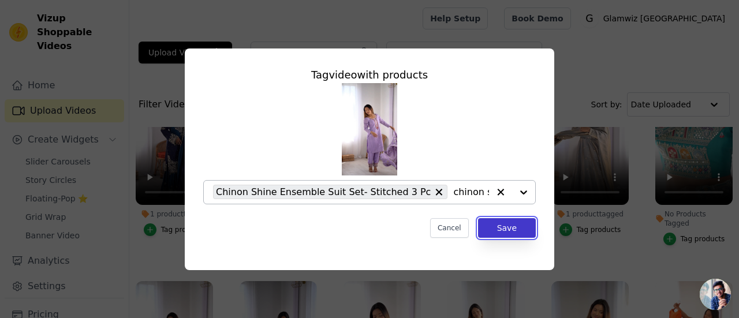
click at [486, 227] on button "Save" at bounding box center [507, 228] width 58 height 20
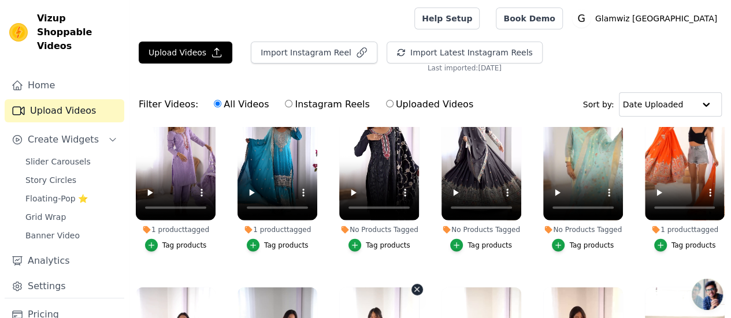
scroll to position [3860, 0]
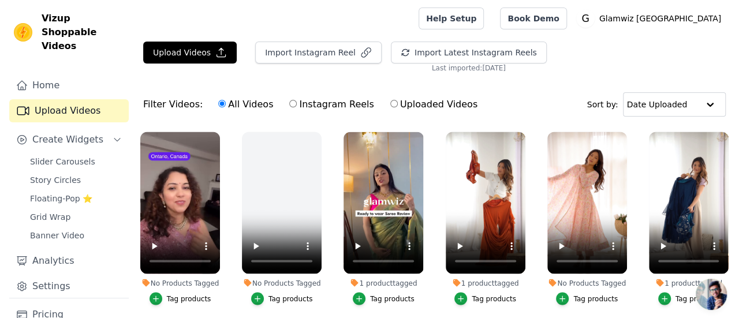
scroll to position [5427, 0]
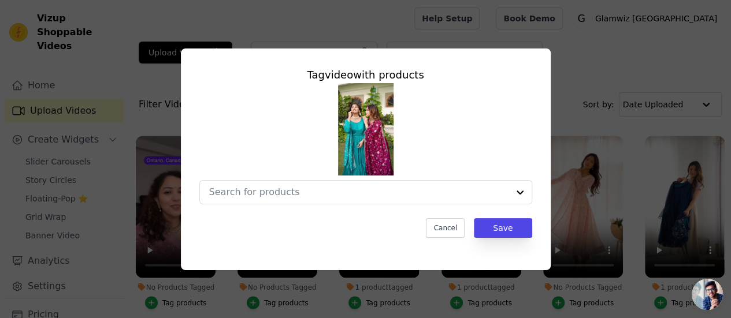
scroll to position [5498, 0]
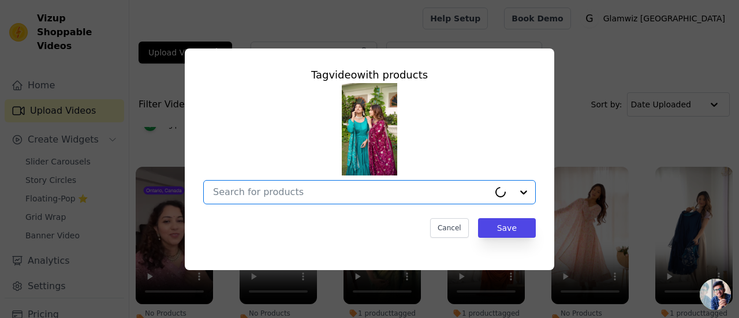
click at [397, 198] on input "No Products Tagged Tag video with products Option undefined, selected. Cancel S…" at bounding box center [351, 192] width 276 height 11
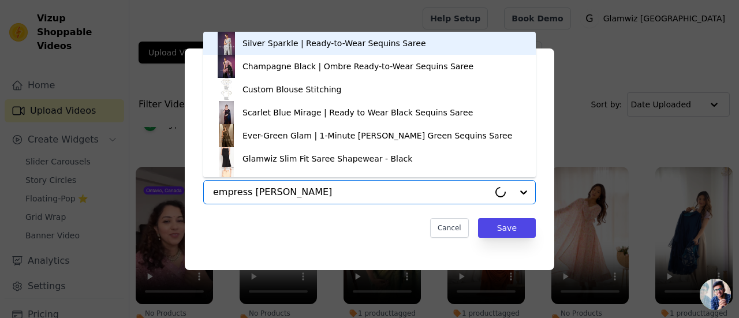
type input "empress [PERSON_NAME]"
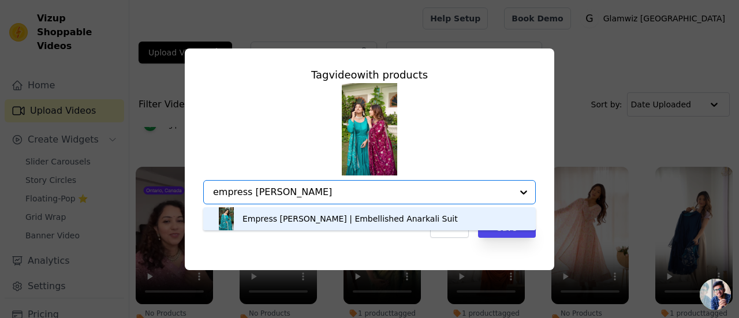
click at [356, 223] on div "Empress [PERSON_NAME] | Embellished Anarkali Suit" at bounding box center [350, 219] width 215 height 12
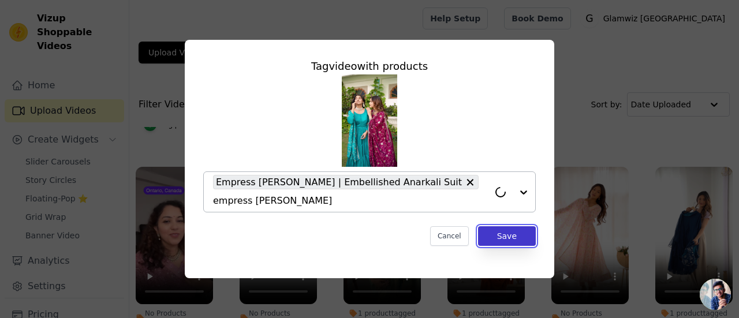
click at [516, 234] on button "Save" at bounding box center [507, 236] width 58 height 20
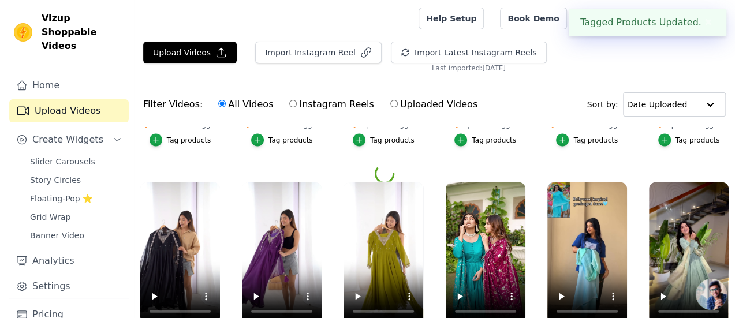
scroll to position [5628, 0]
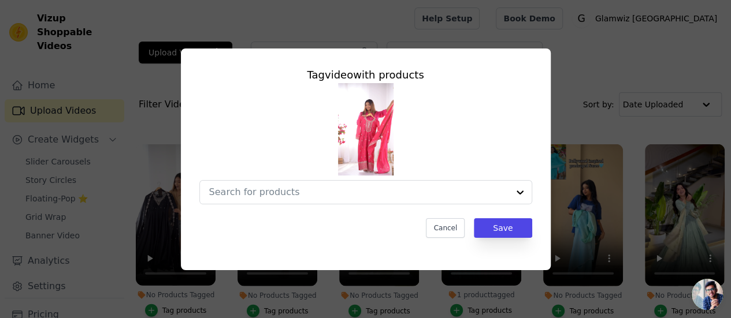
scroll to position [5702, 0]
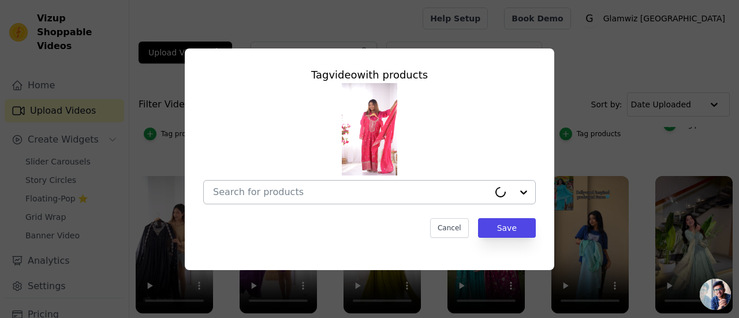
click at [333, 198] on div at bounding box center [351, 192] width 276 height 23
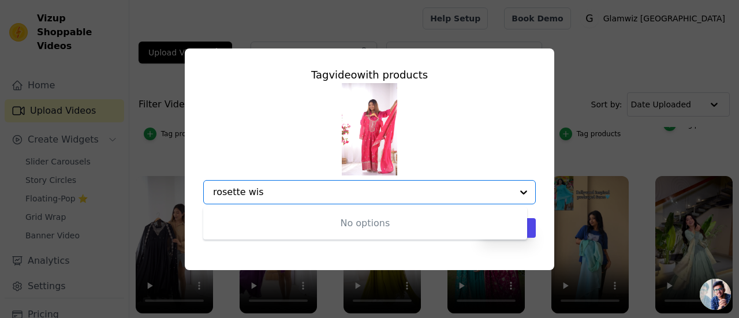
type input "rosette wi"
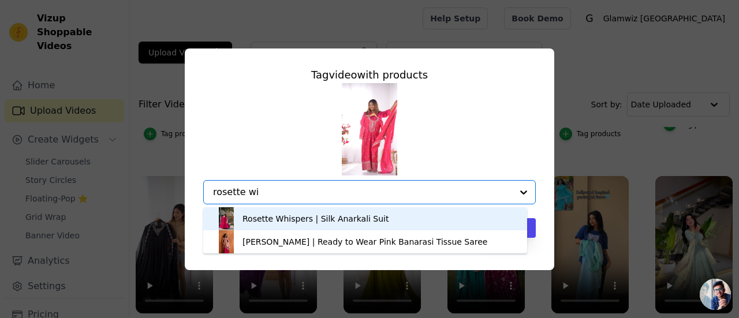
click at [321, 225] on div "Rosette Whispers | Silk Anarkali Suit" at bounding box center [316, 219] width 147 height 12
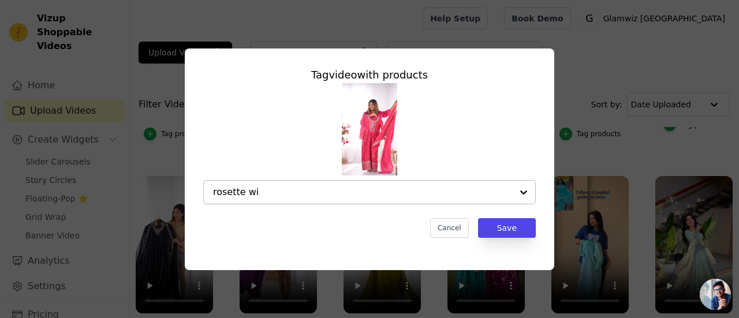
click at [331, 191] on input "rosette wi" at bounding box center [362, 192] width 299 height 11
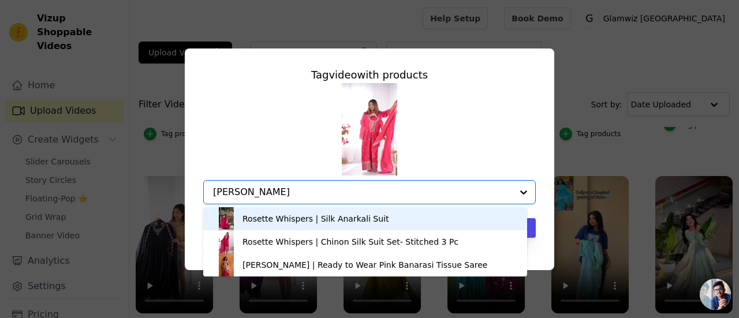
type input "[PERSON_NAME]"
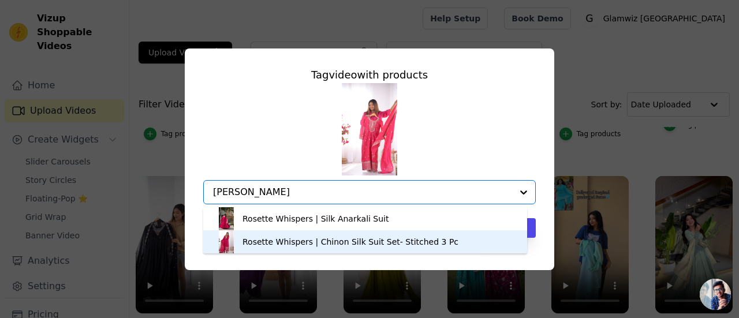
click at [340, 241] on div "Rosette Whispers | Chinon Silk Suit Set- Stitched 3 Pc" at bounding box center [351, 242] width 216 height 12
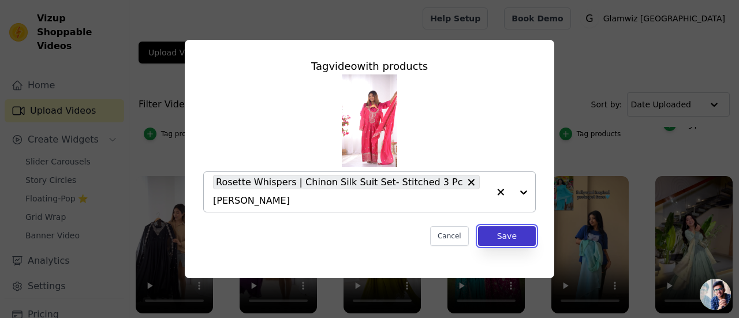
click at [494, 229] on button "Save" at bounding box center [507, 236] width 58 height 20
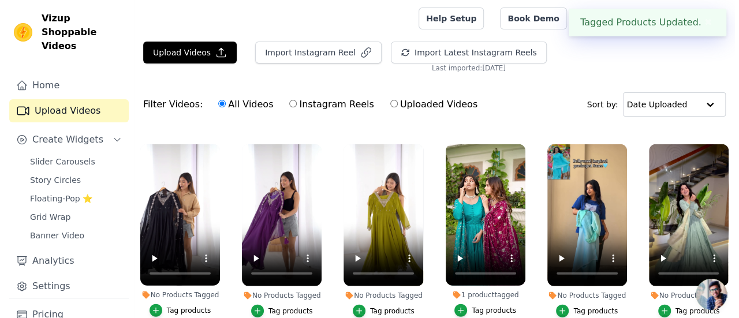
scroll to position [5642, 0]
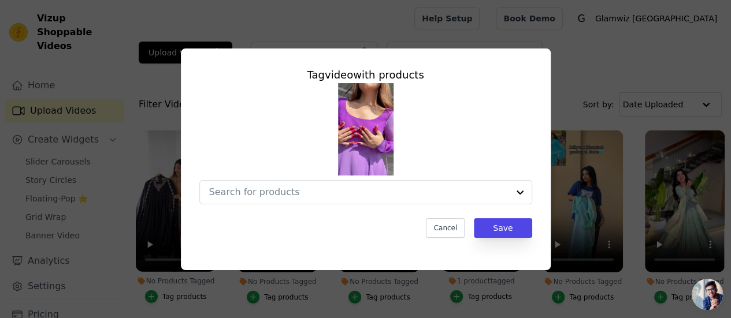
scroll to position [5715, 0]
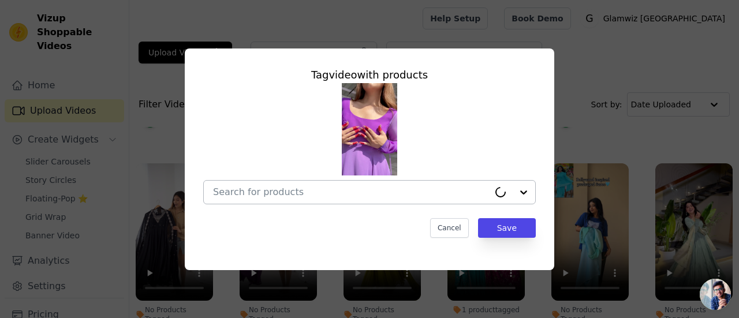
click at [246, 200] on div at bounding box center [351, 192] width 276 height 23
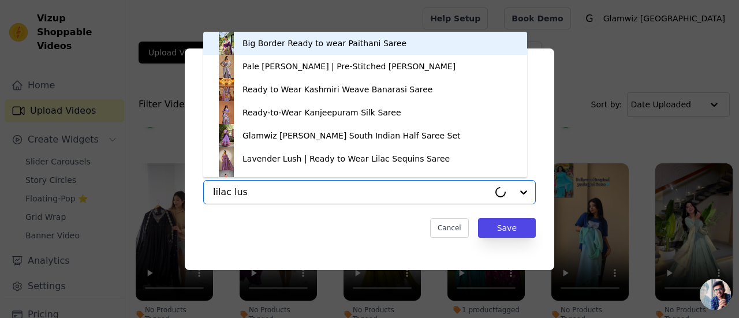
type input "lilac lush"
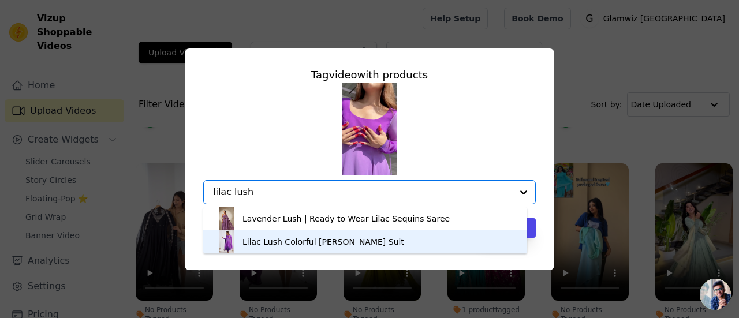
click at [266, 240] on div "Lilac Lush Colorful [PERSON_NAME] Suit" at bounding box center [324, 242] width 162 height 12
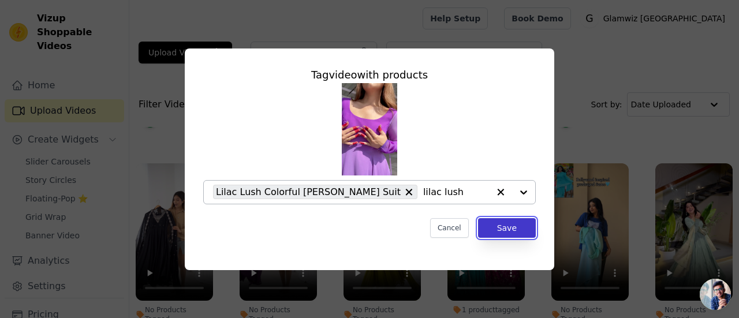
click at [504, 230] on button "Save" at bounding box center [507, 228] width 58 height 20
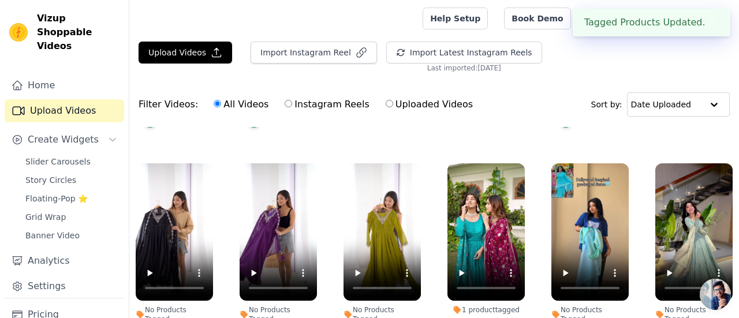
scroll to position [5642, 0]
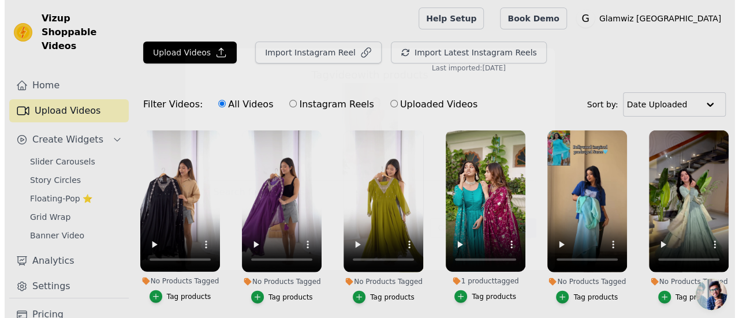
scroll to position [5715, 0]
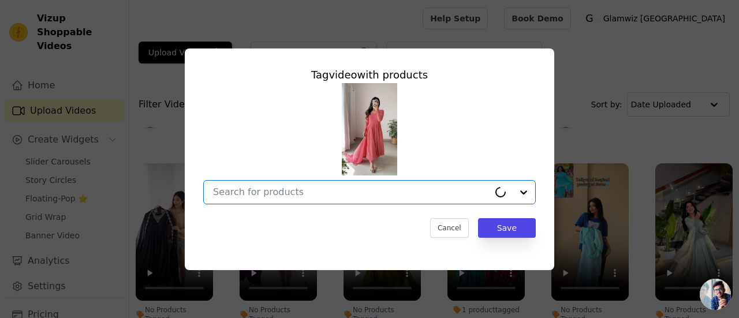
click at [303, 192] on input "No Products Tagged Tag video with products Option undefined, selected. Select i…" at bounding box center [351, 192] width 276 height 11
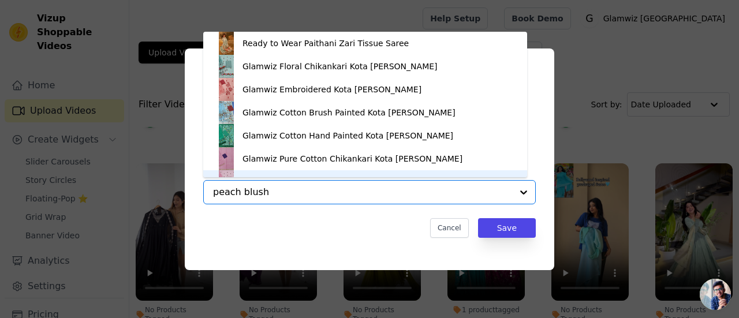
scroll to position [16, 0]
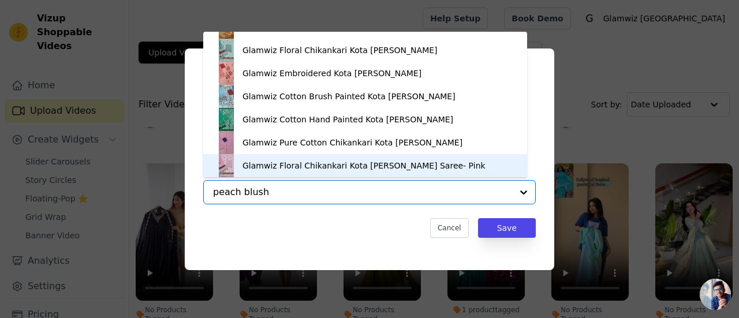
click at [296, 196] on input "peach blush" at bounding box center [362, 192] width 299 height 11
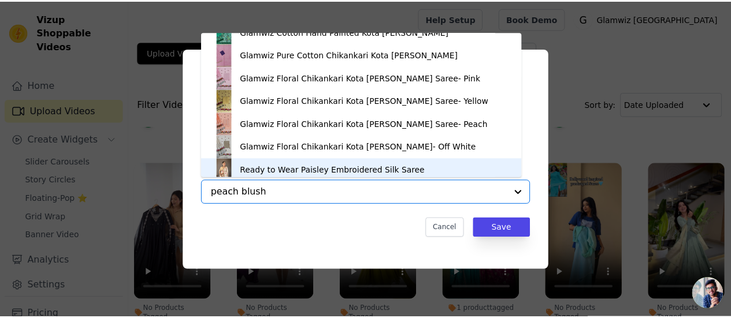
scroll to position [109, 0]
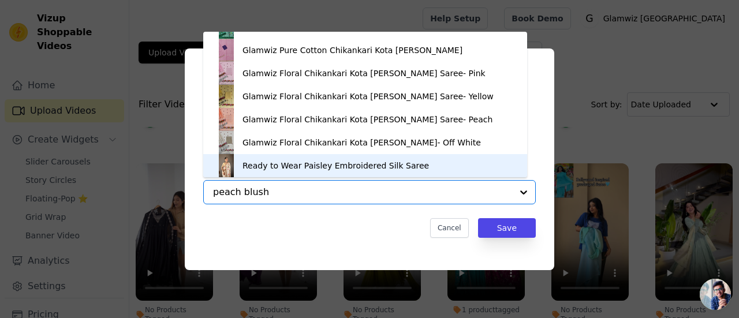
type input "peach blush"
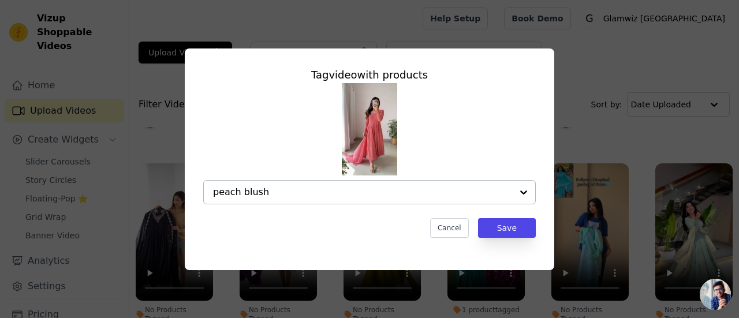
click at [304, 199] on div "peach blush" at bounding box center [362, 192] width 299 height 23
click at [304, 199] on div "peach blush" at bounding box center [351, 192] width 276 height 23
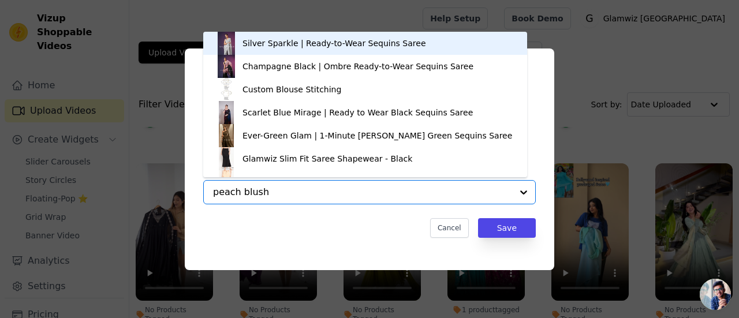
click at [292, 195] on input "peach blush" at bounding box center [362, 192] width 299 height 11
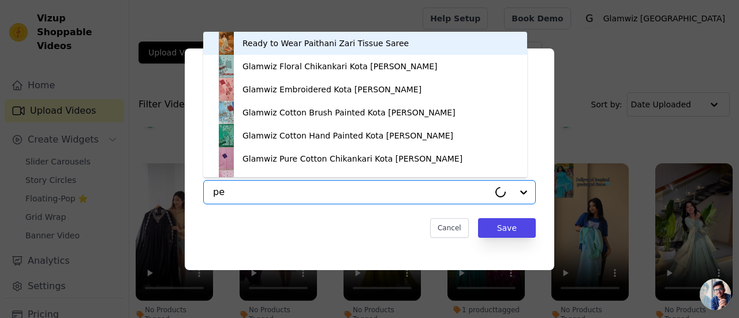
type input "p"
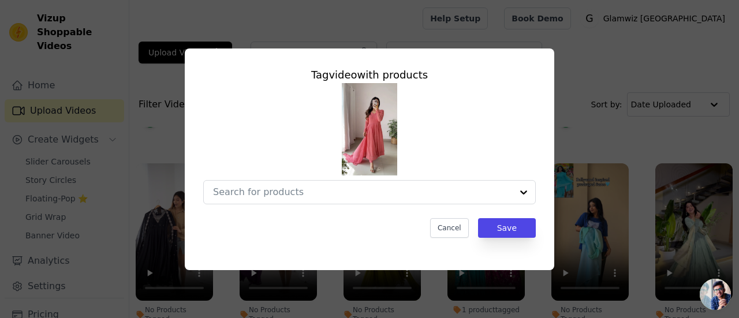
click at [301, 220] on div "Cancel Save" at bounding box center [369, 228] width 333 height 20
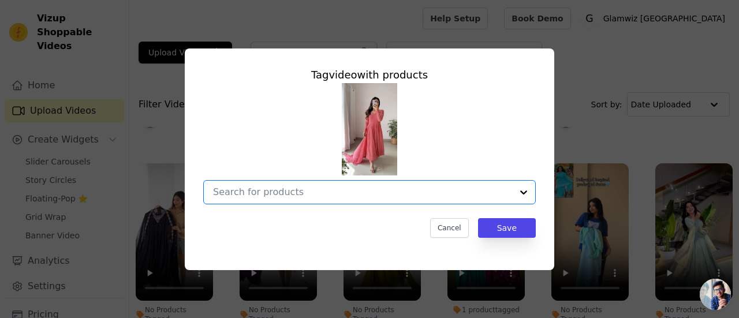
click at [301, 192] on input "No Products Tagged Tag video with products Option undefined, selected. Select i…" at bounding box center [362, 192] width 299 height 11
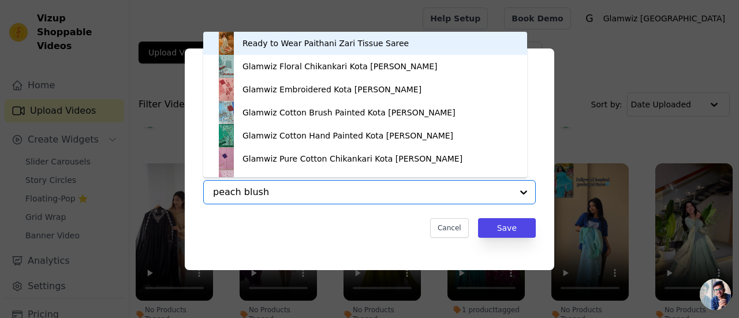
type input "peach blush"
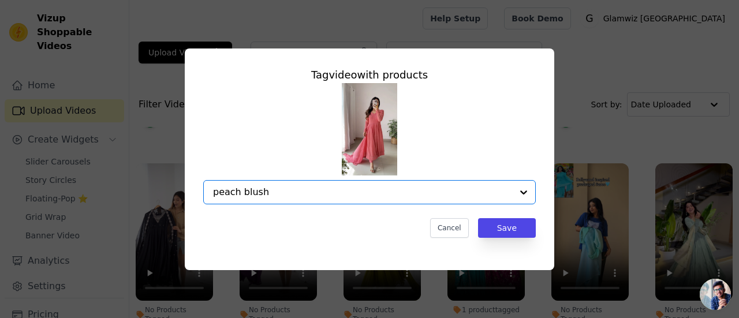
click at [301, 194] on input "peach blush" at bounding box center [362, 192] width 299 height 11
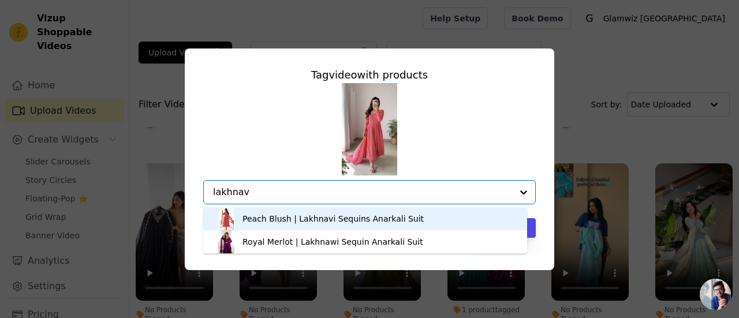
type input "lakhnavi"
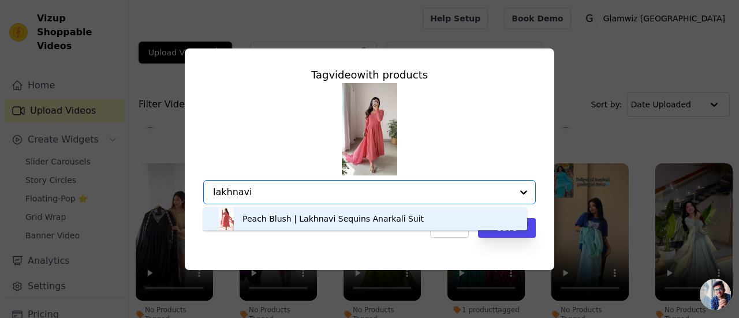
click at [307, 214] on div "Peach Blush | Lakhnavi Sequins Anarkali Suit" at bounding box center [333, 219] width 181 height 12
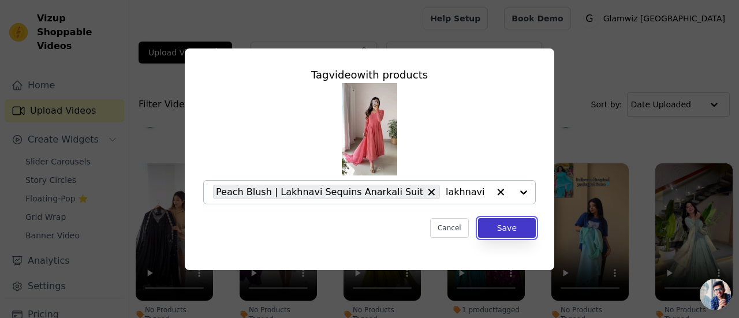
click at [522, 222] on button "Save" at bounding box center [507, 228] width 58 height 20
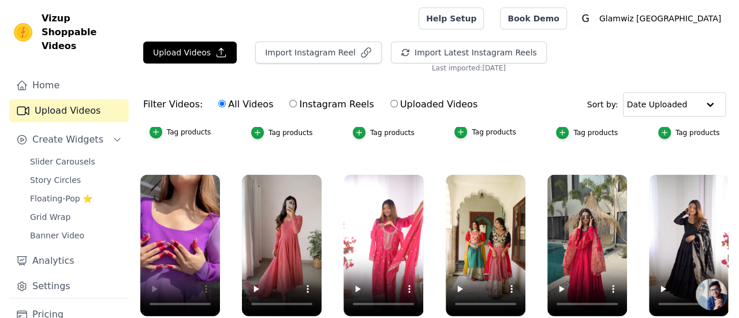
scroll to position [5824, 0]
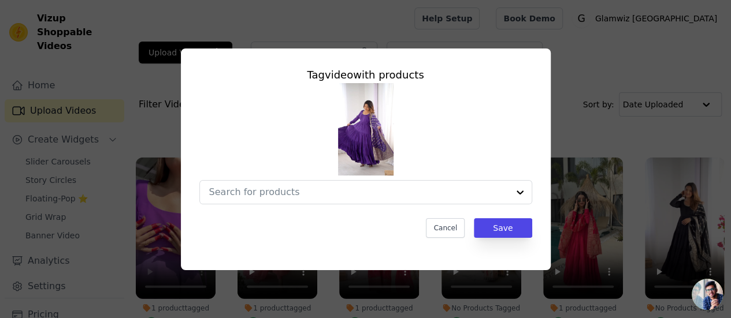
scroll to position [5899, 0]
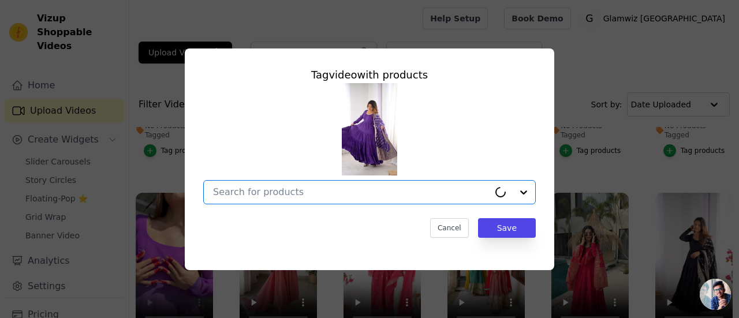
click at [233, 196] on input "No Products Tagged Tag video with products Option undefined, selected. Cancel S…" at bounding box center [351, 192] width 276 height 11
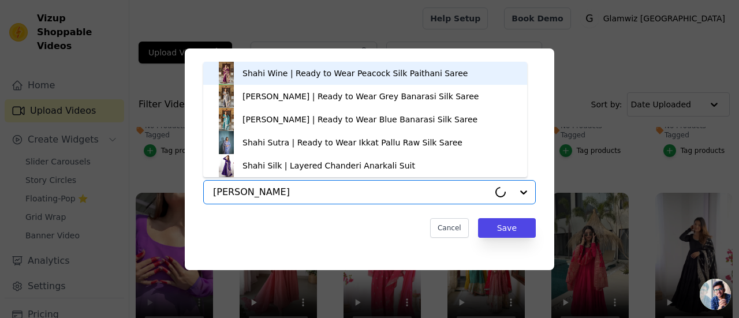
type input "shahi silk"
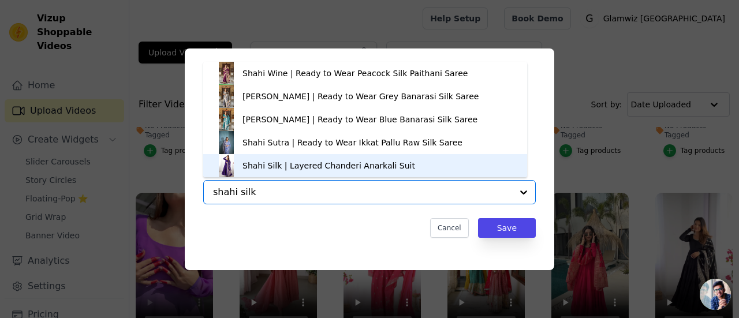
click at [258, 167] on div "Shahi Silk | Layered Chanderi Anarkali Suit" at bounding box center [329, 166] width 173 height 12
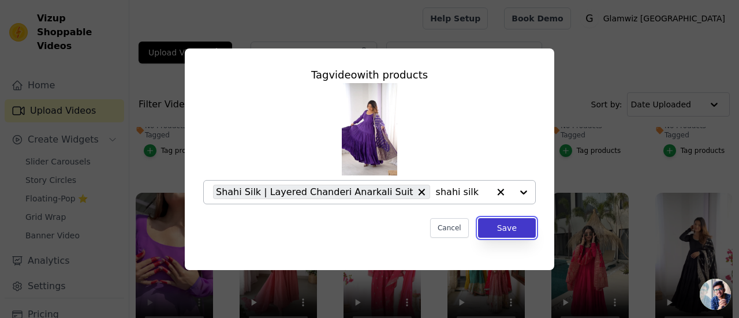
click at [489, 228] on button "Save" at bounding box center [507, 228] width 58 height 20
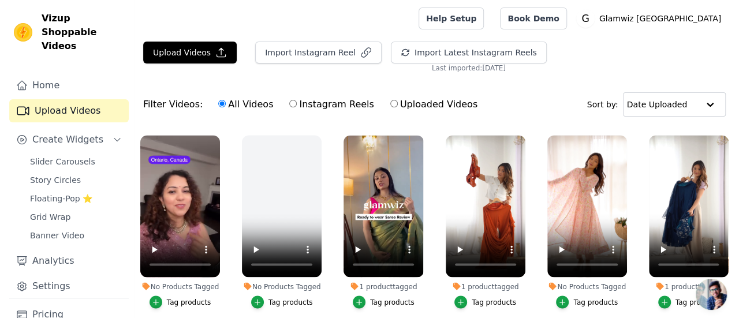
scroll to position [5427, 0]
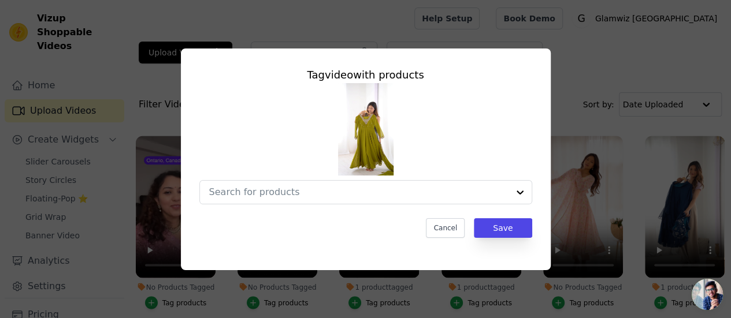
scroll to position [5498, 0]
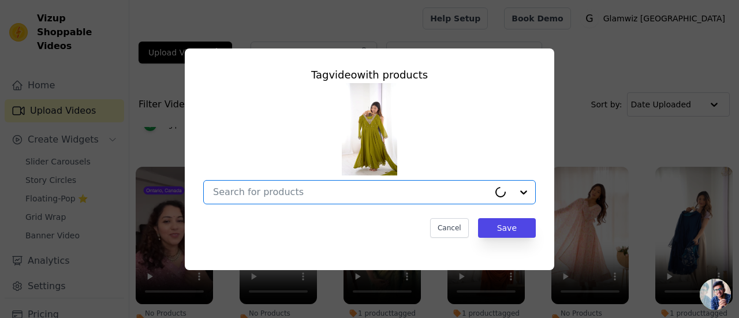
click at [303, 191] on input "No Products Tagged Tag video with products Option undefined, selected. Select i…" at bounding box center [351, 192] width 276 height 11
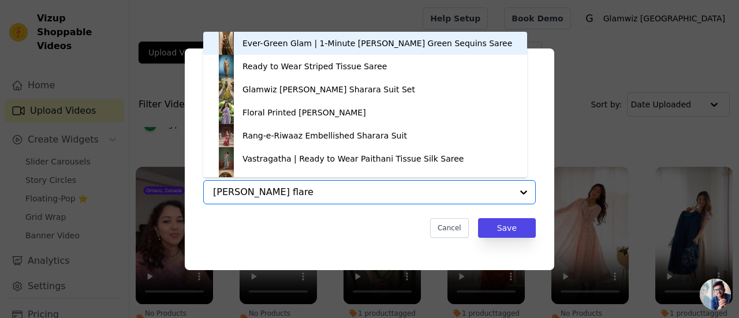
type input "[PERSON_NAME] flared"
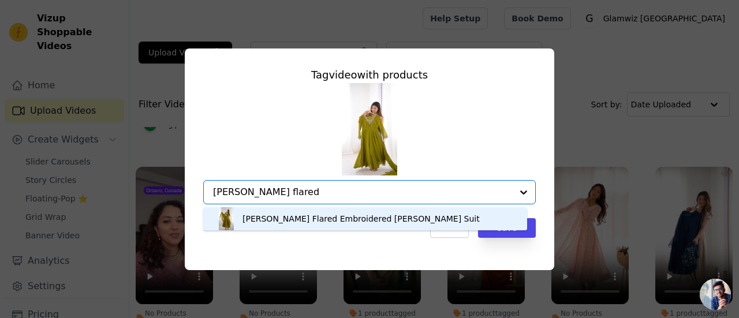
click at [308, 217] on div "[PERSON_NAME] Flared Embroidered [PERSON_NAME] Suit" at bounding box center [361, 219] width 237 height 12
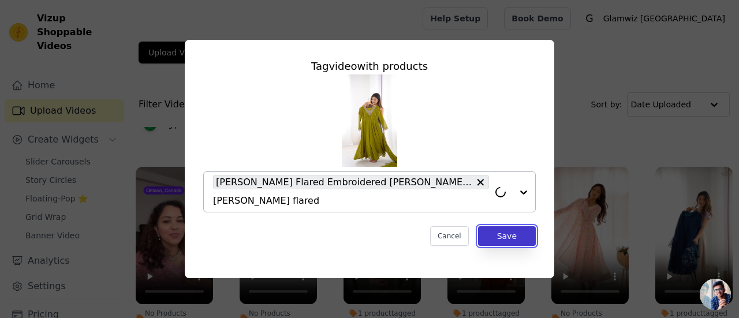
click at [522, 228] on button "Save" at bounding box center [507, 236] width 58 height 20
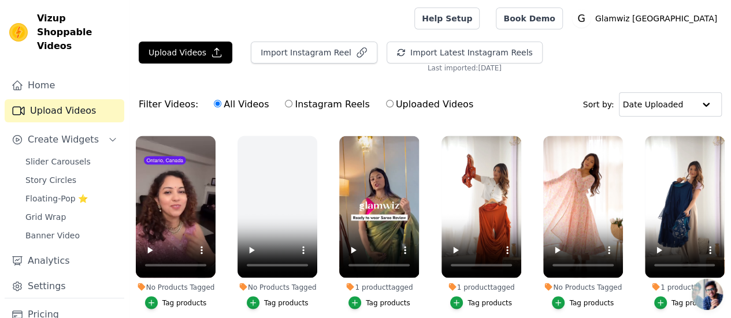
scroll to position [5662, 0]
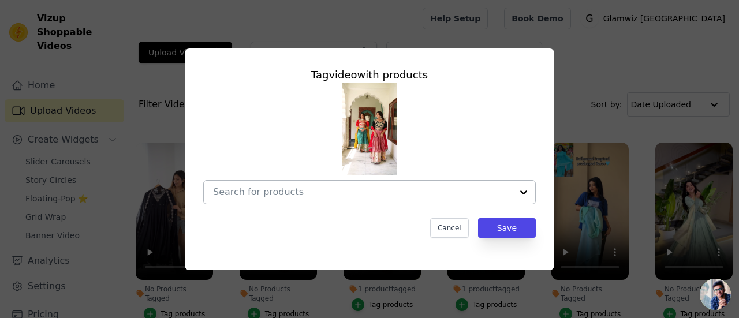
click at [349, 191] on input "No Products Tagged Tag video with products Cancel Save Tag products" at bounding box center [362, 192] width 299 height 11
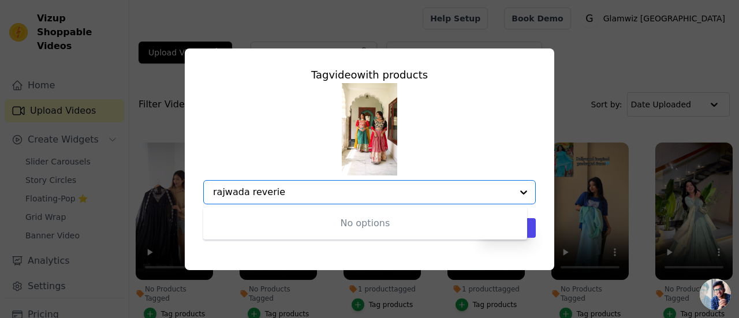
type input "rajwada reverie"
click at [308, 198] on input "rajwada reverie" at bounding box center [362, 192] width 299 height 11
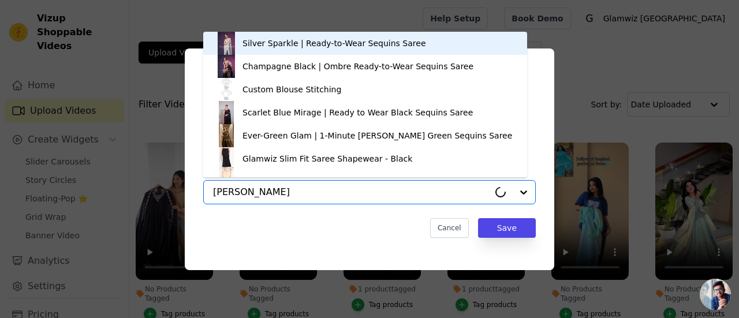
type input "rajwara"
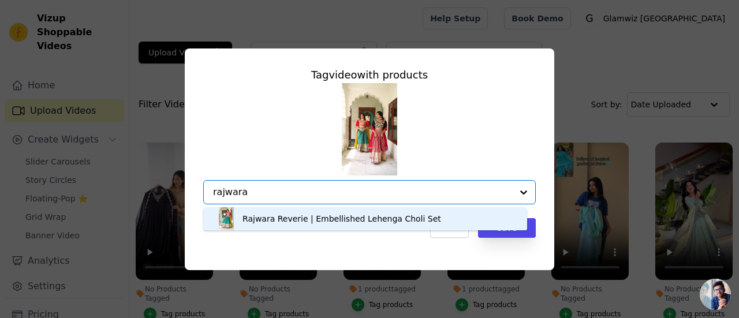
click at [312, 223] on div "Rajwara Reverie | Embellished Lehenga Choli Set" at bounding box center [342, 219] width 199 height 12
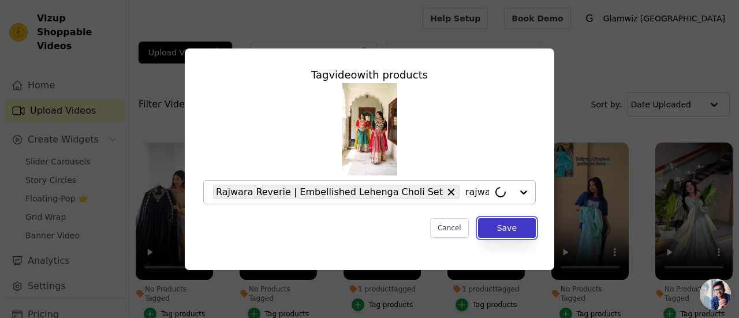
click at [504, 234] on button "Save" at bounding box center [507, 228] width 58 height 20
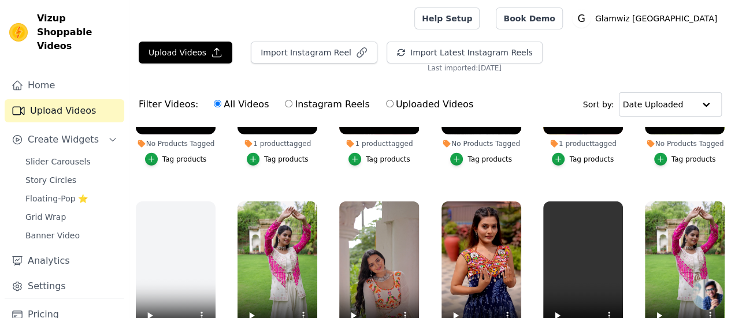
scroll to position [1602, 0]
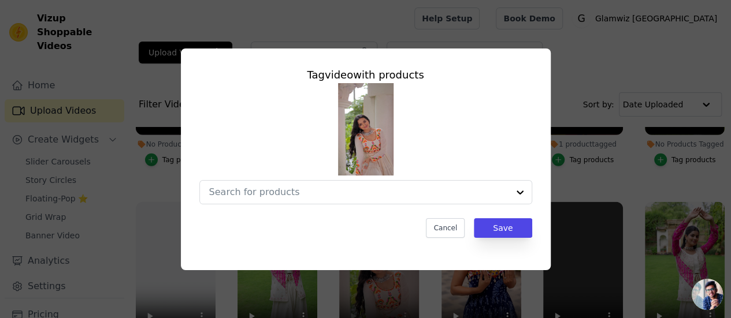
scroll to position [1623, 0]
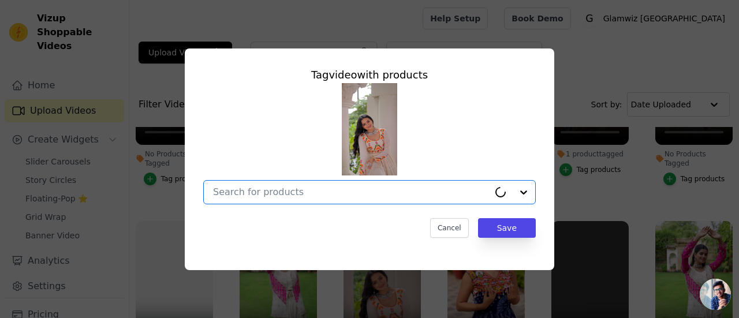
click at [350, 193] on input "No Products Tagged Tag video with products Option undefined, selected. Select i…" at bounding box center [351, 192] width 276 height 11
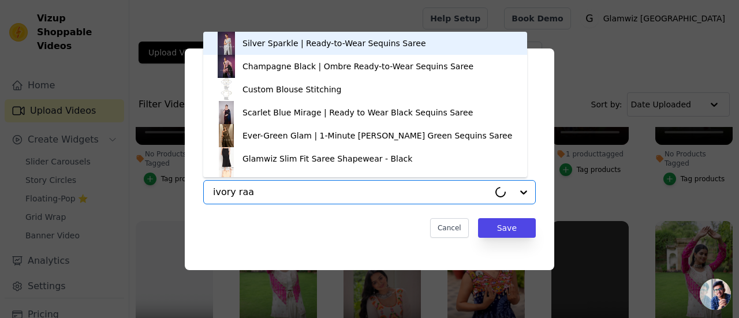
type input "ivory raas"
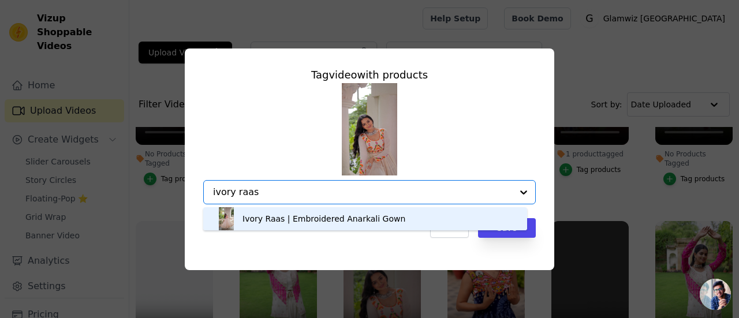
click at [344, 215] on div "Ivory Raas | Embroidered Anarkali Gown" at bounding box center [324, 219] width 163 height 12
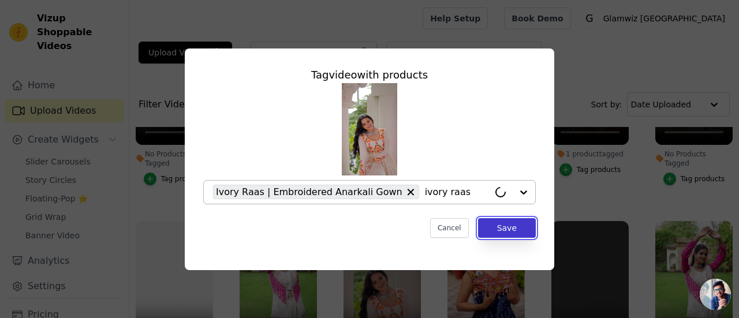
click at [501, 229] on button "Save" at bounding box center [507, 228] width 58 height 20
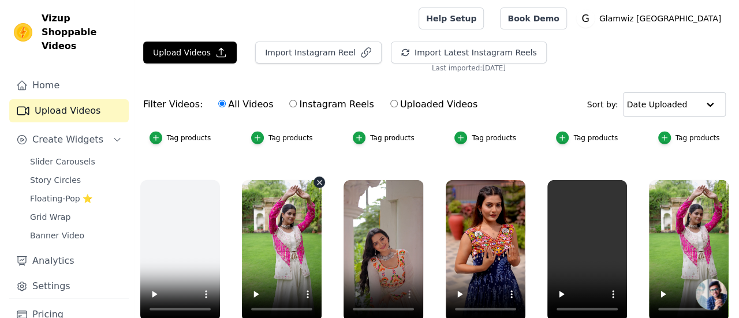
scroll to position [1625, 0]
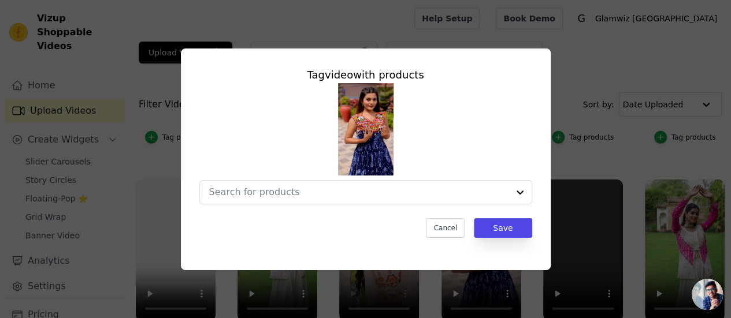
scroll to position [1645, 0]
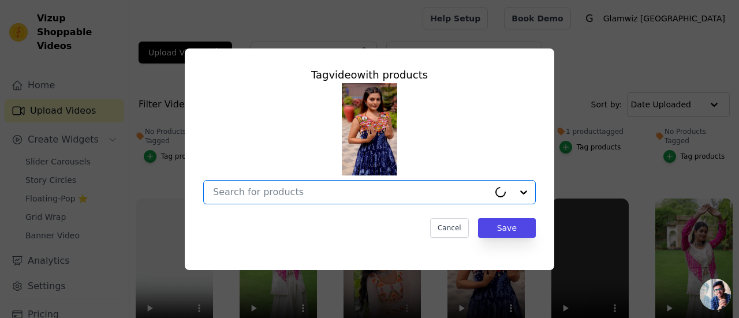
click at [384, 197] on input "No Products Tagged Tag video with products Option undefined, selected. Cancel S…" at bounding box center [351, 192] width 276 height 11
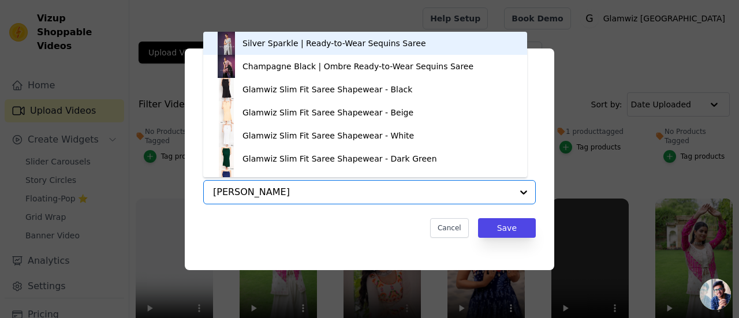
type input "[PERSON_NAME]"
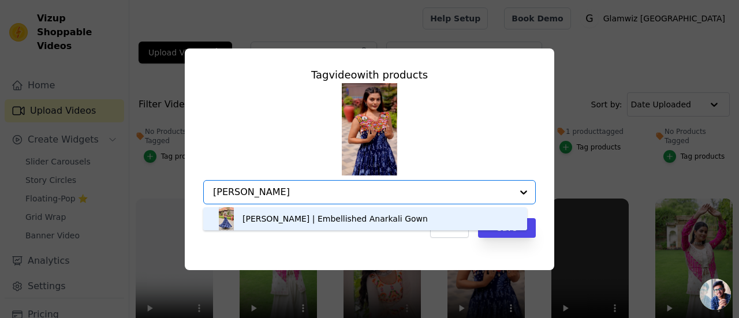
click at [352, 224] on div "[PERSON_NAME] | Embellished Anarkali Gown" at bounding box center [335, 219] width 185 height 12
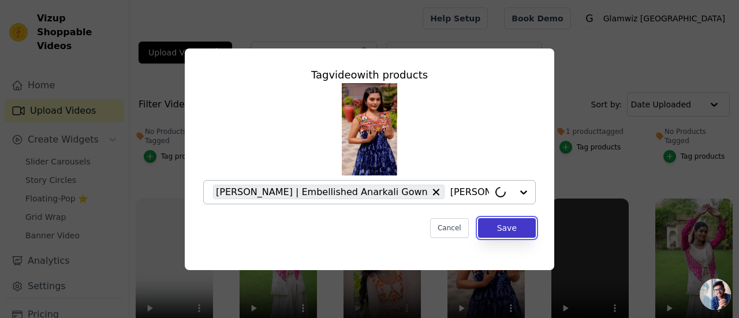
click at [512, 225] on button "Save" at bounding box center [507, 228] width 58 height 20
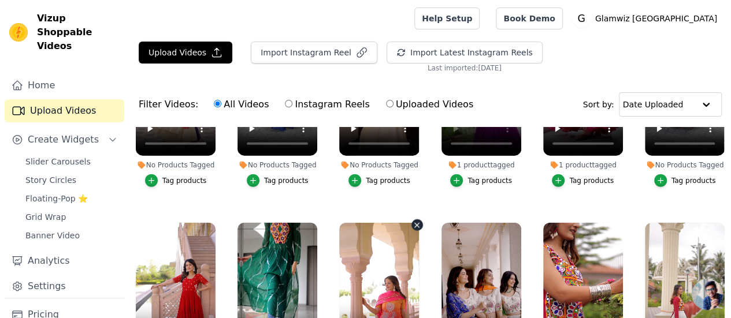
scroll to position [1370, 0]
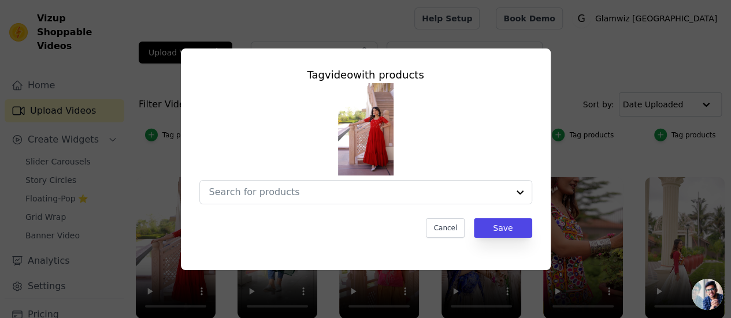
scroll to position [1436, 0]
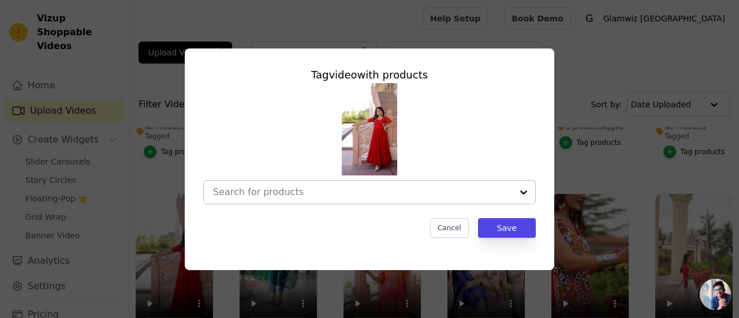
click at [263, 193] on input "No Products Tagged Tag video with products Cancel Save Tag products" at bounding box center [362, 192] width 299 height 11
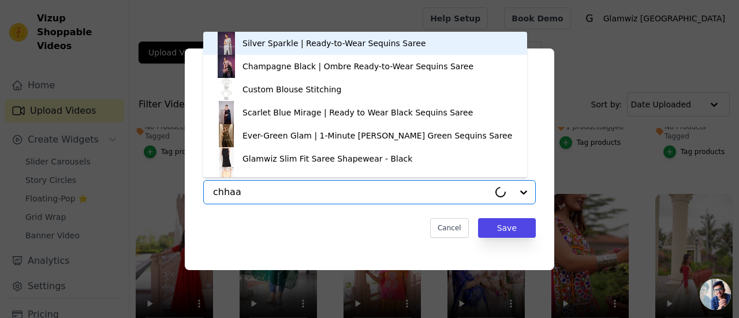
type input "chhaap"
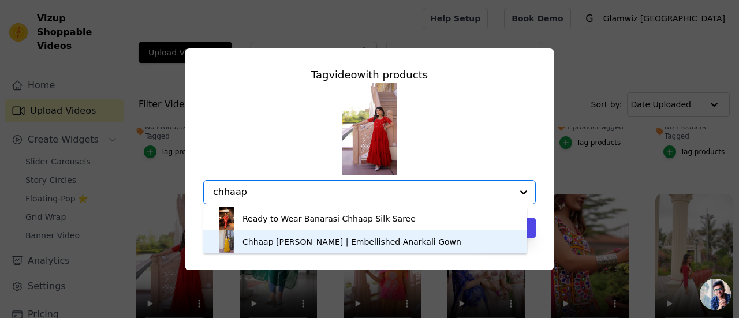
click at [275, 241] on div "Chhaap [PERSON_NAME] | Embellished Anarkali Gown" at bounding box center [352, 242] width 219 height 12
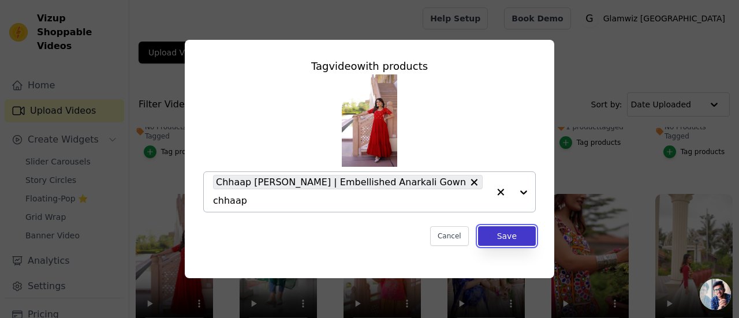
click at [505, 235] on button "Save" at bounding box center [507, 236] width 58 height 20
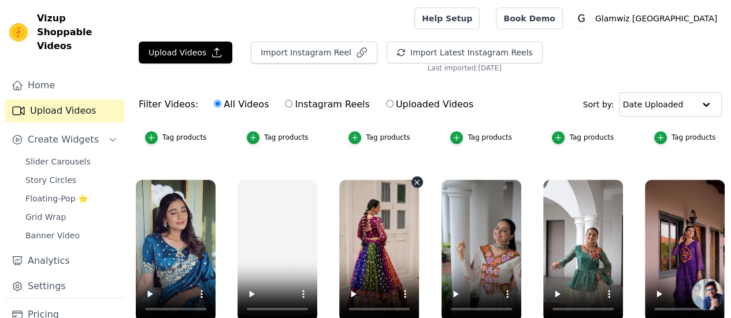
scroll to position [998, 0]
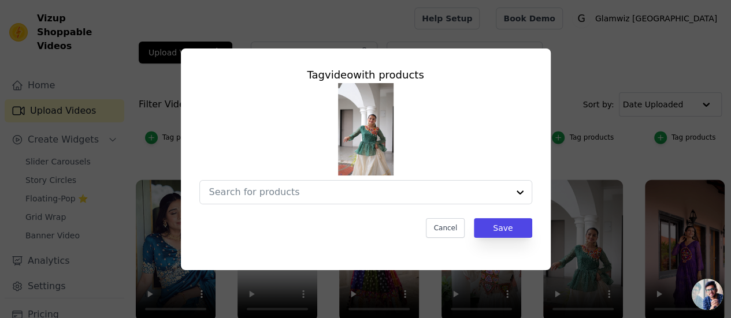
scroll to position [1011, 0]
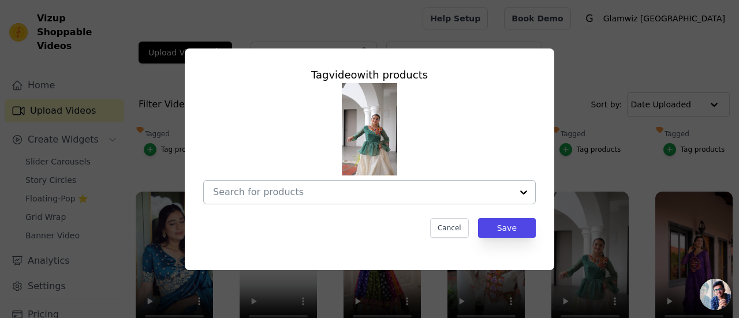
click at [427, 185] on div at bounding box center [362, 192] width 299 height 23
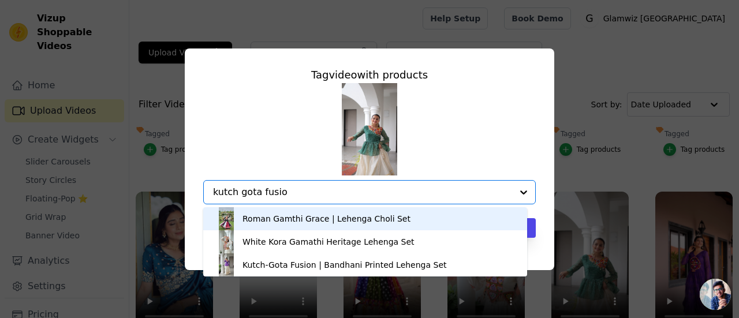
type input "kutch gota fusion"
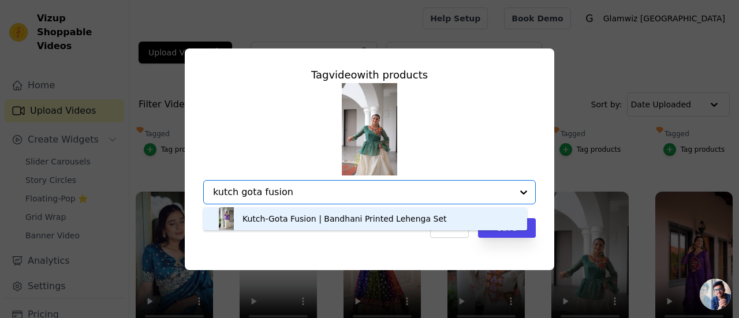
click at [388, 222] on div "Kutch-Gota Fusion | Bandhani Printed Lehenga Set" at bounding box center [345, 219] width 204 height 12
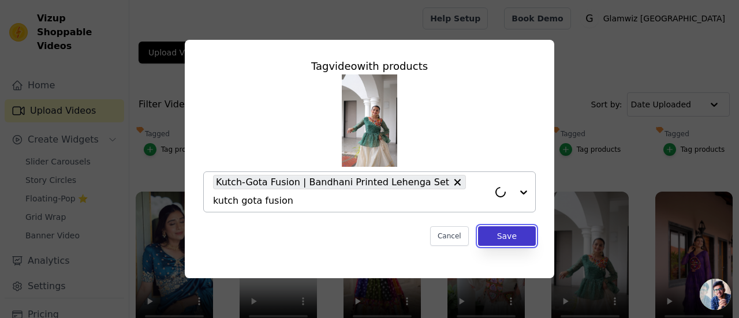
click at [505, 232] on button "Save" at bounding box center [507, 236] width 58 height 20
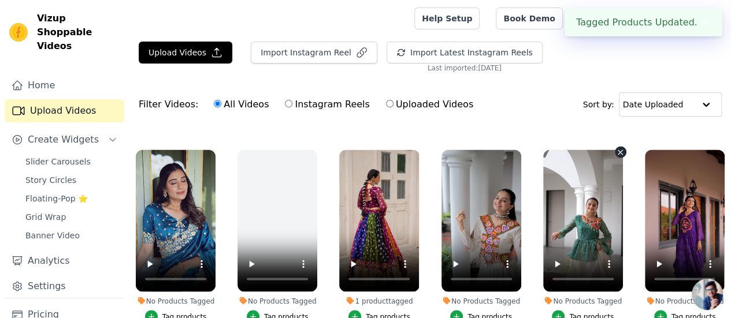
scroll to position [1030, 0]
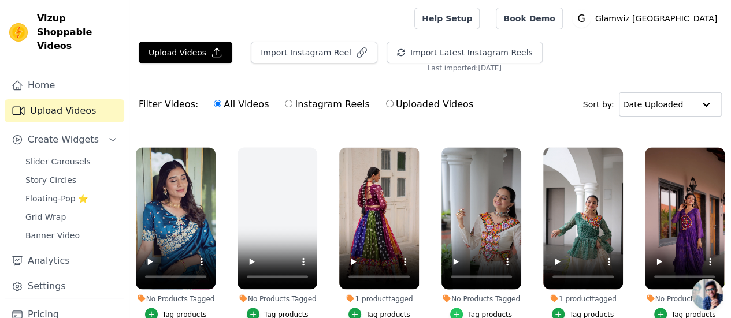
click at [456, 310] on icon "button" at bounding box center [456, 314] width 8 height 8
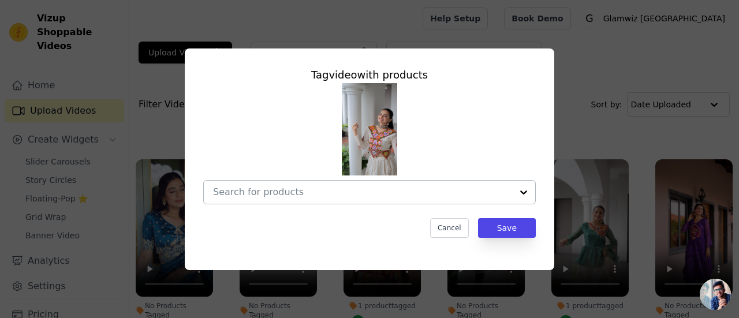
click at [365, 190] on input "No Products Tagged Tag video with products Cancel Save Tag products" at bounding box center [362, 192] width 299 height 11
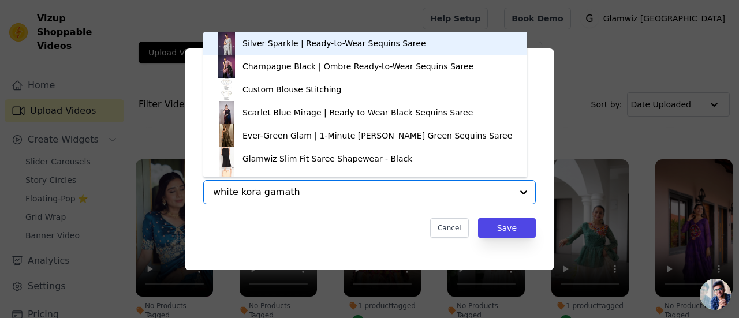
type input "white kora gamathi"
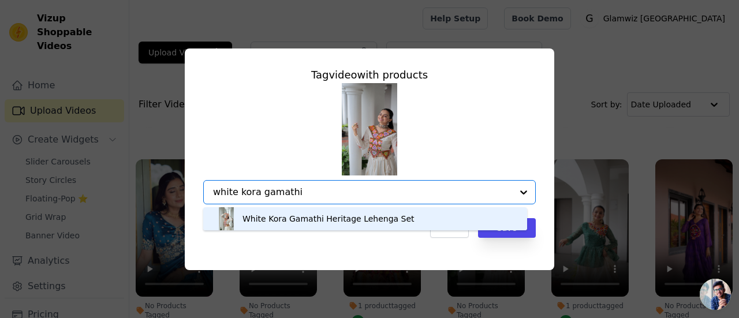
click at [350, 214] on div "White Kora Gamathi Heritage Lehenga Set" at bounding box center [329, 219] width 172 height 12
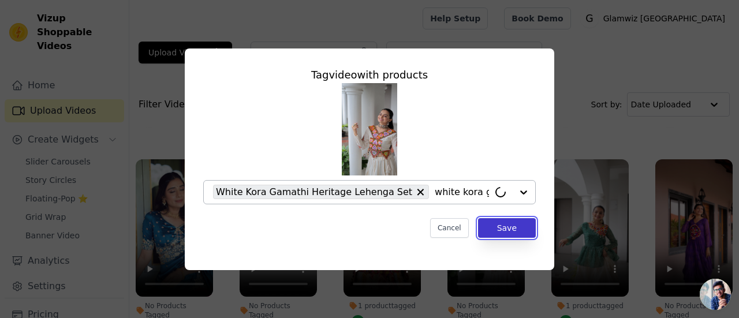
click at [502, 233] on button "Save" at bounding box center [507, 228] width 58 height 20
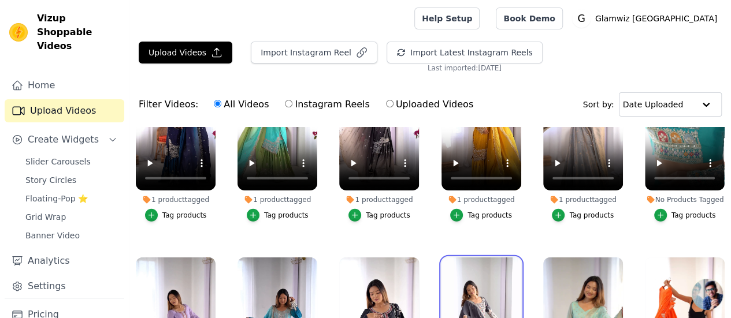
scroll to position [3636, 0]
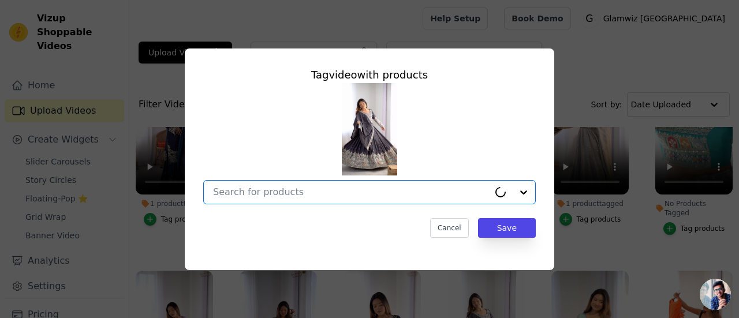
click at [380, 196] on input "No Products Tagged Tag video with products Option undefined, selected. Cancel S…" at bounding box center [351, 192] width 276 height 11
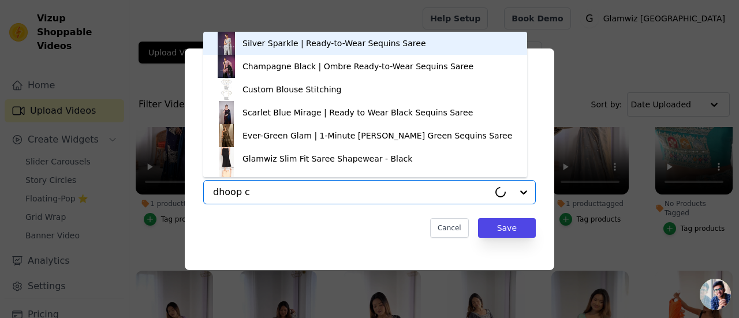
type input "dhoop ch"
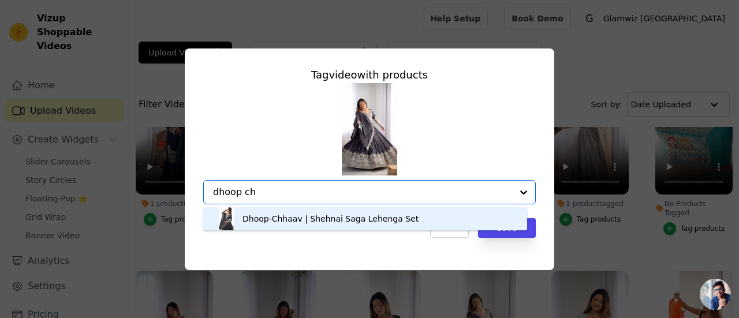
click at [357, 223] on div "Dhoop-Chhaav | Shehnai Saga Lehenga Set" at bounding box center [331, 219] width 176 height 12
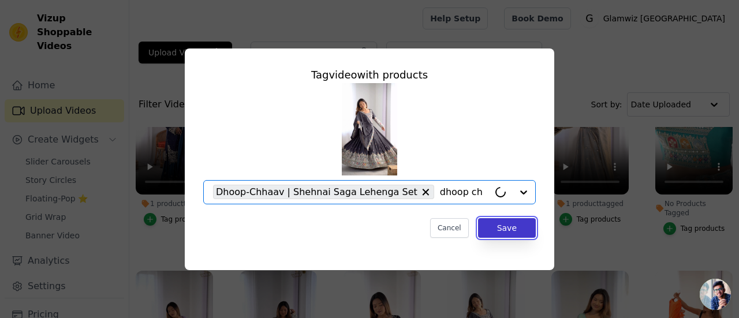
click at [508, 232] on button "Save" at bounding box center [507, 228] width 58 height 20
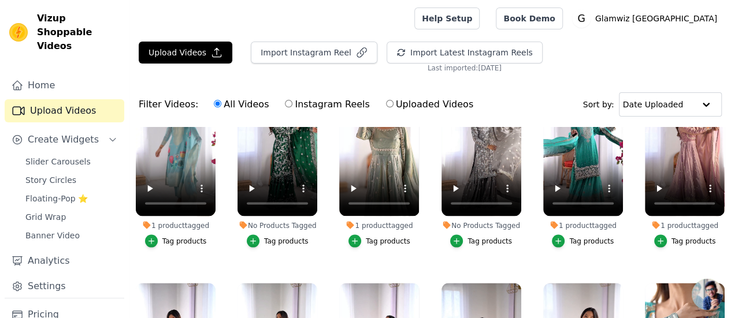
scroll to position [3401, 0]
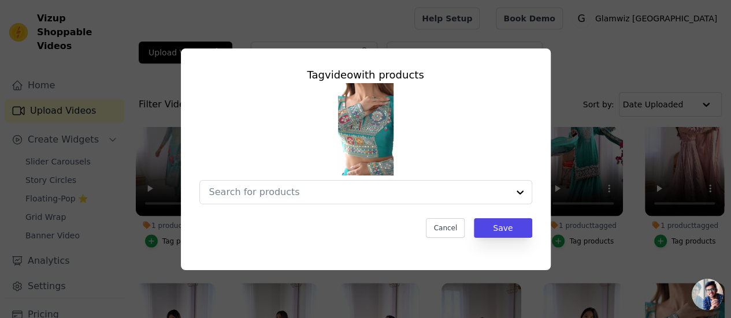
scroll to position [3445, 0]
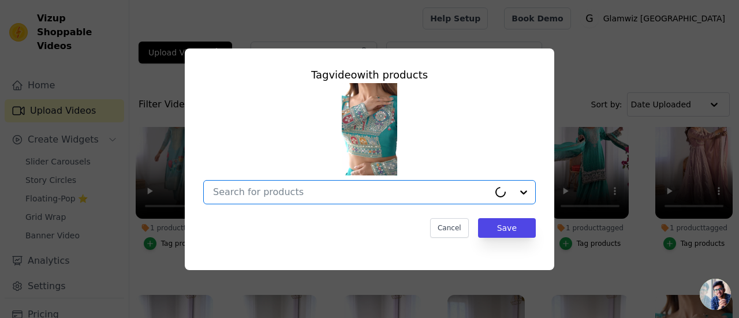
click at [412, 187] on input "No Products Tagged Tag video with products Option undefined, selected. Select i…" at bounding box center [351, 192] width 276 height 11
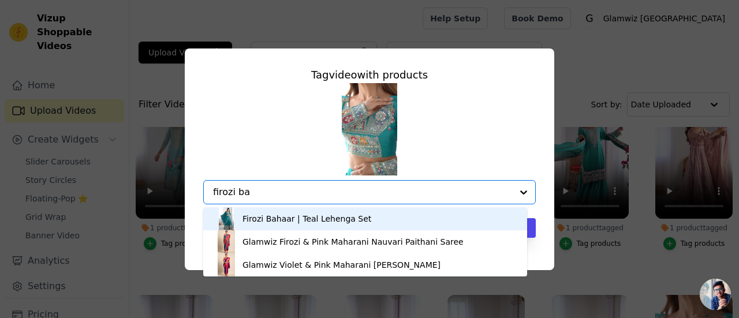
type input "firozi bah"
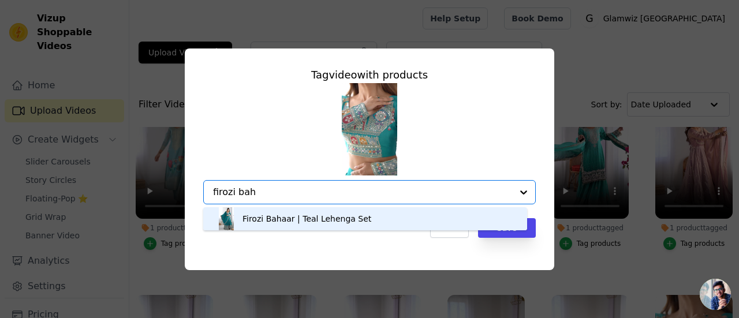
click at [405, 221] on div "Firozi Bahaar | Teal Lehenga Set" at bounding box center [365, 218] width 301 height 23
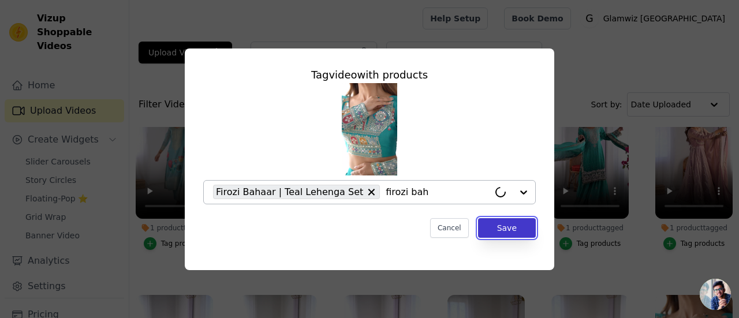
click at [520, 235] on button "Save" at bounding box center [507, 228] width 58 height 20
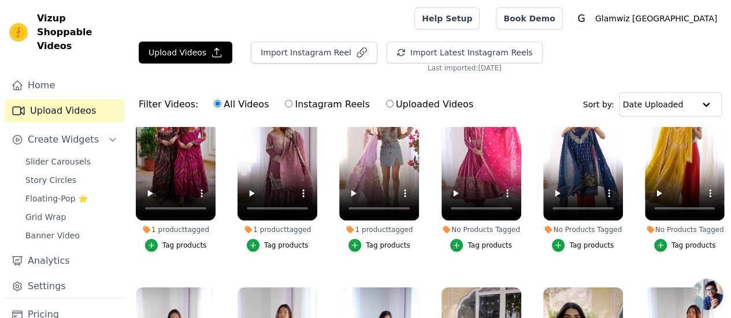
scroll to position [4234, 0]
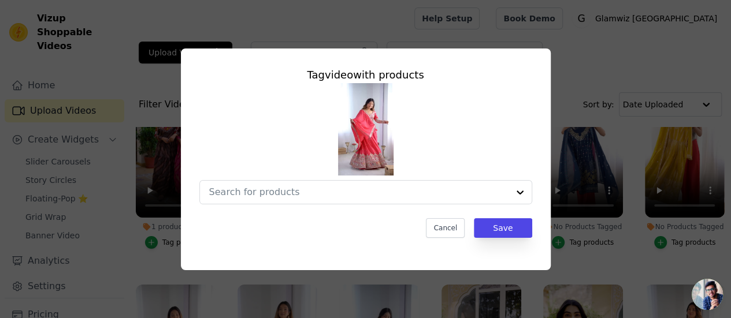
scroll to position [4289, 0]
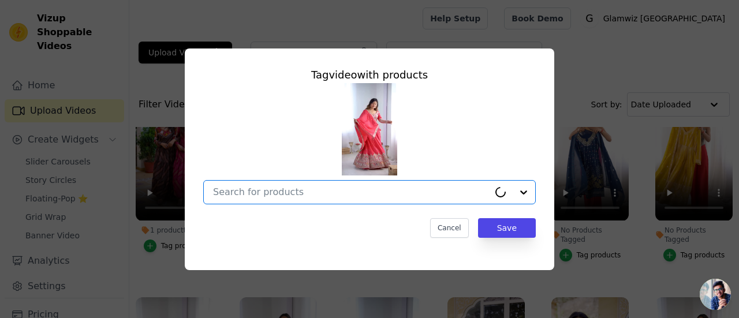
click at [320, 195] on input "No Products Tagged Tag video with products Option undefined, selected. Cancel S…" at bounding box center [351, 192] width 276 height 11
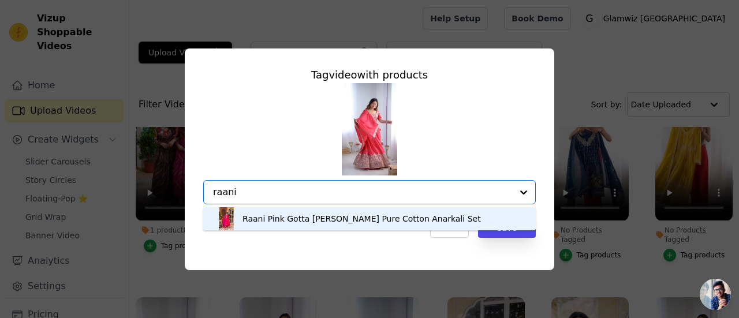
click at [320, 195] on input "raani" at bounding box center [362, 192] width 299 height 11
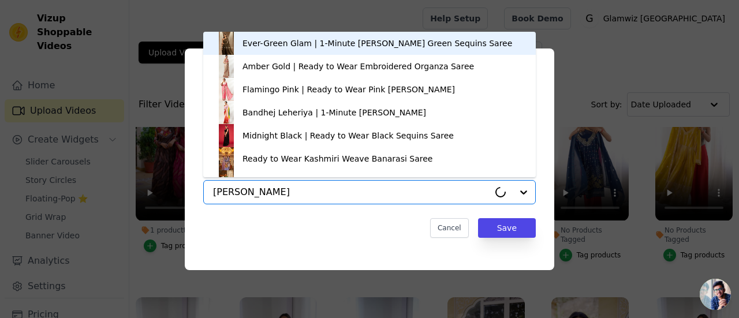
type input "[PERSON_NAME]"
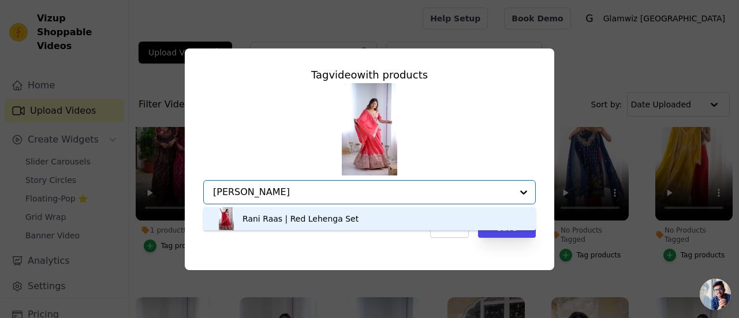
click at [320, 212] on div "Rani Raas | Red Lehenga Set" at bounding box center [370, 218] width 310 height 23
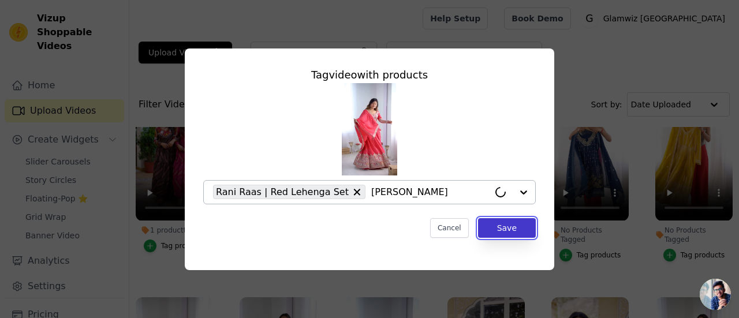
click at [519, 225] on button "Save" at bounding box center [507, 228] width 58 height 20
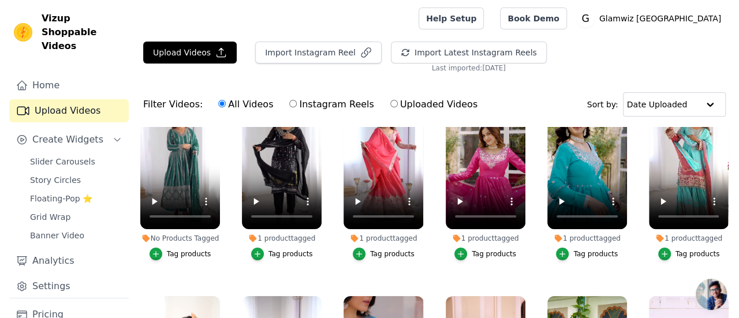
scroll to position [4433, 0]
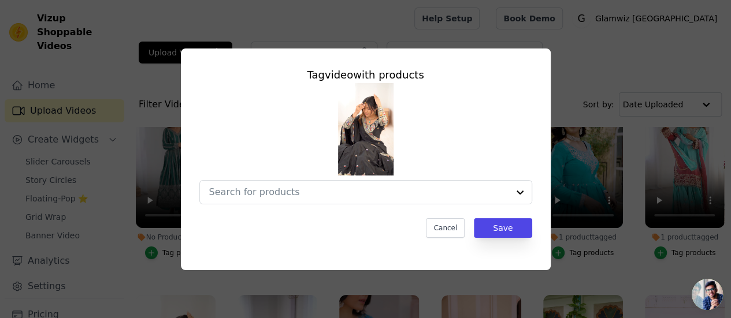
scroll to position [4490, 0]
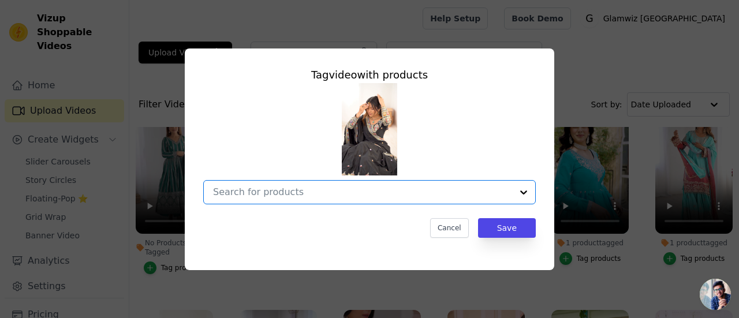
click at [251, 191] on input "No Products Tagged Tag video with products Option undefined, selected. Select i…" at bounding box center [362, 192] width 299 height 11
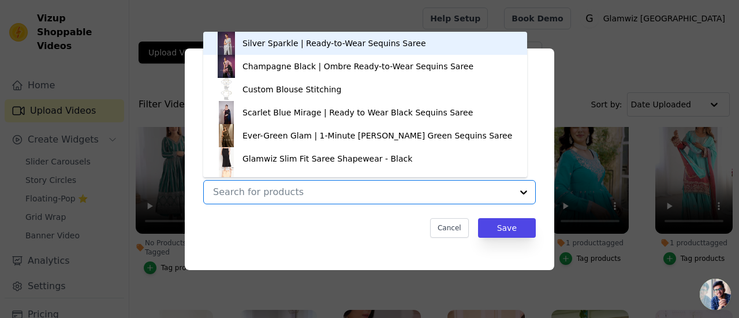
click at [251, 191] on input "No Products Tagged Tag video with products Silver Sparkle | Ready-to-Wear Sequi…" at bounding box center [362, 192] width 299 height 11
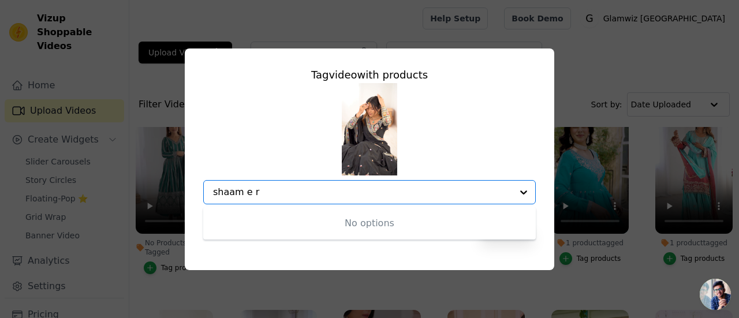
type input "shaam e r"
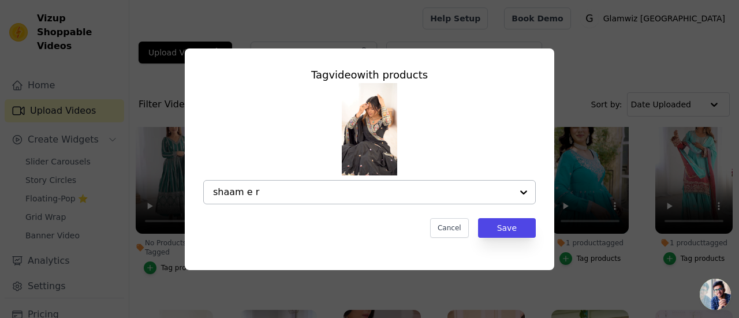
click at [251, 191] on input "shaam e r" at bounding box center [362, 192] width 299 height 11
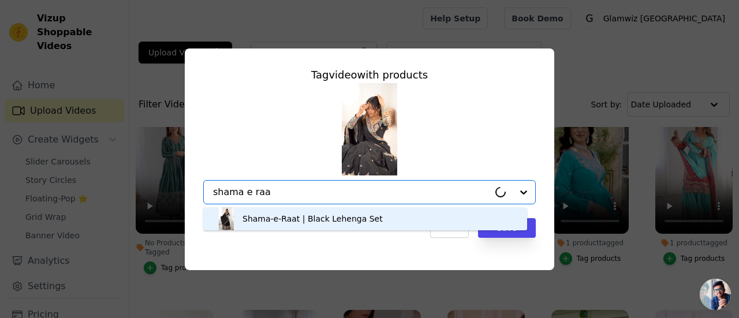
type input "shama e raat"
click at [267, 223] on div "Shama-e-Raat | Black Lehenga Set" at bounding box center [313, 219] width 140 height 12
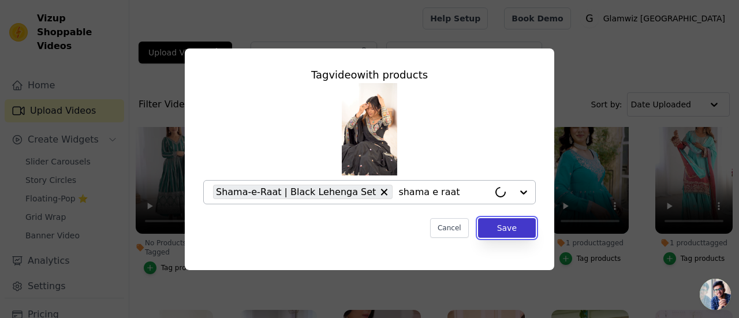
click at [501, 228] on button "Save" at bounding box center [507, 228] width 58 height 20
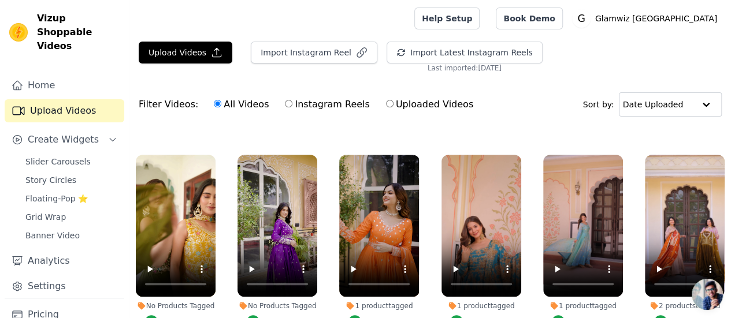
scroll to position [4782, 0]
